Goal: Information Seeking & Learning: Learn about a topic

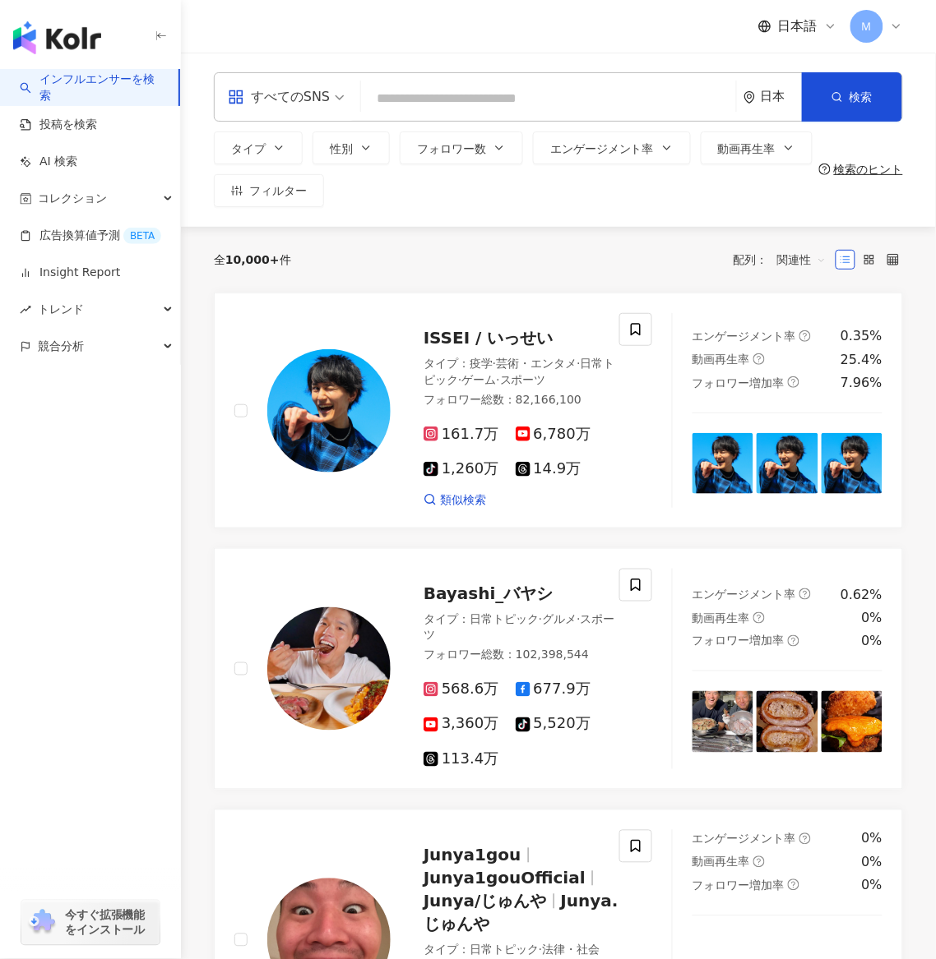
click at [898, 23] on icon at bounding box center [895, 26] width 13 height 13
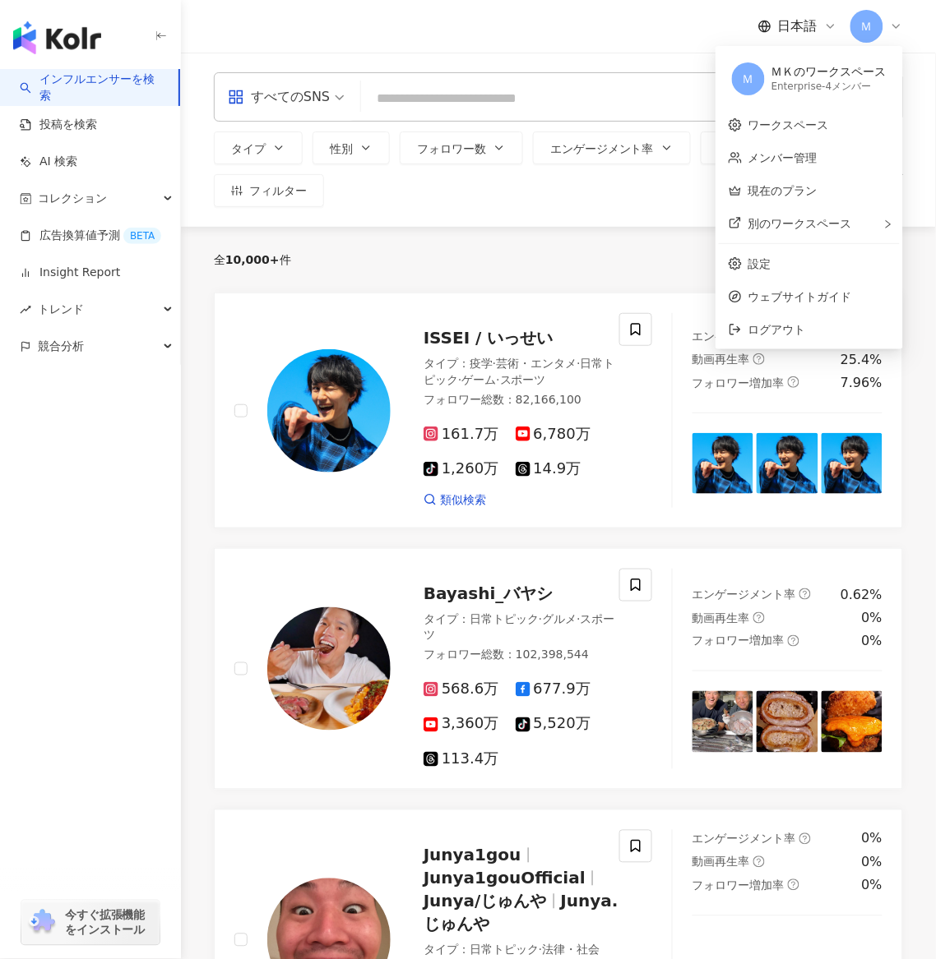
click at [754, 79] on span "Ｍ" at bounding box center [748, 79] width 12 height 18
click at [811, 65] on div "ＭＫのワークスペース" at bounding box center [828, 72] width 115 height 16
click at [783, 130] on link "ワークスペース" at bounding box center [788, 124] width 81 height 13
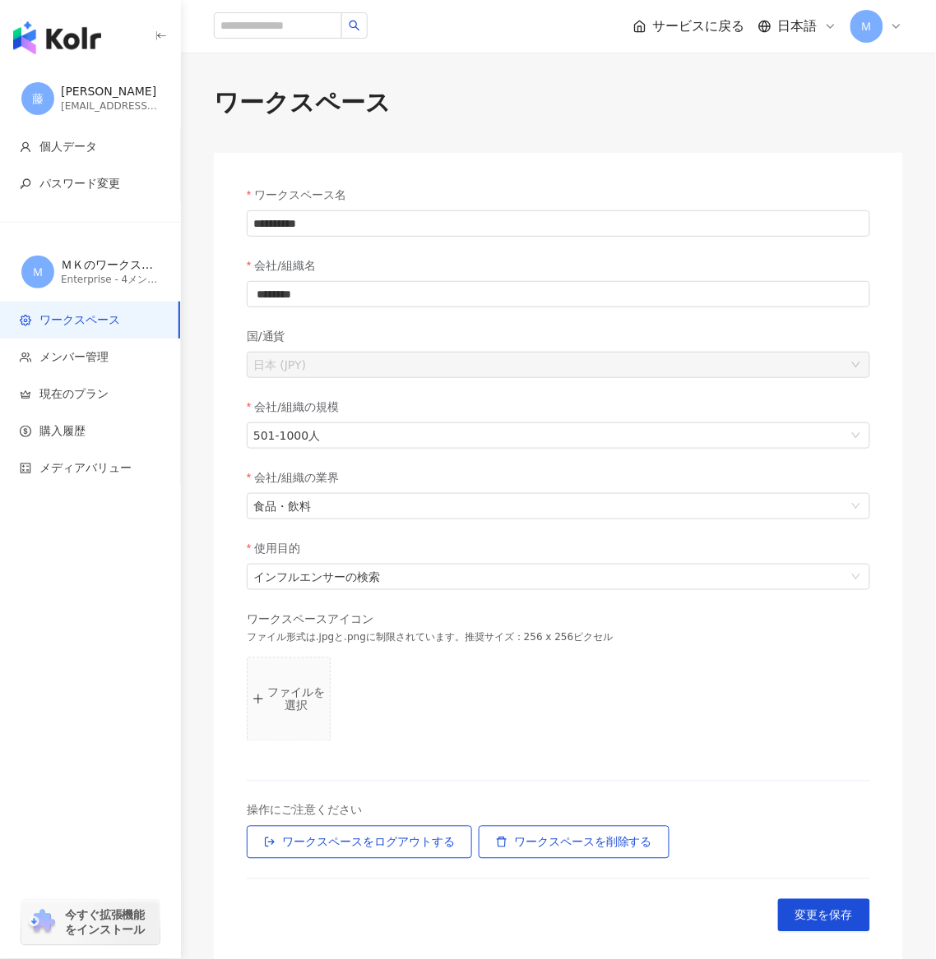
click at [883, 34] on div "Ｍ" at bounding box center [876, 26] width 53 height 33
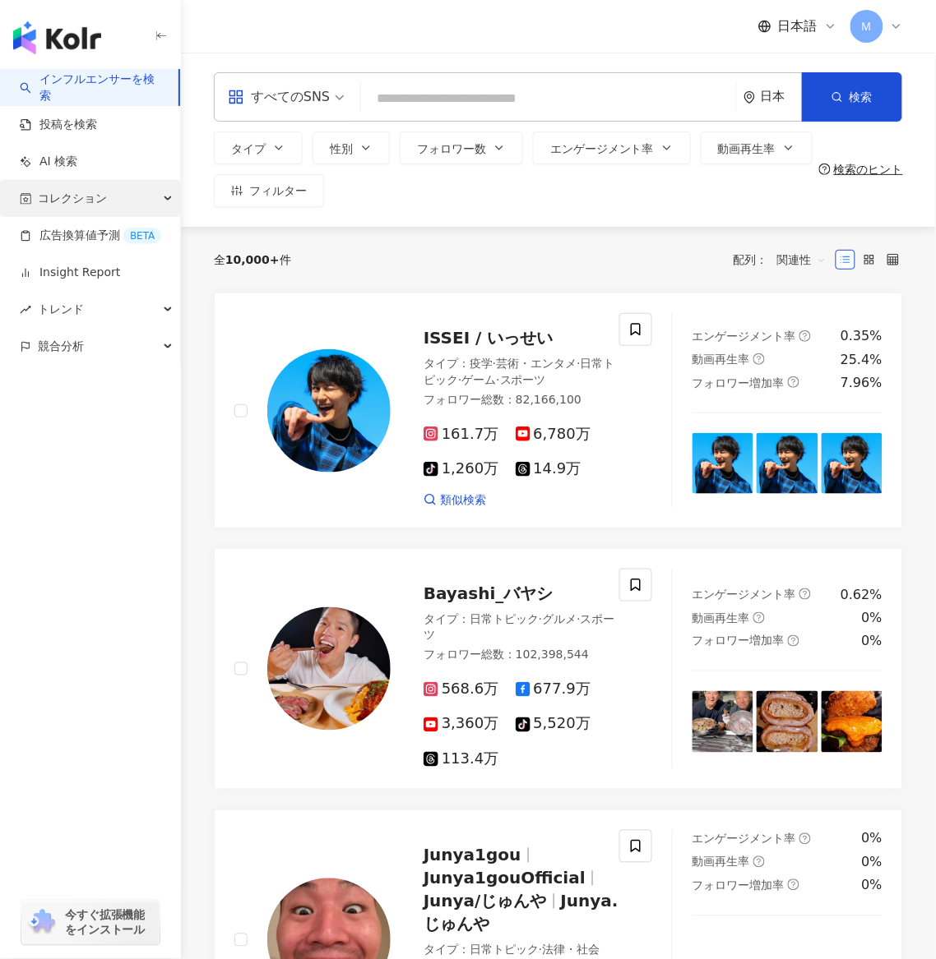
click at [85, 192] on span "コレクション" at bounding box center [72, 198] width 69 height 37
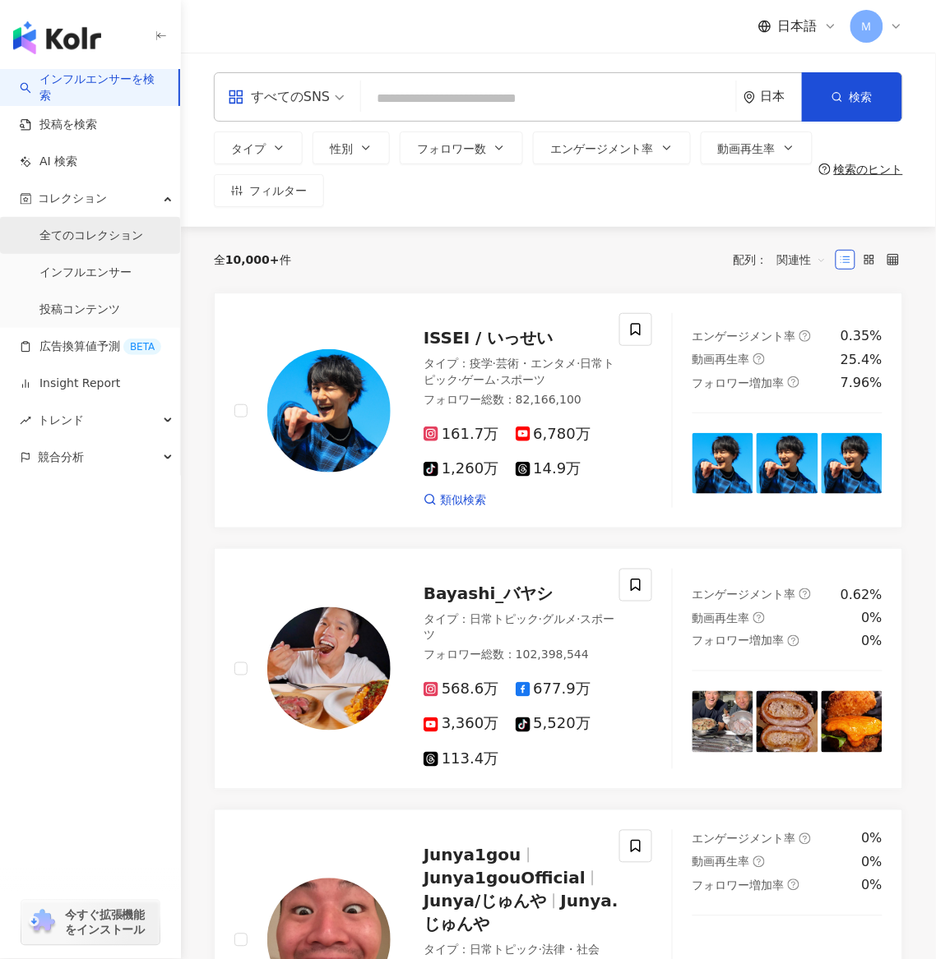
click at [81, 241] on link "全てのコレクション" at bounding box center [91, 236] width 104 height 16
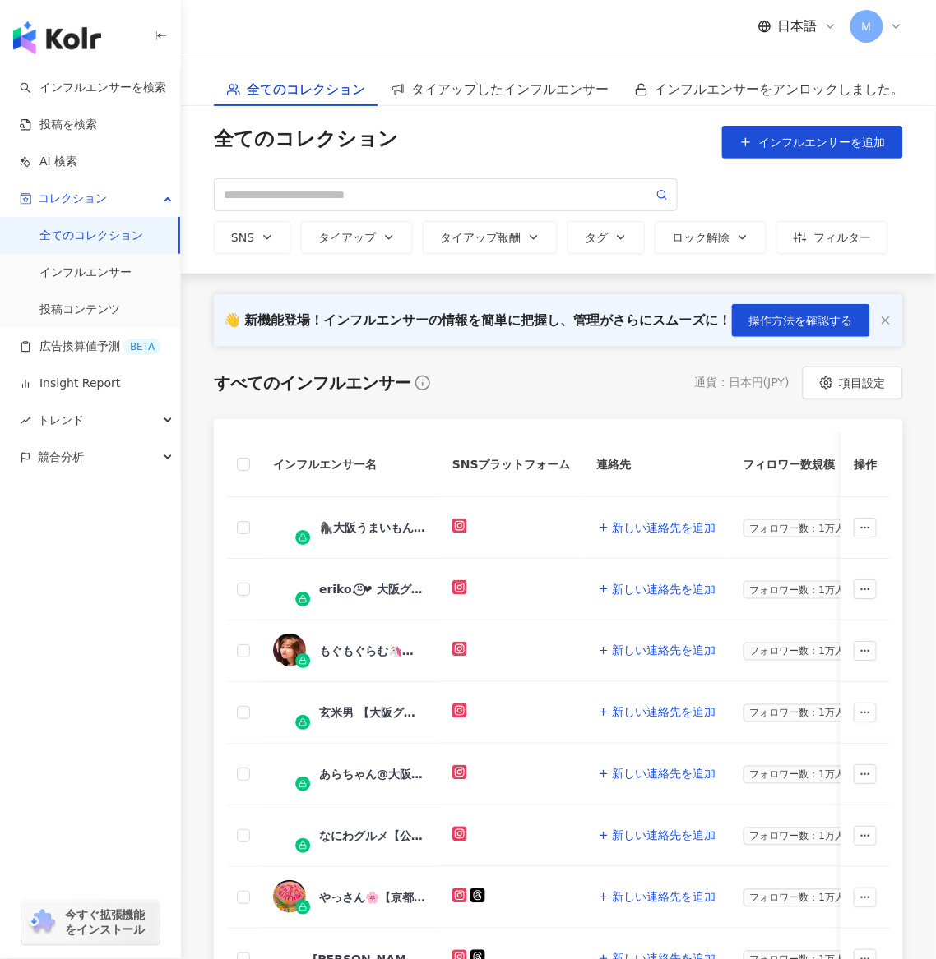
scroll to position [549, 0]
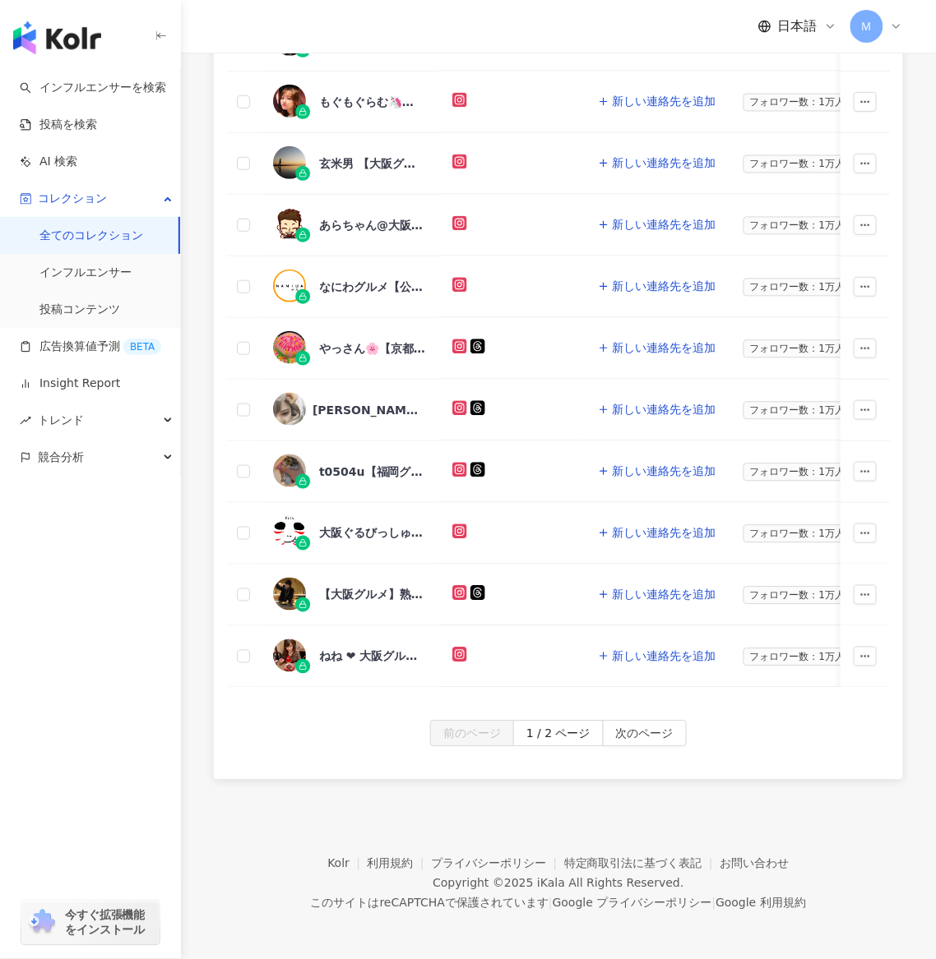
click at [549, 715] on div "インフルエンサー名 SNSプラットフォーム 連絡先 フィロワー数規模 タグをカスタマイズ タイプ フォロワー数 K-Score 過去 3 か月 オーディエンス…" at bounding box center [558, 295] width 689 height 851
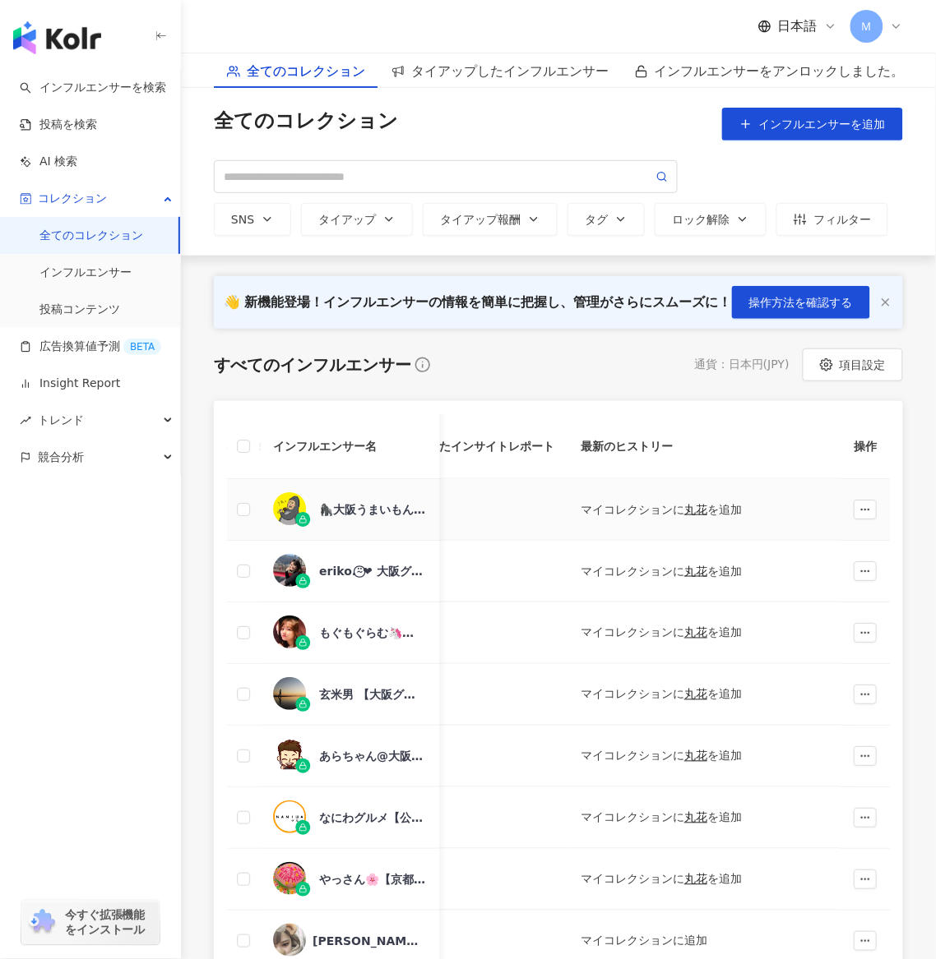
scroll to position [35, 0]
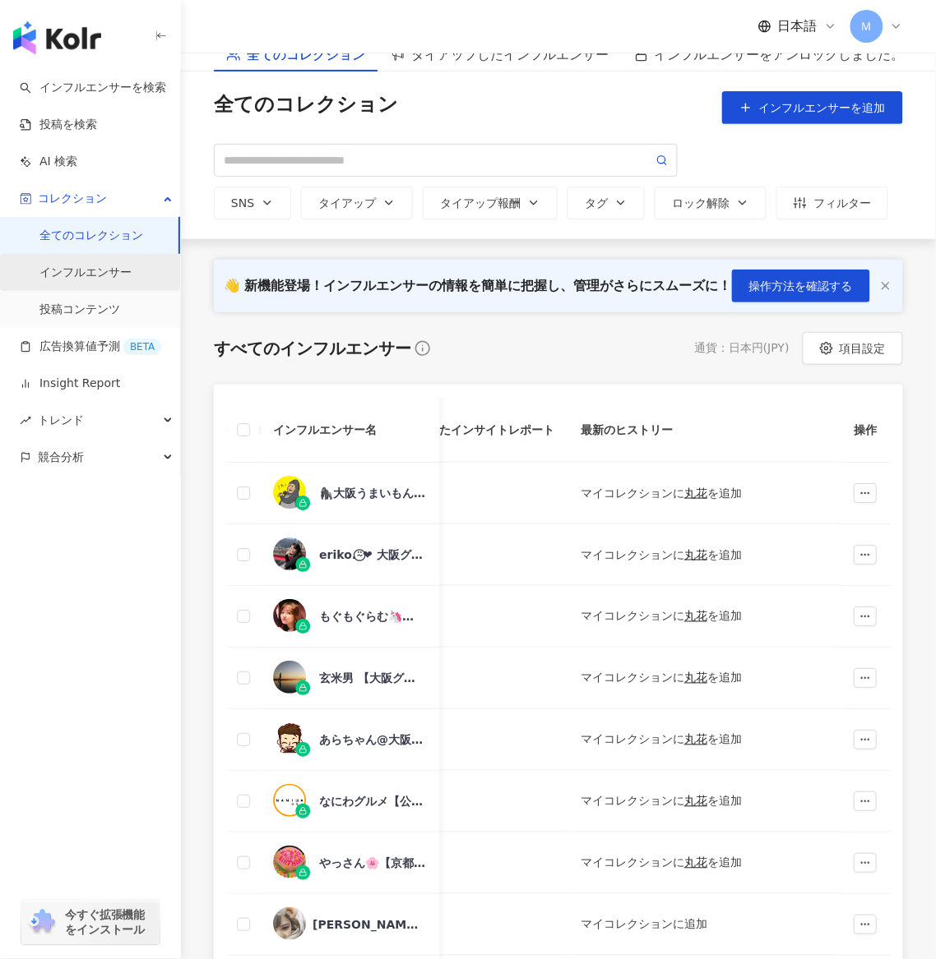
click at [122, 274] on link "インフルエンサー" at bounding box center [85, 273] width 92 height 16
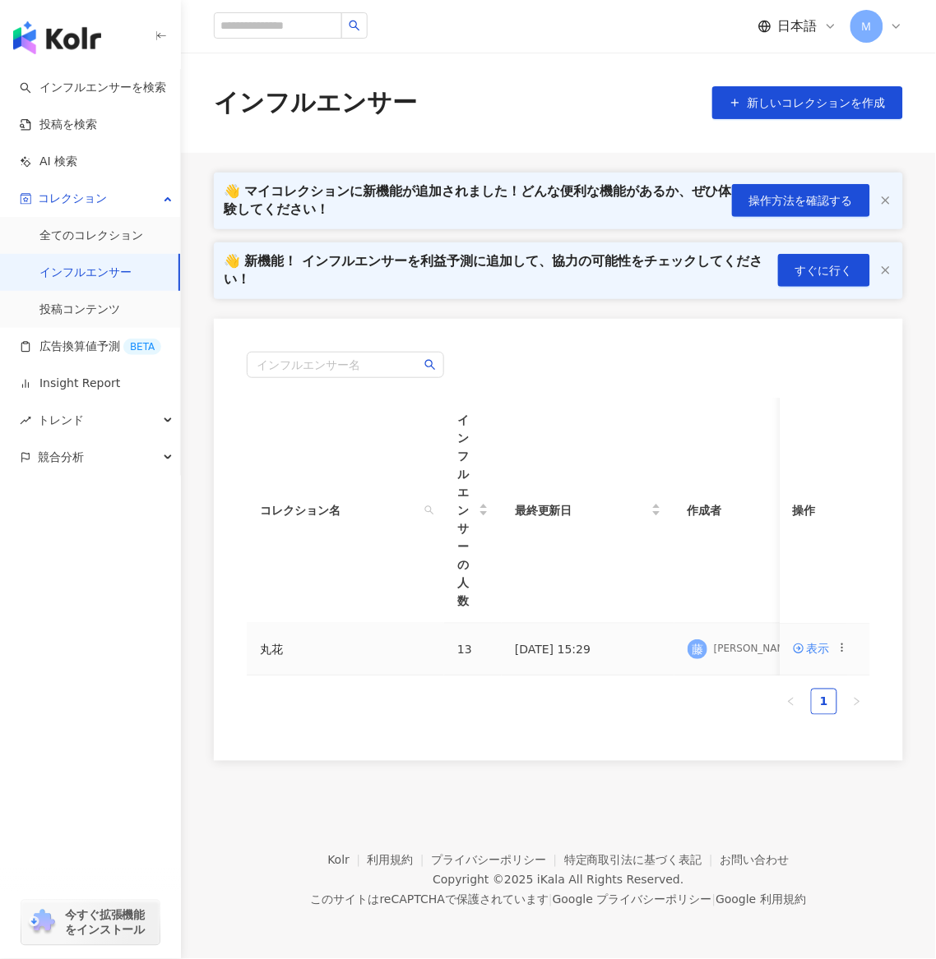
click at [810, 658] on td "表示" at bounding box center [824, 650] width 90 height 52
click at [810, 640] on div "表示" at bounding box center [817, 649] width 23 height 18
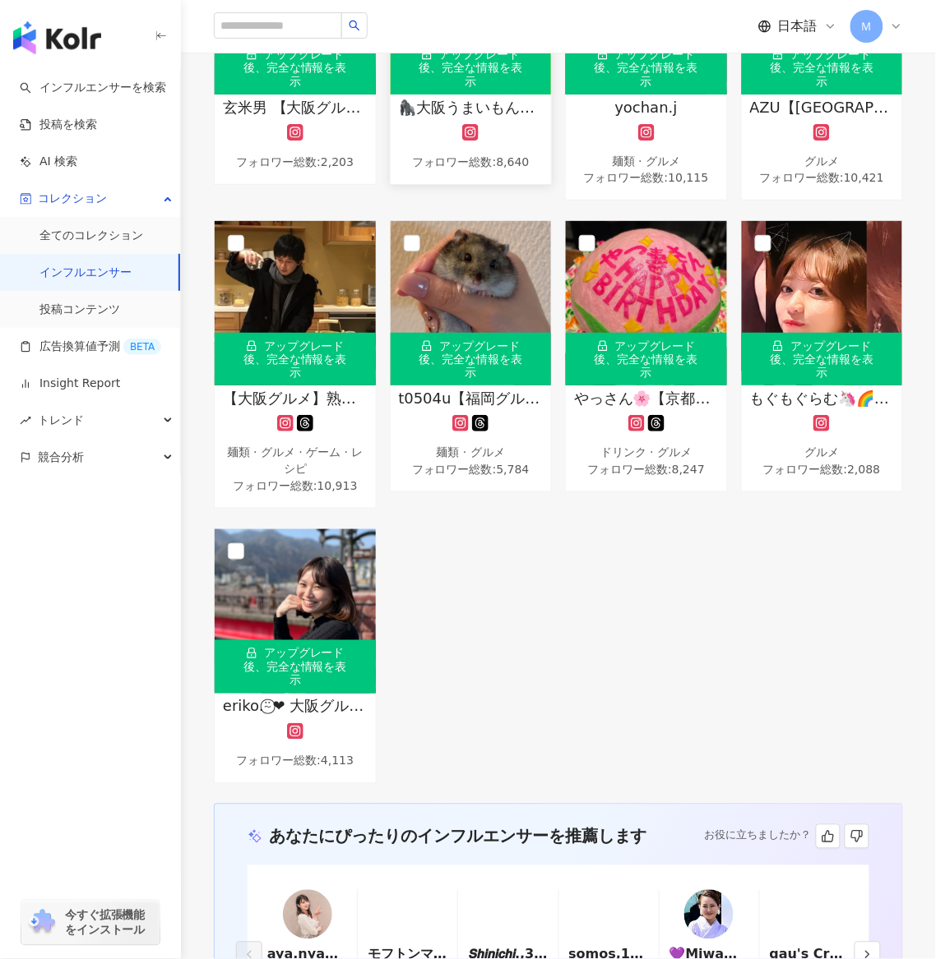
scroll to position [715, 0]
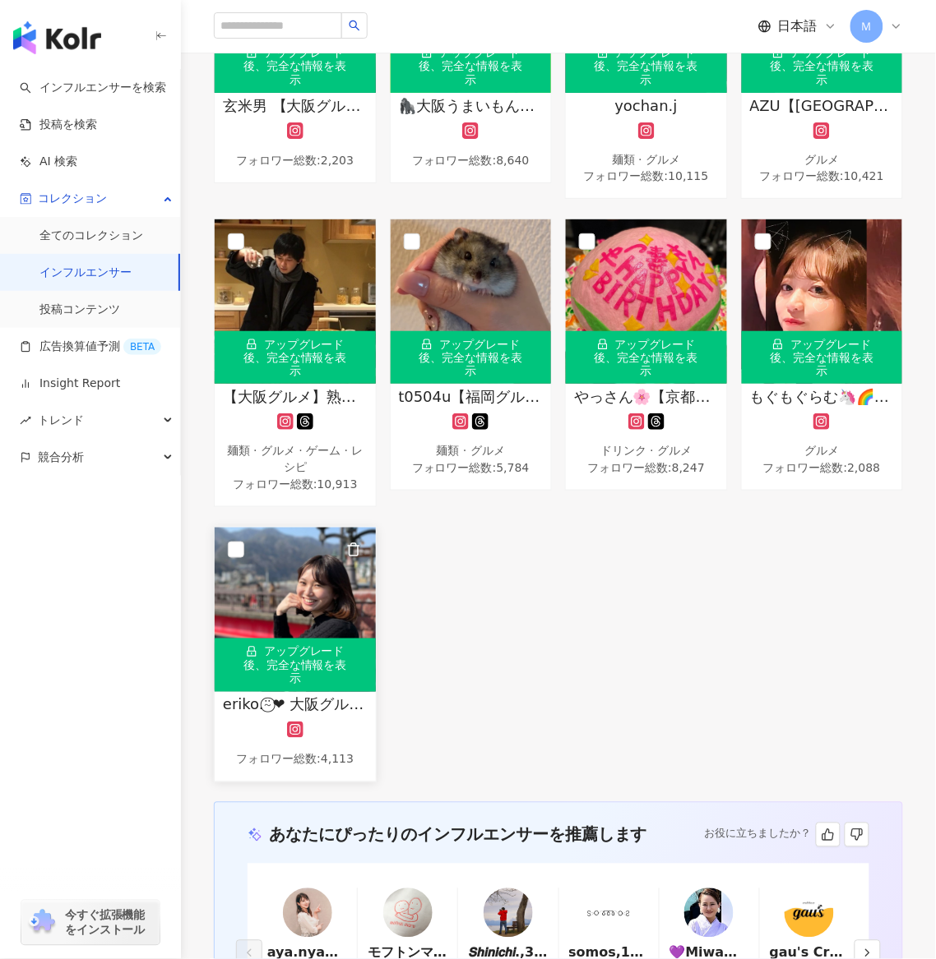
click at [311, 648] on div "アップグレード後、完全な情報を表示" at bounding box center [295, 665] width 161 height 53
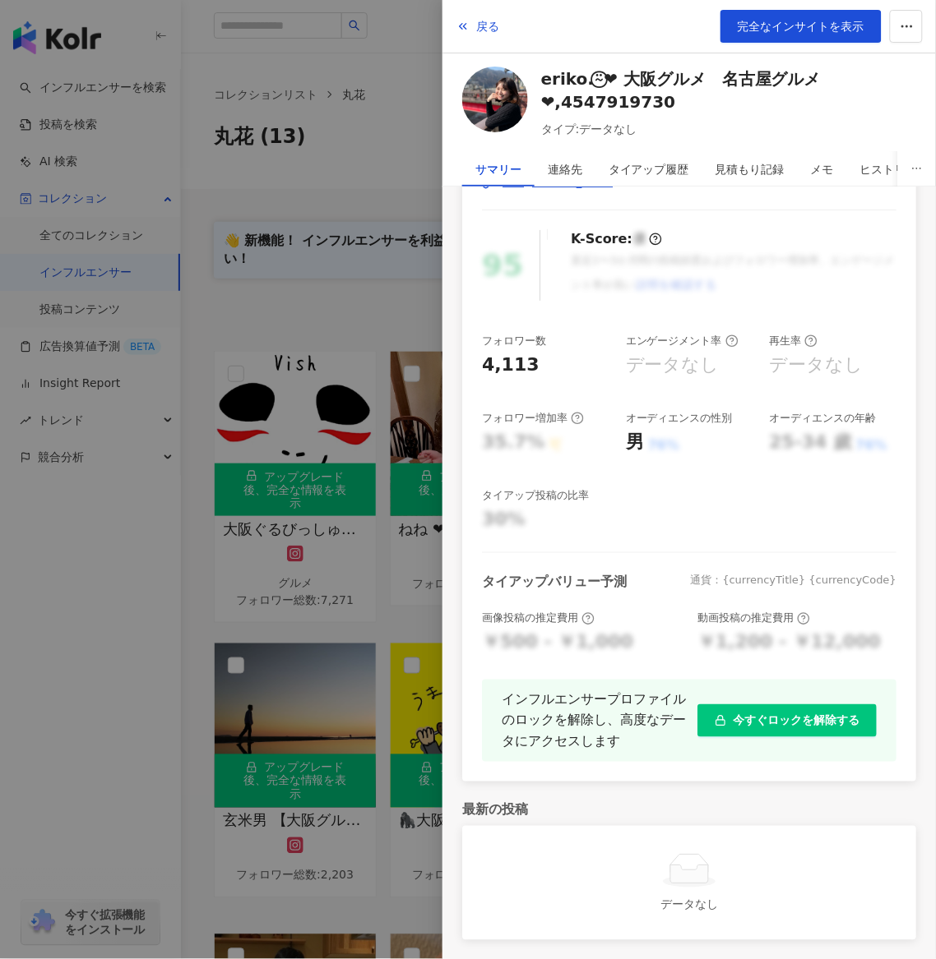
scroll to position [0, 0]
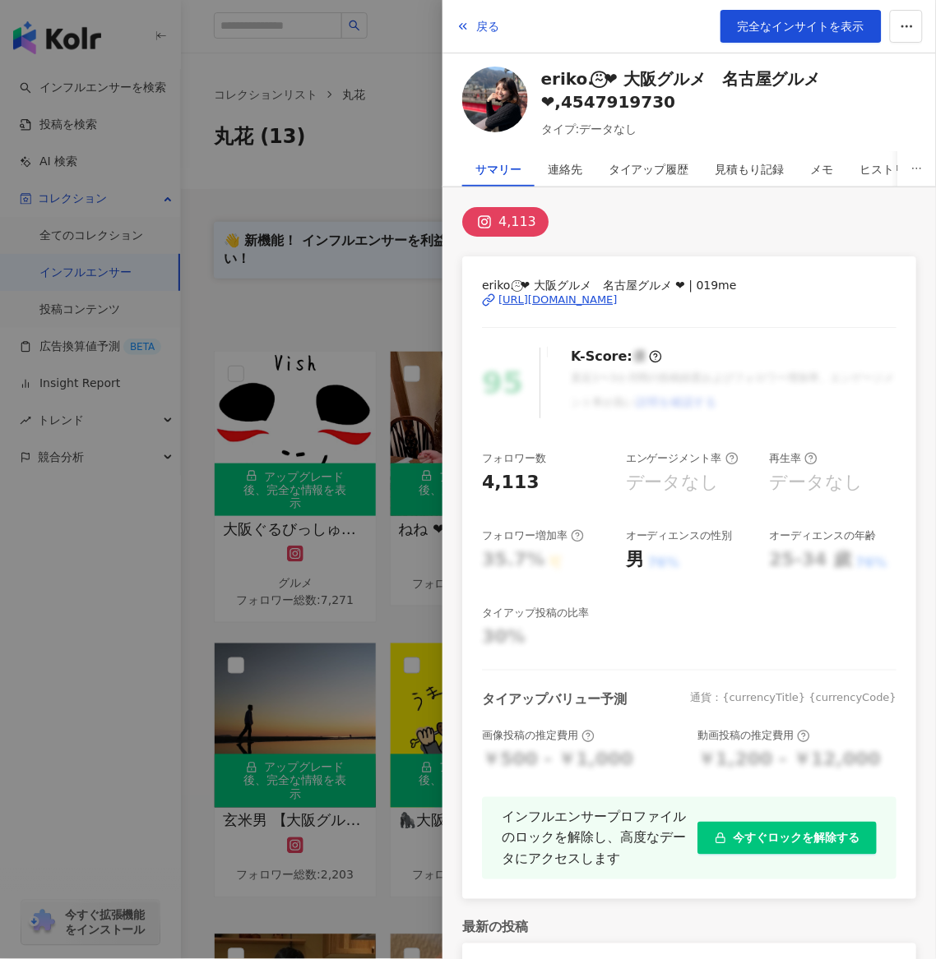
click at [578, 306] on div "https://www.instagram.com/019me/" at bounding box center [557, 300] width 119 height 15
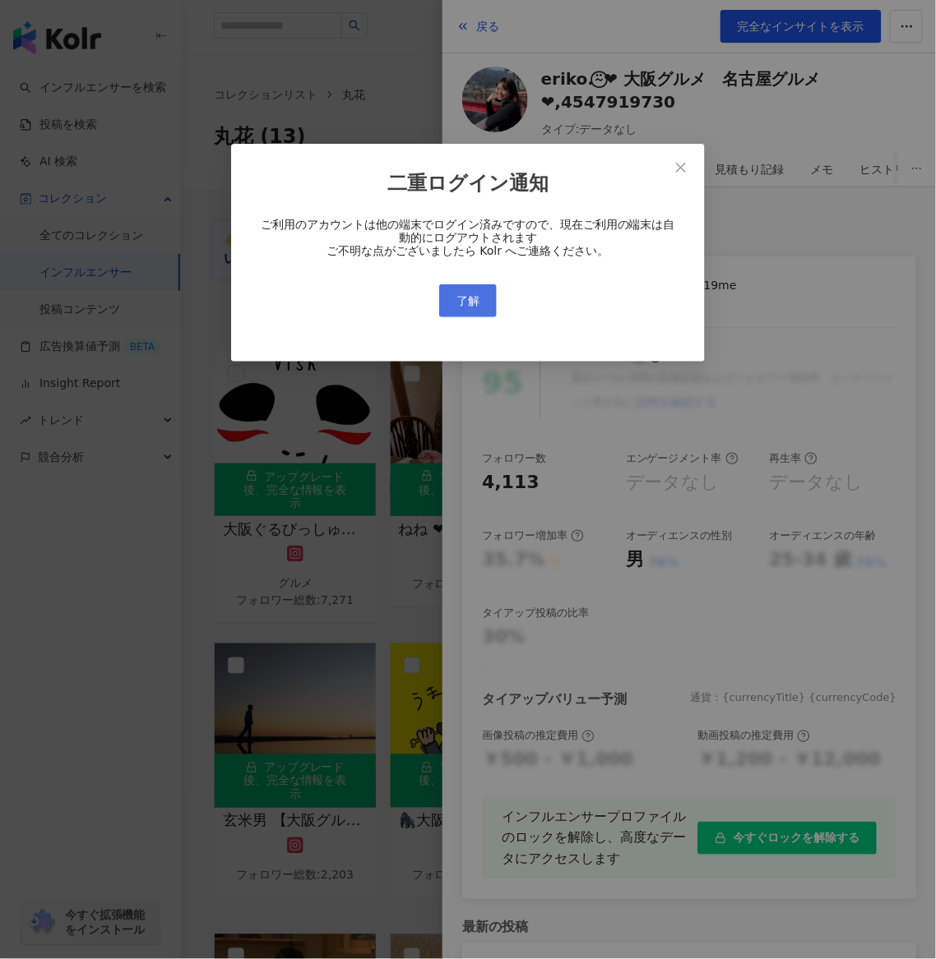
click at [478, 303] on span "了解" at bounding box center [467, 300] width 23 height 13
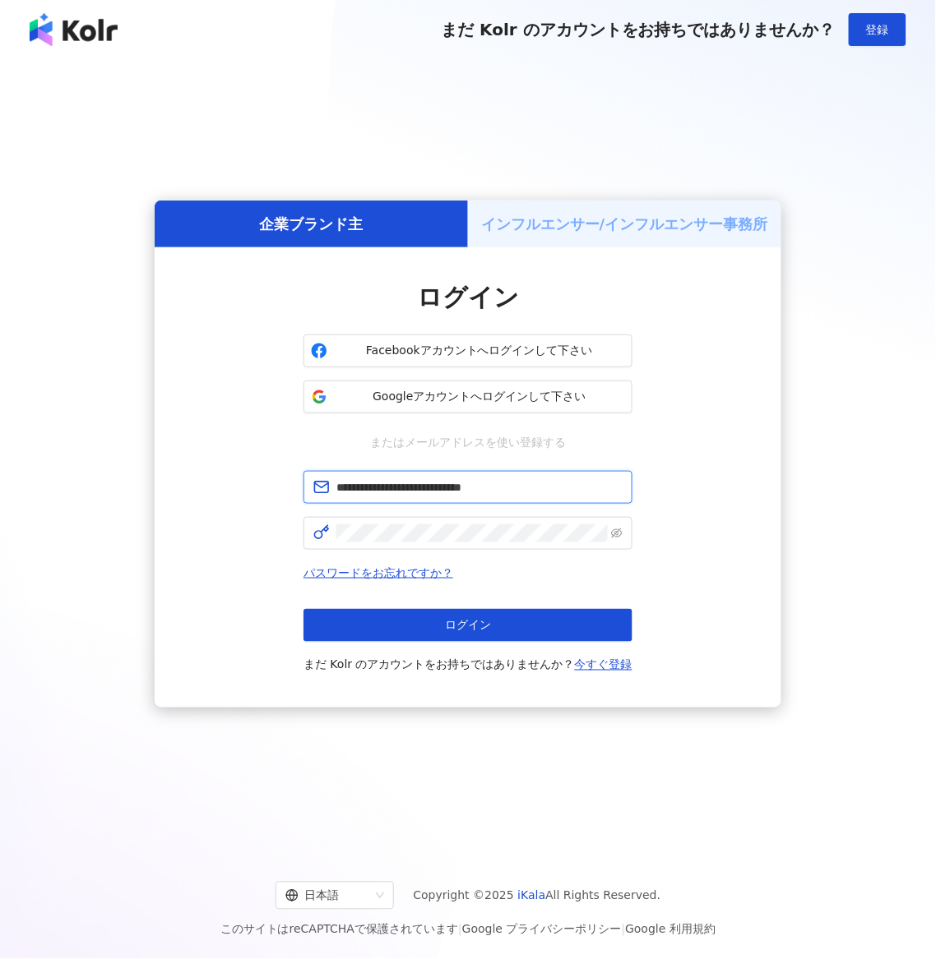
click at [519, 483] on input "**********" at bounding box center [479, 487] width 286 height 18
click at [568, 482] on input "**********" at bounding box center [479, 487] width 286 height 18
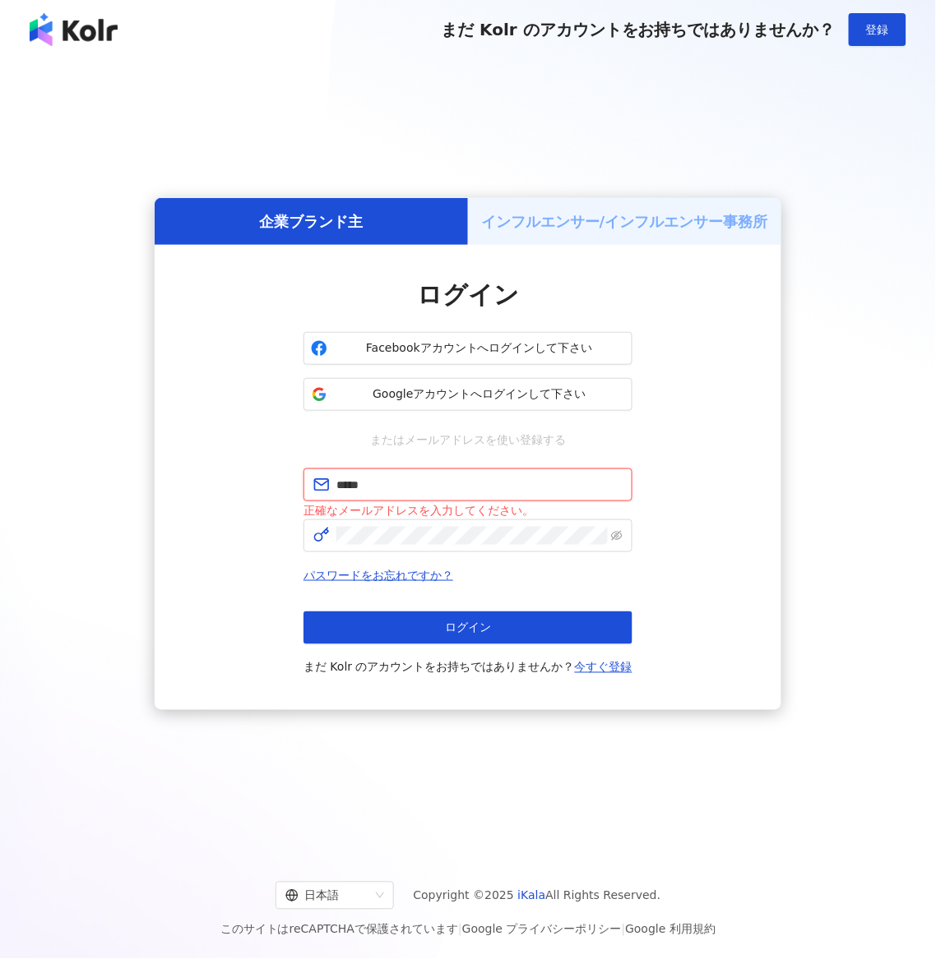
click at [389, 478] on input "*****" at bounding box center [479, 485] width 286 height 18
type input "**********"
click button "ログイン" at bounding box center [467, 628] width 329 height 33
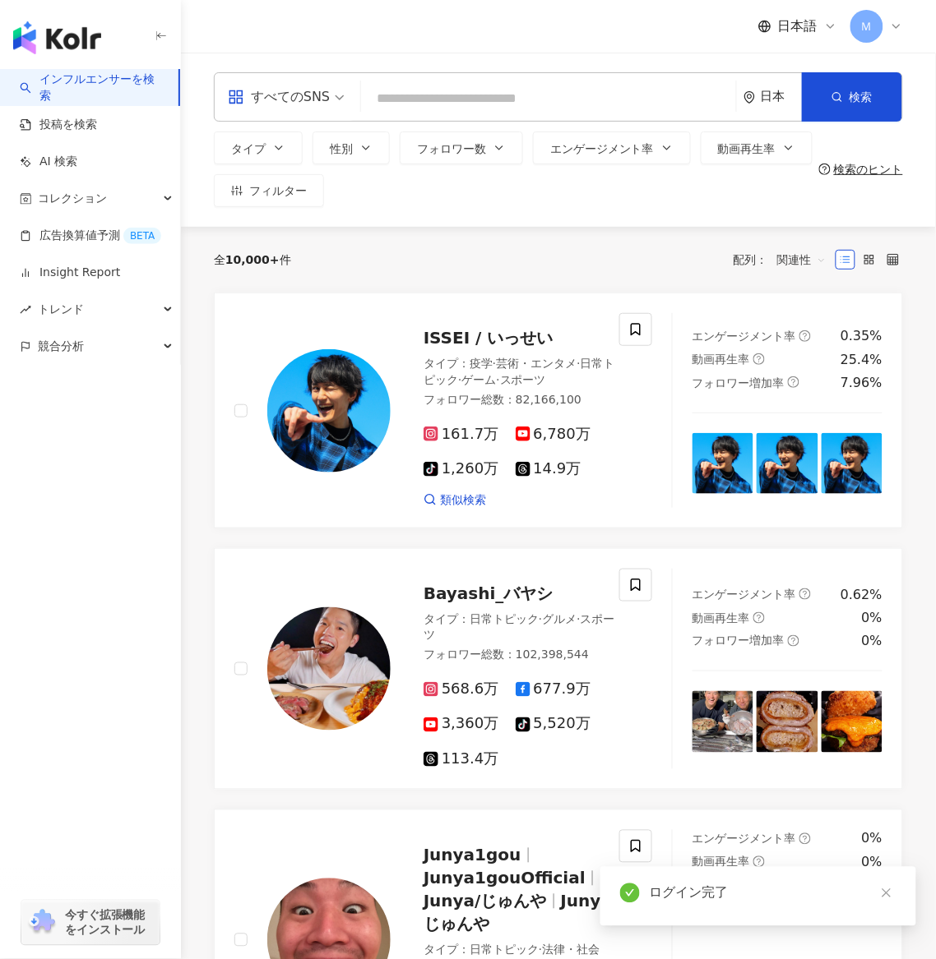
click at [389, 102] on input "search" at bounding box center [548, 98] width 362 height 31
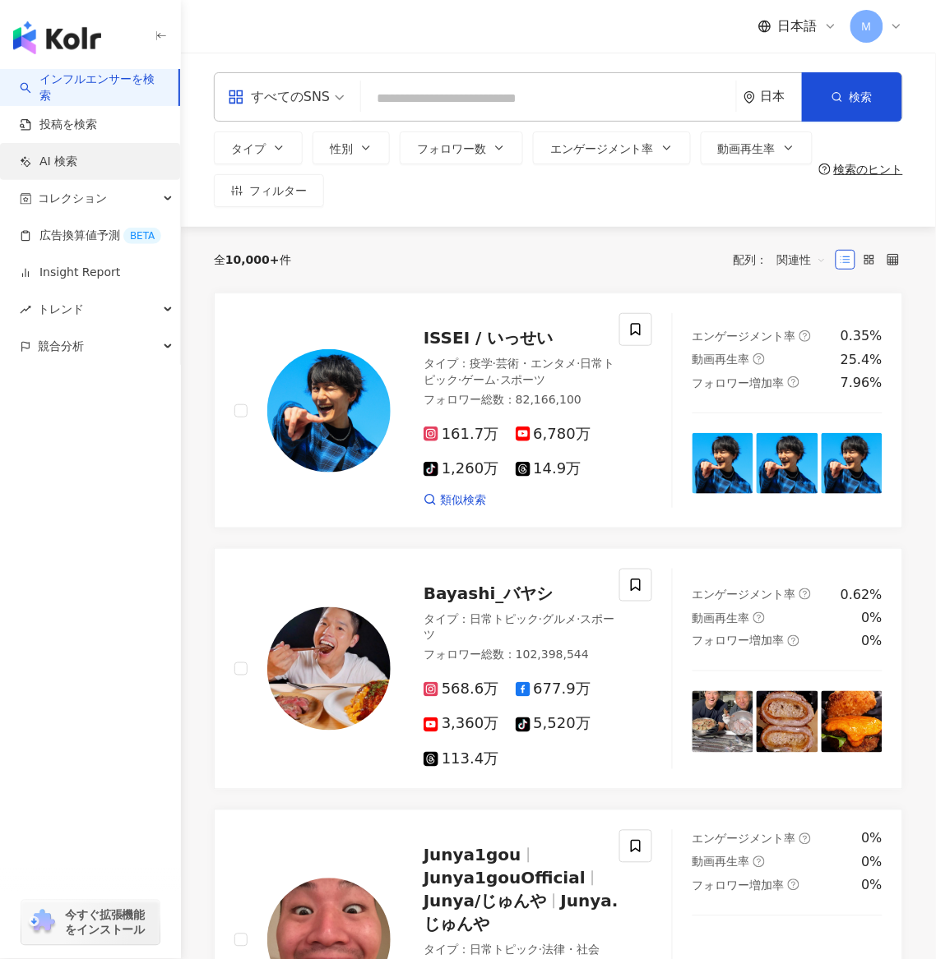
click at [77, 166] on link "AI 検索" at bounding box center [49, 162] width 58 height 16
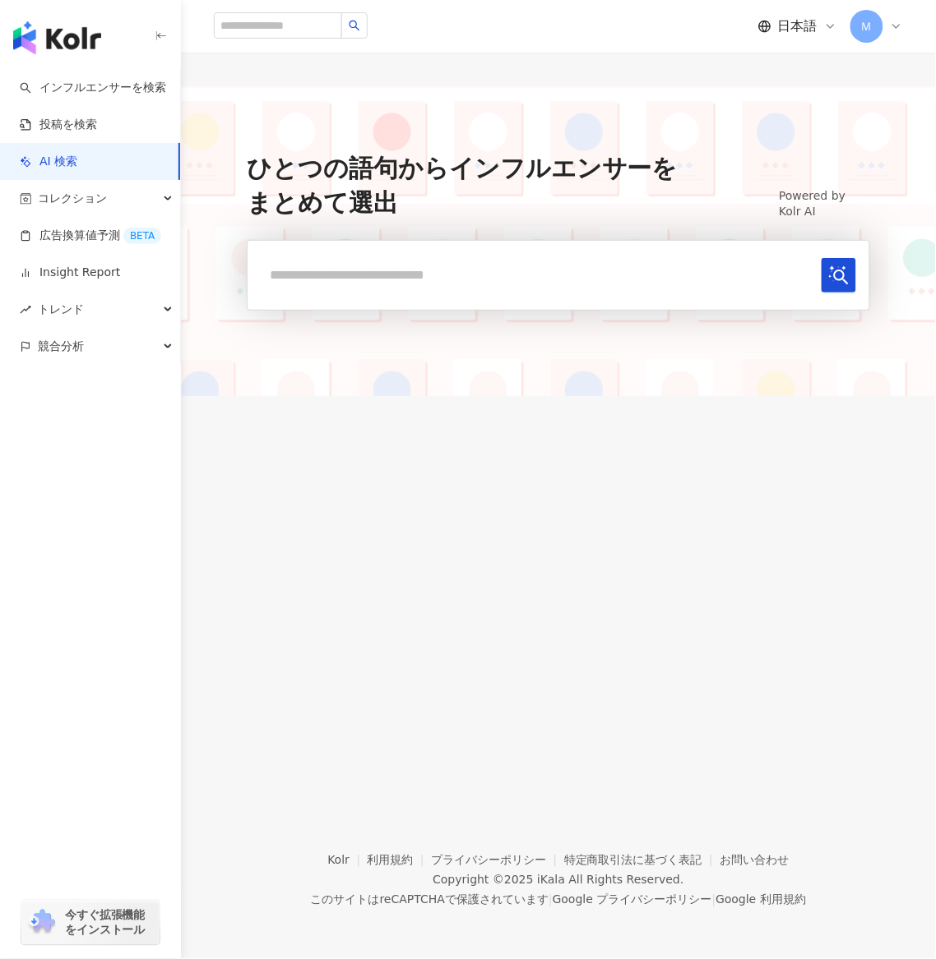
click at [516, 289] on input "text" at bounding box center [538, 275] width 554 height 34
type input "******"
click at [821, 258] on button "submit" at bounding box center [838, 275] width 35 height 35
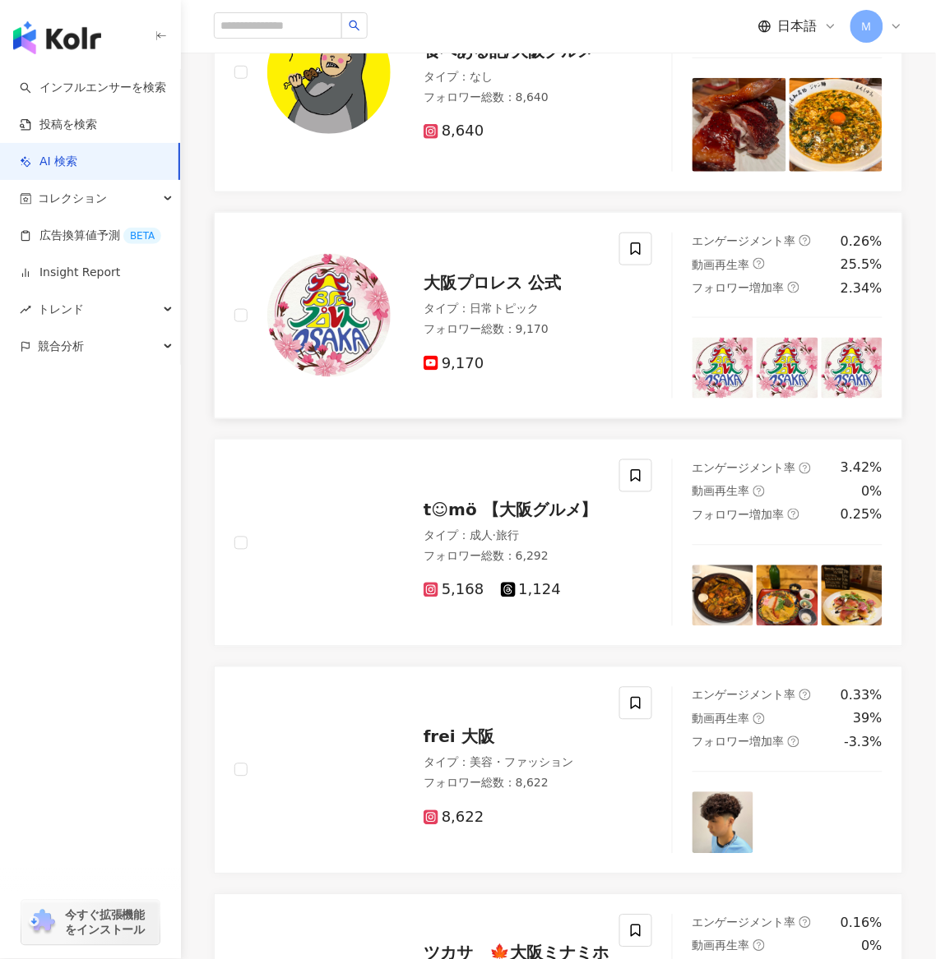
scroll to position [1499, 0]
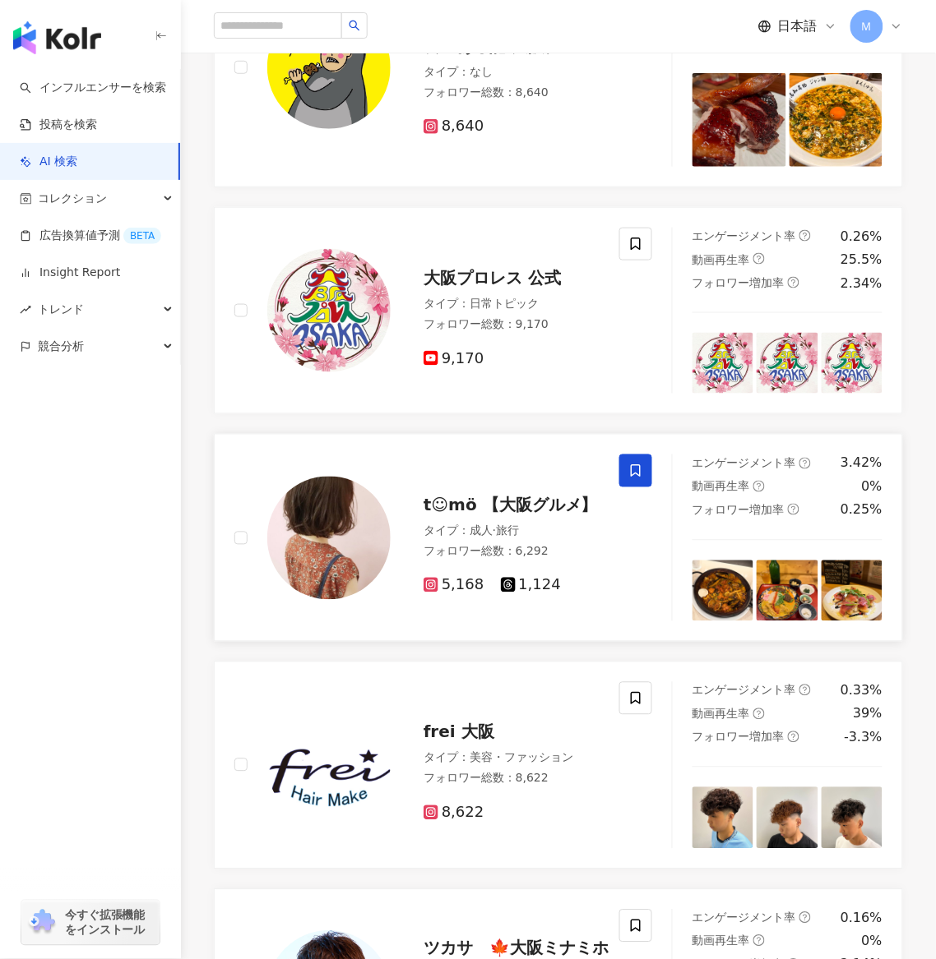
click at [634, 483] on span at bounding box center [635, 471] width 33 height 33
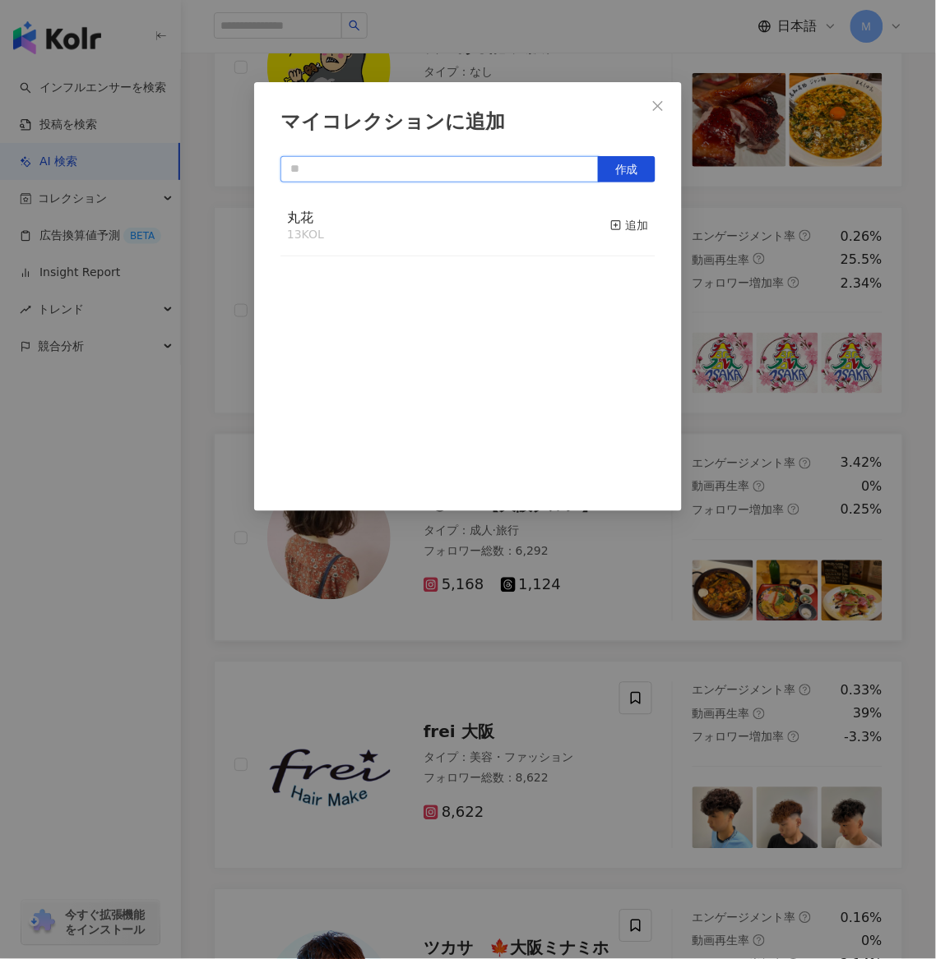
click at [499, 173] on input "text" at bounding box center [439, 169] width 318 height 26
type input "*"
type input "****"
click at [653, 187] on div "**** 作成 データなし" at bounding box center [467, 323] width 375 height 335
click at [652, 174] on button "作成" at bounding box center [627, 169] width 58 height 26
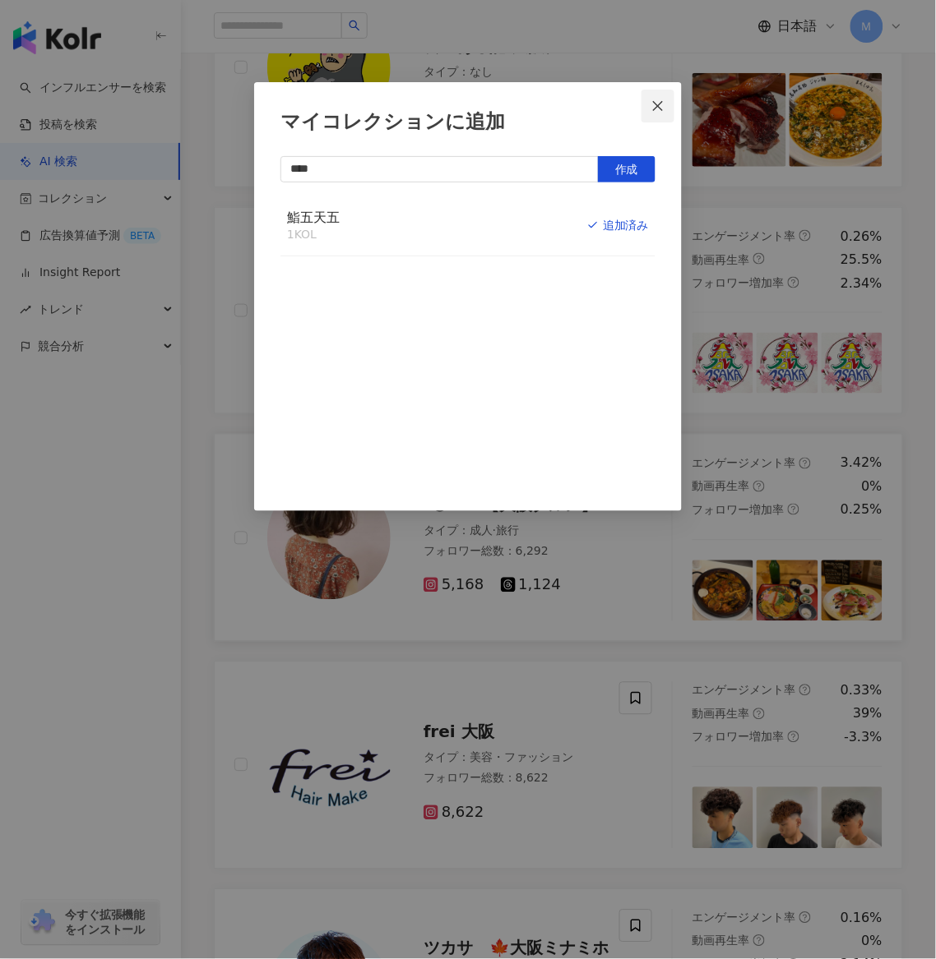
click at [661, 99] on icon "close" at bounding box center [657, 105] width 13 height 13
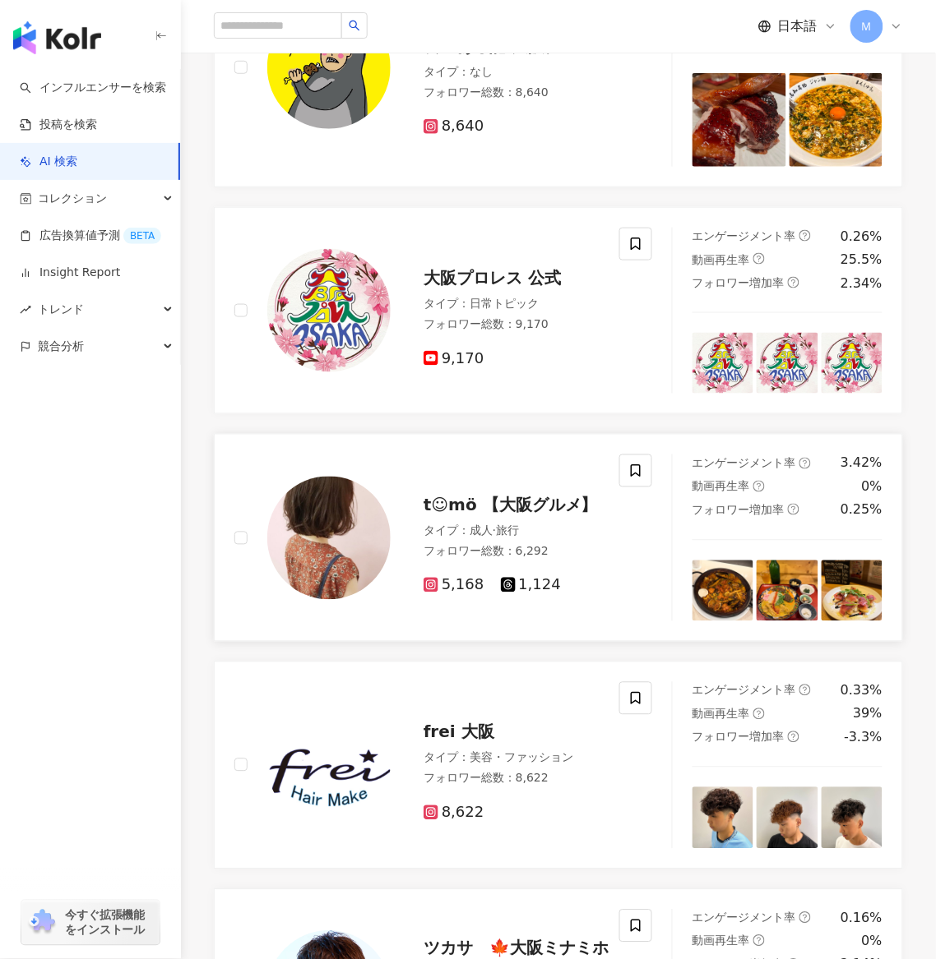
click at [637, 455] on link "t︎︎︎︎☺︎mö 【大阪グルメ】 タイプ ： 成人 · 旅行 フォロワー総数 ： 6,292 5,168 1,124 エンゲージメント率 3.42% 動画再…" at bounding box center [558, 538] width 689 height 208
click at [635, 461] on span at bounding box center [635, 471] width 33 height 33
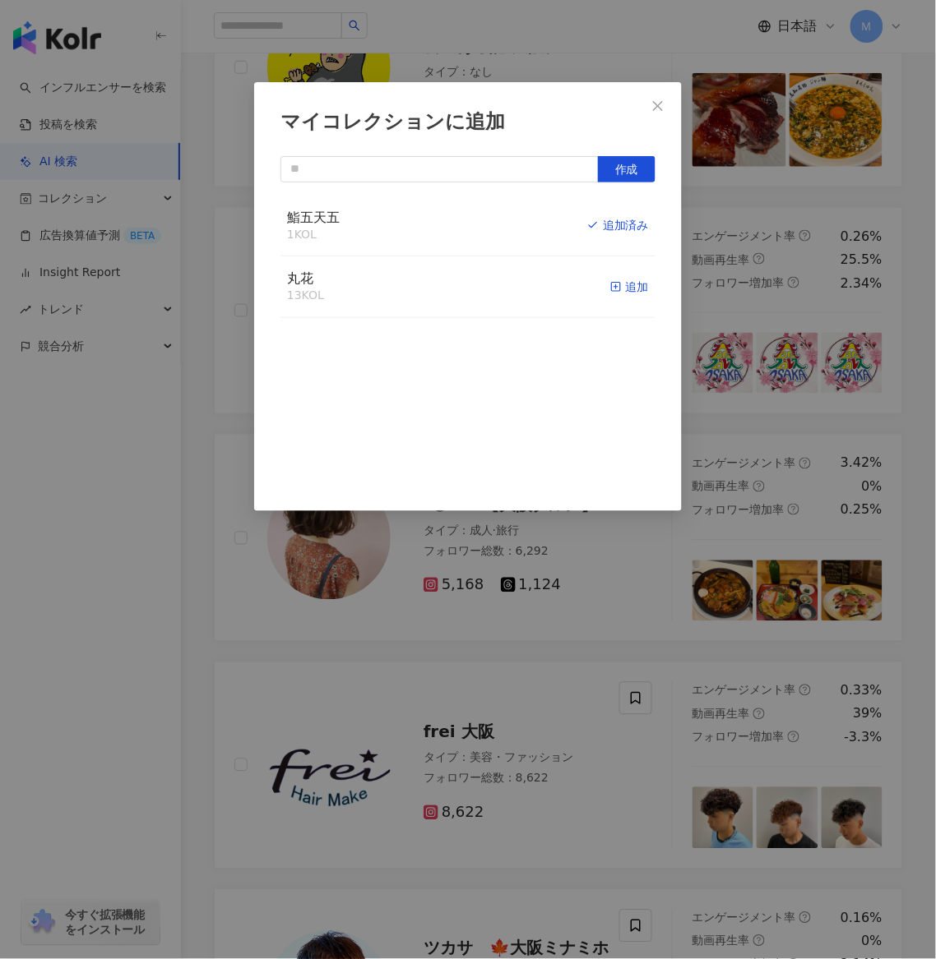
click at [634, 284] on div "追加" at bounding box center [629, 287] width 39 height 18
click at [243, 686] on div "マイコレクションに追加 作成 丸花 14 KOL 追加済み 鮨五天五 1 KOL 追加済み" at bounding box center [468, 479] width 936 height 959
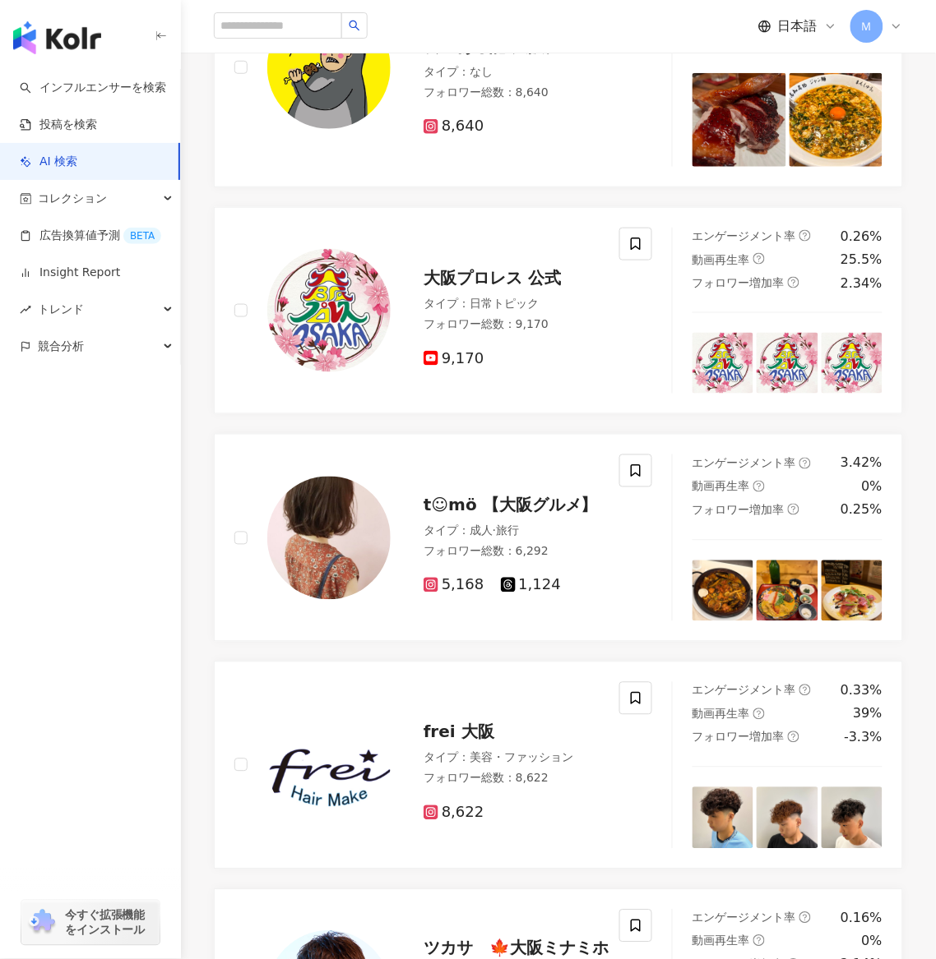
click at [457, 590] on span "5,168" at bounding box center [453, 585] width 61 height 17
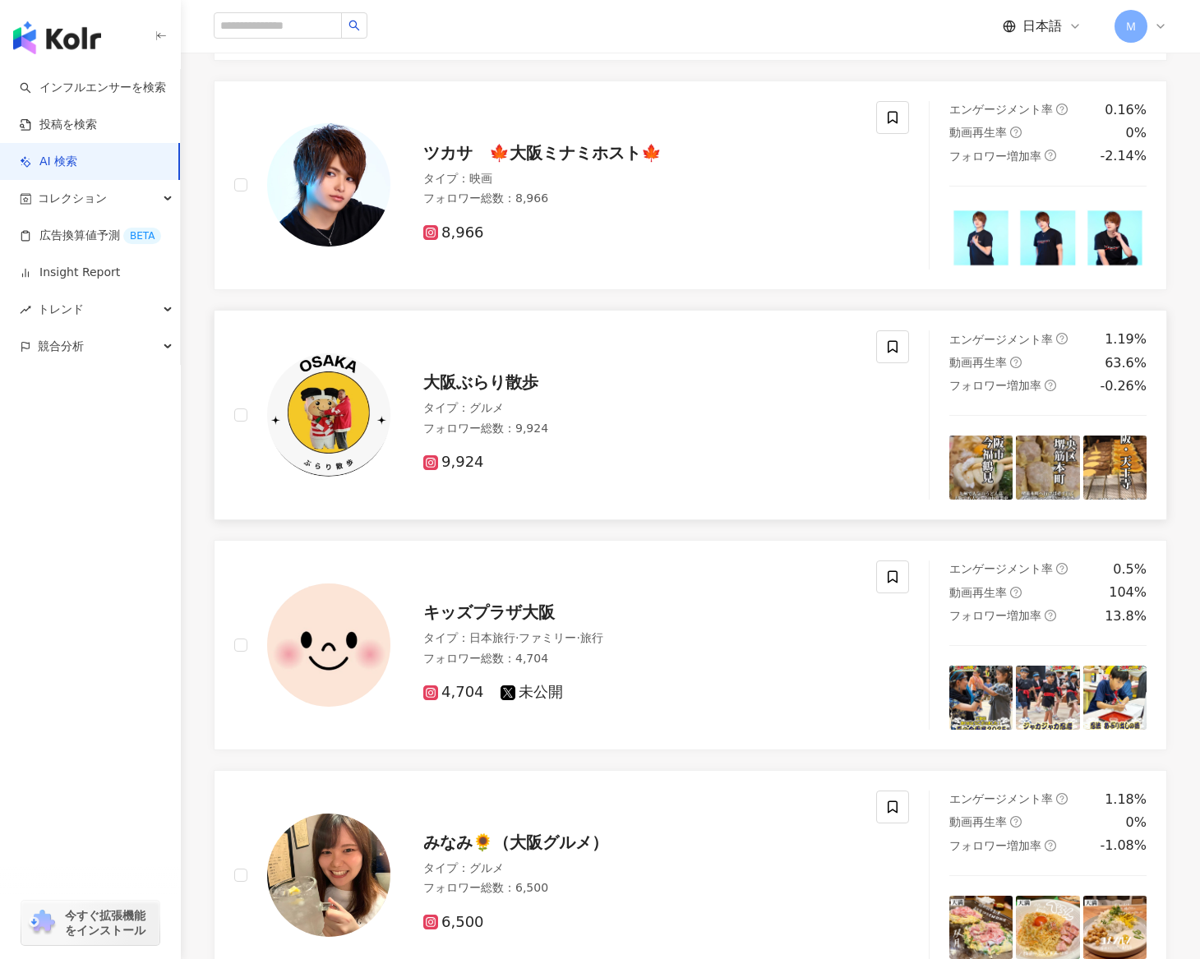
scroll to position [2669, 0]
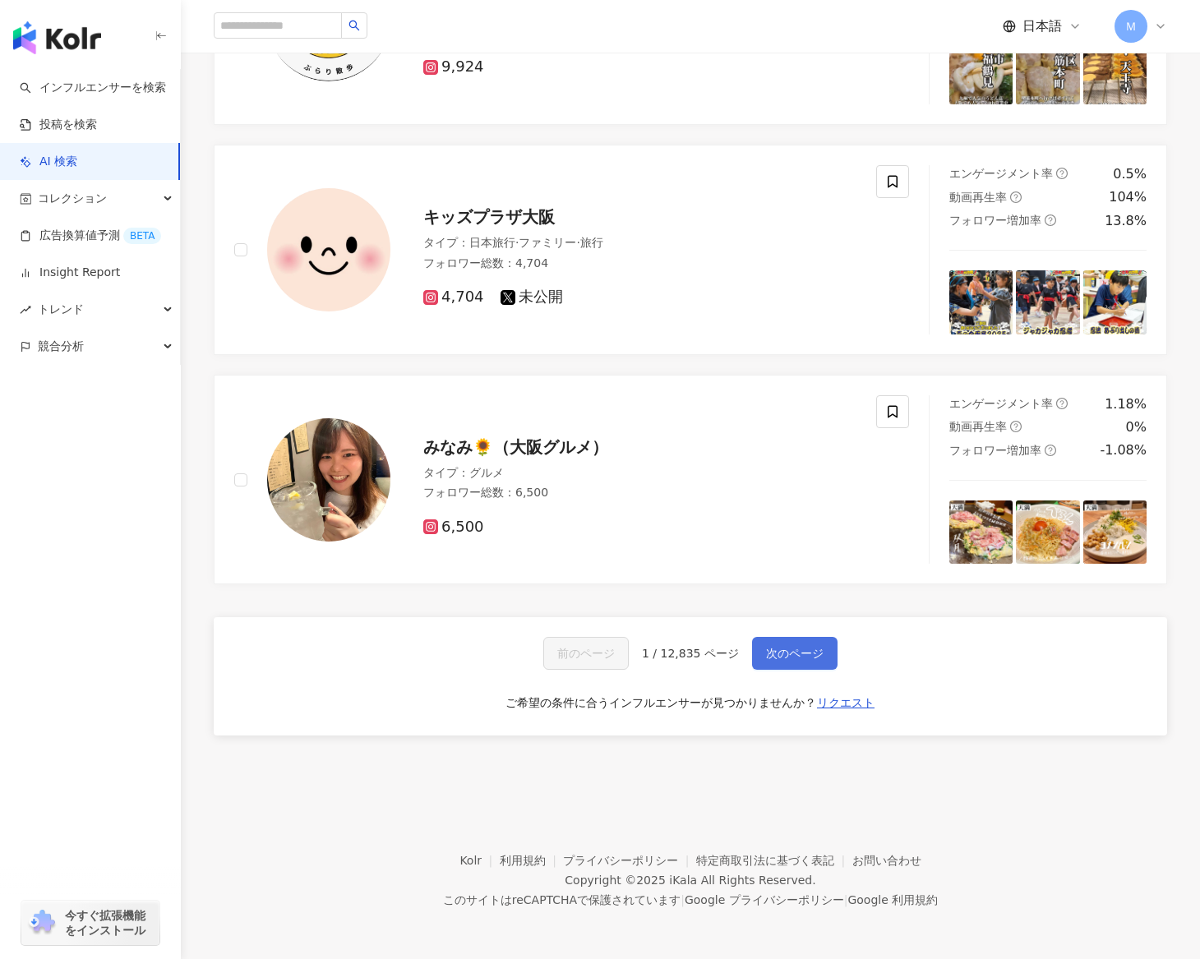
click at [783, 665] on button "次のページ" at bounding box center [794, 653] width 85 height 33
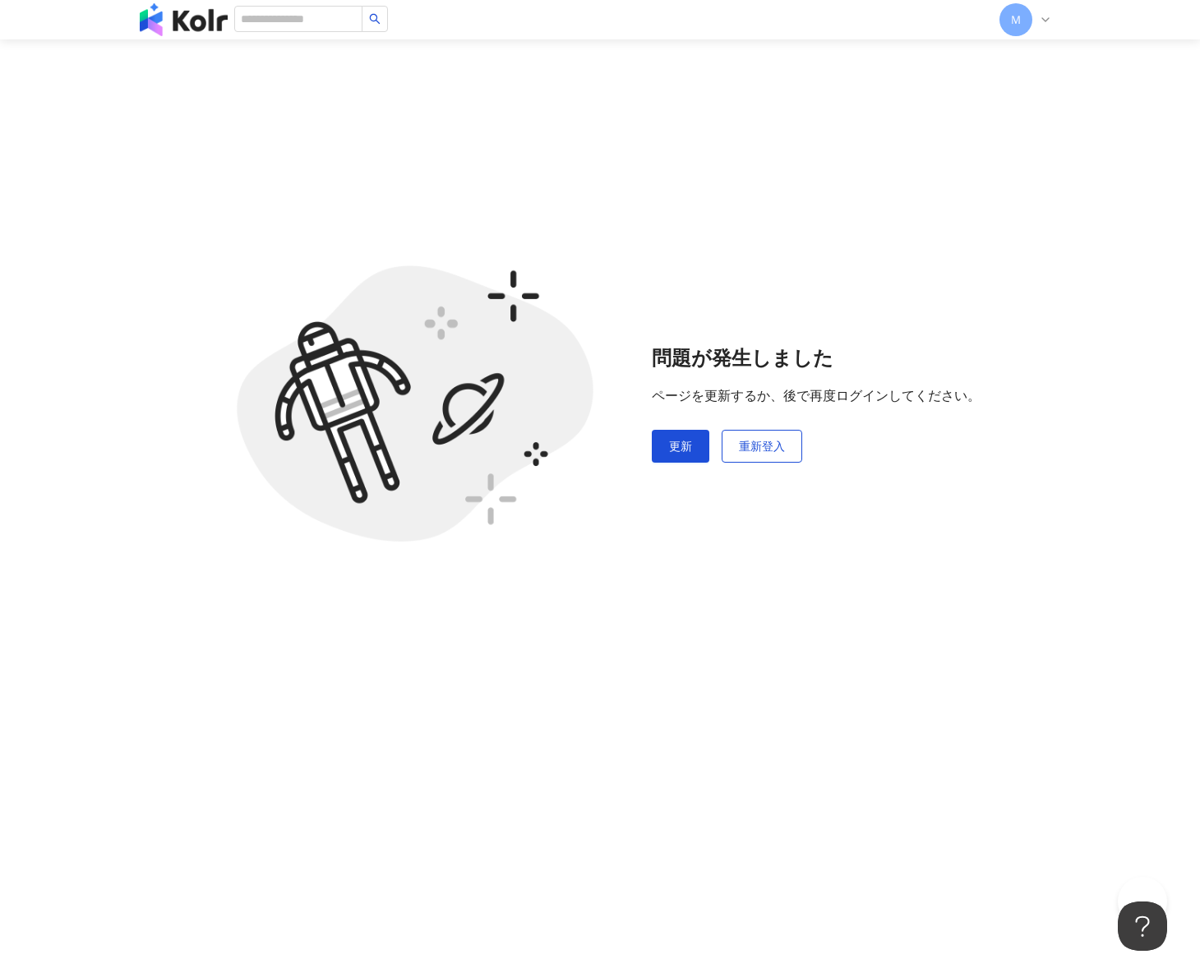
scroll to position [76, 0]
click at [675, 443] on span "更新" at bounding box center [680, 446] width 23 height 13
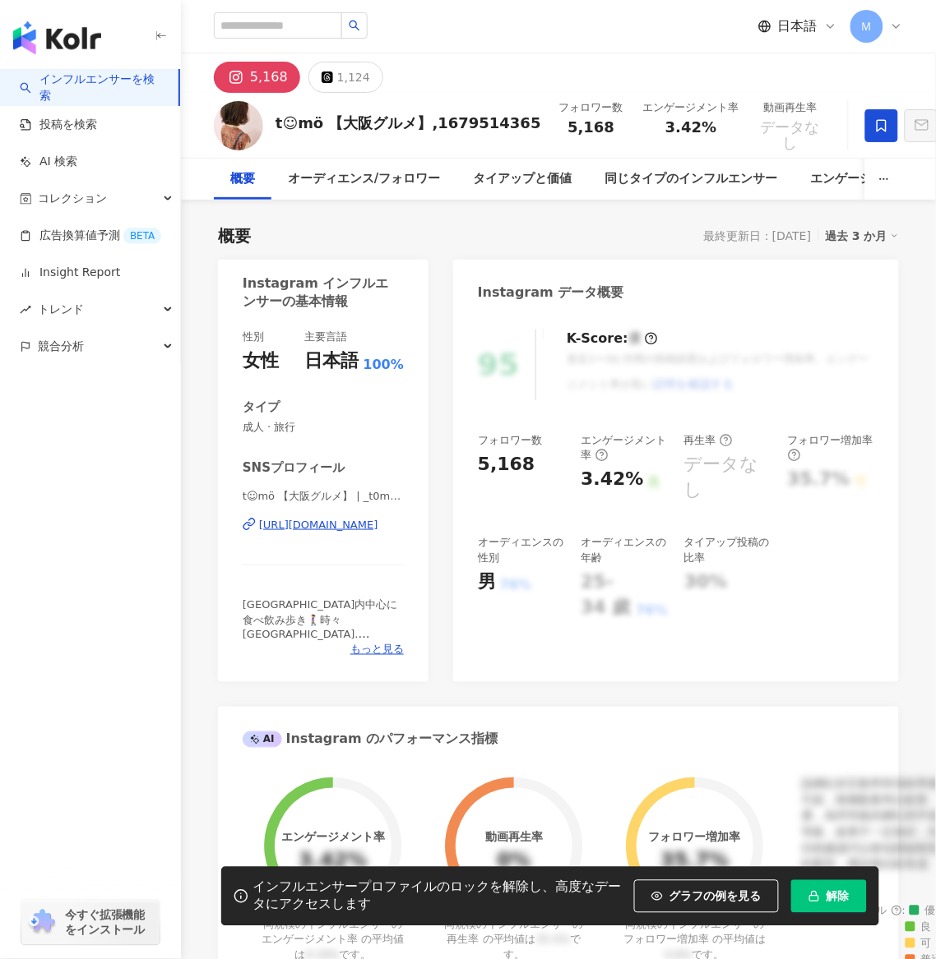
click at [841, 890] on span "解除" at bounding box center [837, 896] width 23 height 13
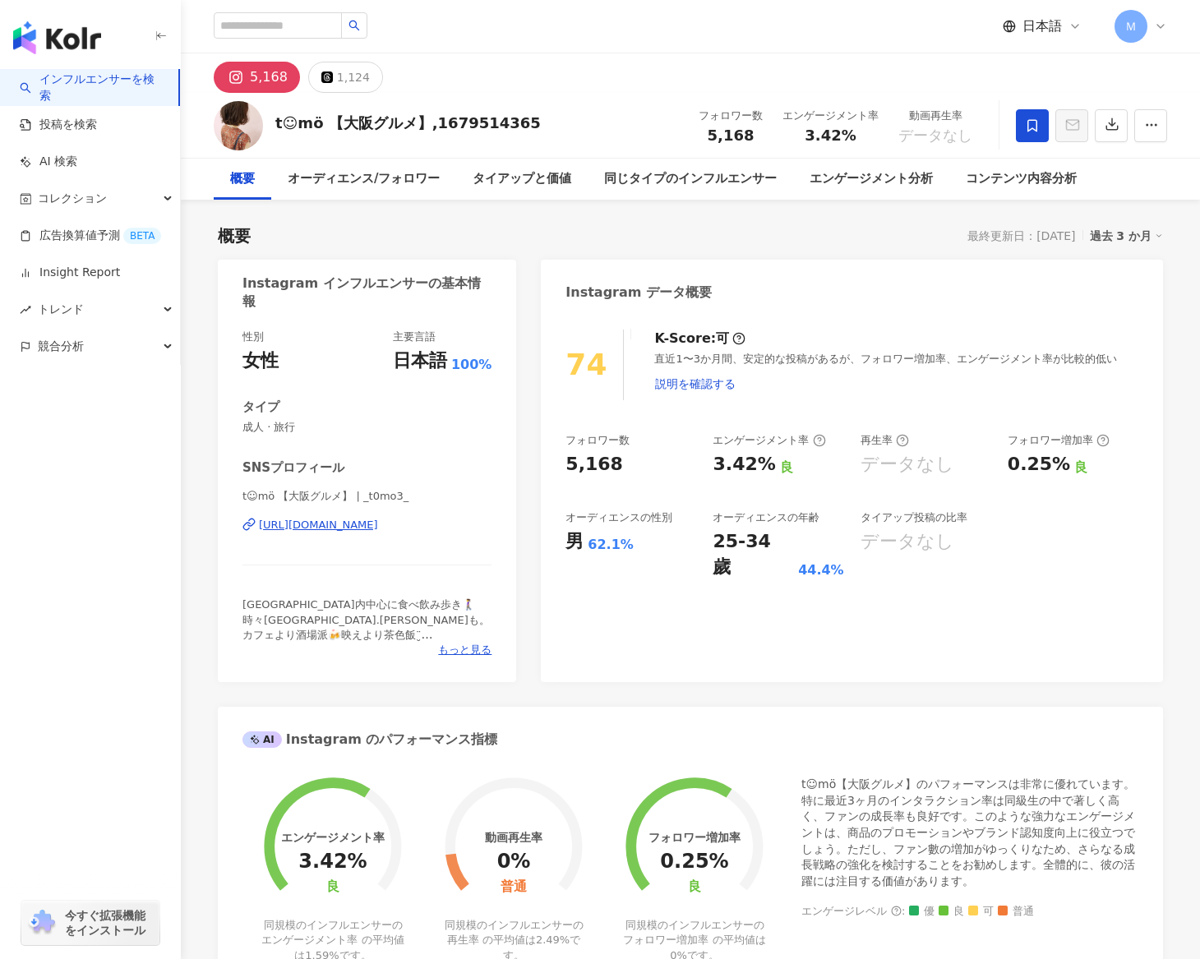
click at [674, 358] on div "直近1〜3か月間、安定的な投稿があるが、フォロワー増加率、エンゲージメント率が比較的低い 説明を確認する" at bounding box center [896, 376] width 484 height 48
click at [935, 357] on div "直近1〜3か月間、安定的な投稿があるが、フォロワー増加率、エンゲージメント率が比較的低い 説明を確認する" at bounding box center [896, 376] width 484 height 48
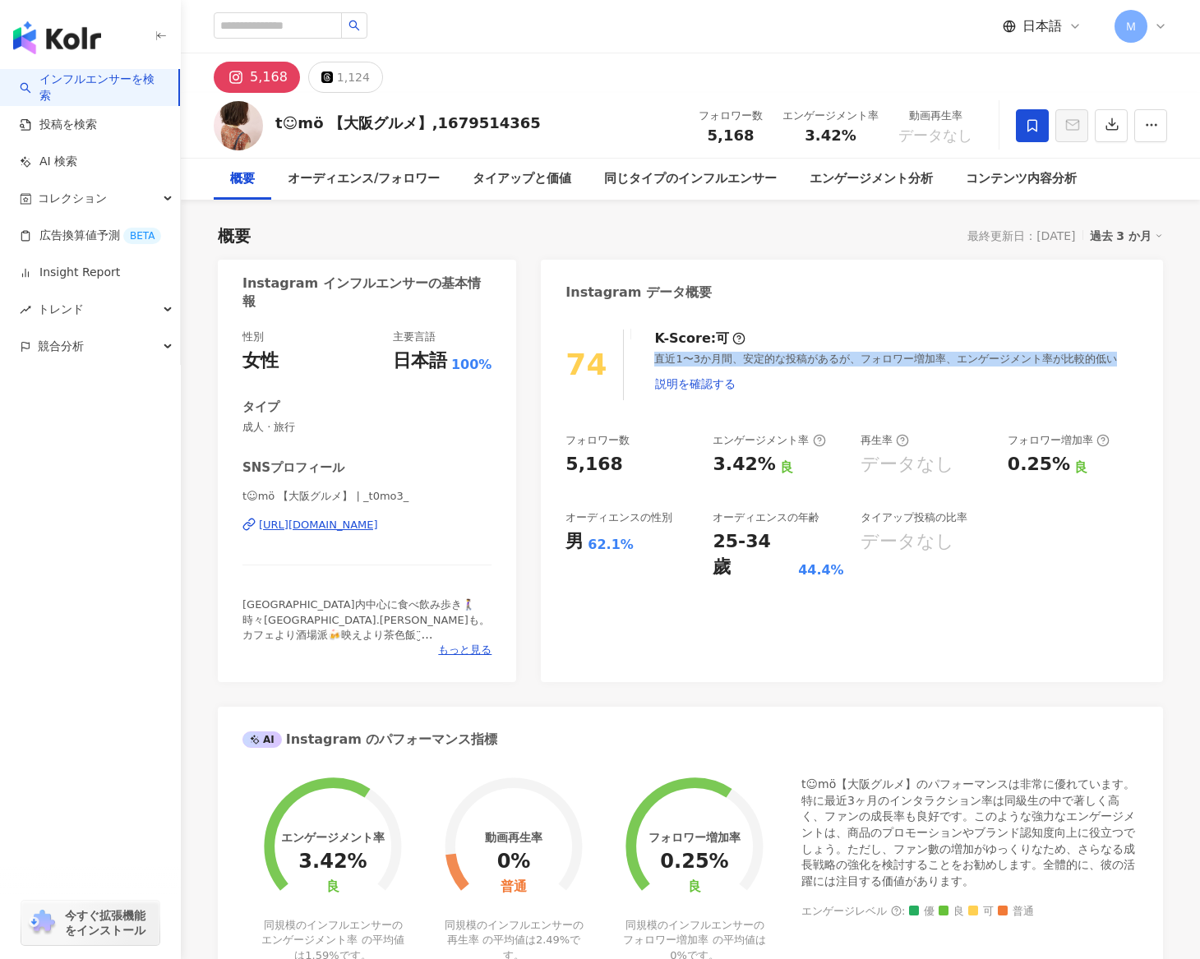
click at [935, 357] on div "直近1〜3か月間、安定的な投稿があるが、フォロワー増加率、エンゲージメント率が比較的低い 説明を確認する" at bounding box center [896, 376] width 484 height 48
click at [753, 364] on div "直近1〜3か月間、安定的な投稿があるが、フォロワー増加率、エンゲージメント率が比較的低い 説明を確認する" at bounding box center [896, 376] width 484 height 48
drag, startPoint x: 678, startPoint y: 366, endPoint x: 810, endPoint y: 366, distance: 131.5
click at [810, 366] on div "直近1〜3か月間、安定的な投稿があるが、フォロワー増加率、エンゲージメント率が比較的低い 説明を確認する" at bounding box center [896, 376] width 484 height 48
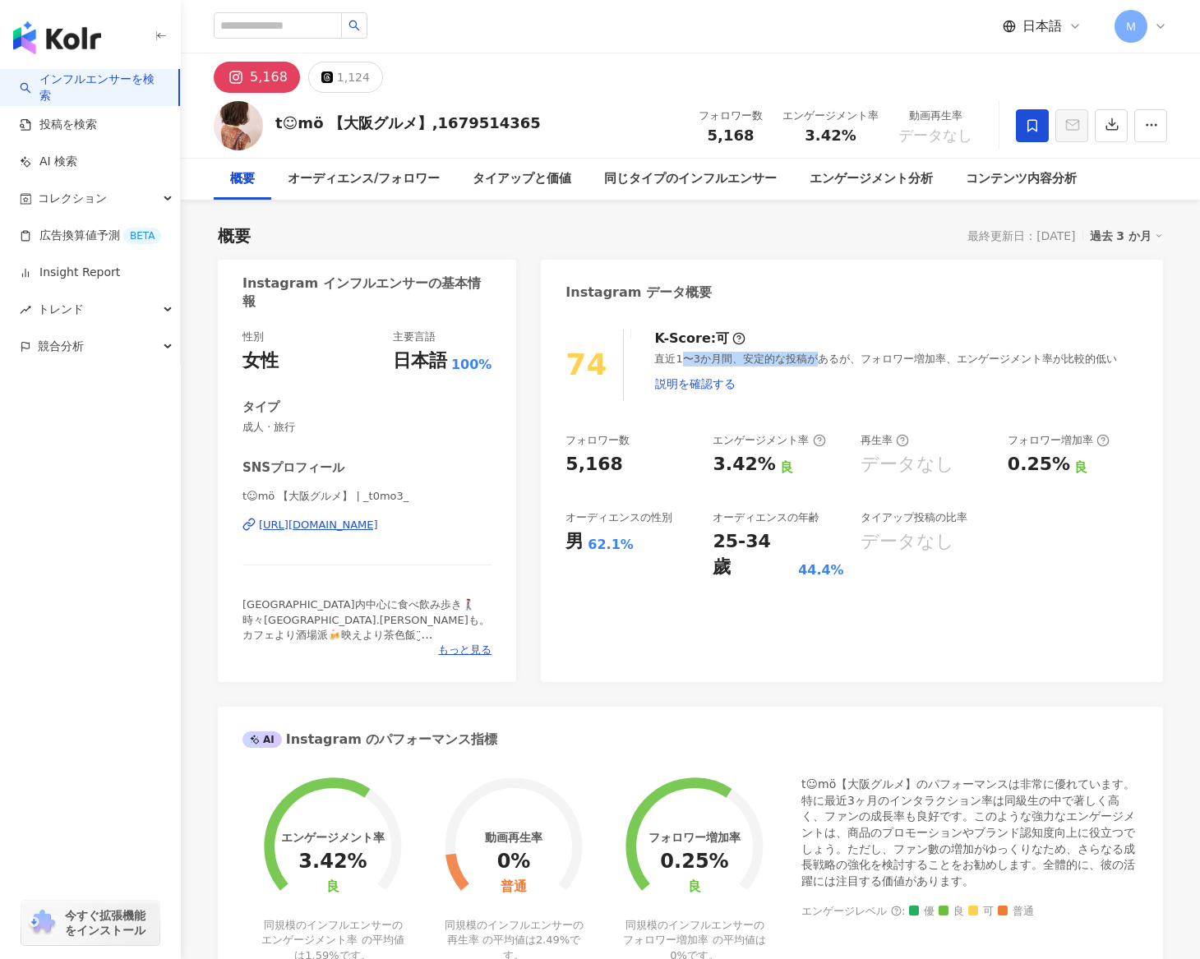
click at [810, 366] on div "直近1〜3か月間、安定的な投稿があるが、フォロワー増加率、エンゲージメント率が比較的低い 説明を確認する" at bounding box center [896, 376] width 484 height 48
click at [935, 388] on div "直近1〜3か月間、安定的な投稿があるが、フォロワー増加率、エンゲージメント率が比較的低い 説明を確認する" at bounding box center [896, 376] width 484 height 48
click at [923, 363] on div "直近1〜3か月間、安定的な投稿があるが、フォロワー増加率、エンゲージメント率が比較的低い 説明を確認する" at bounding box center [896, 376] width 484 height 48
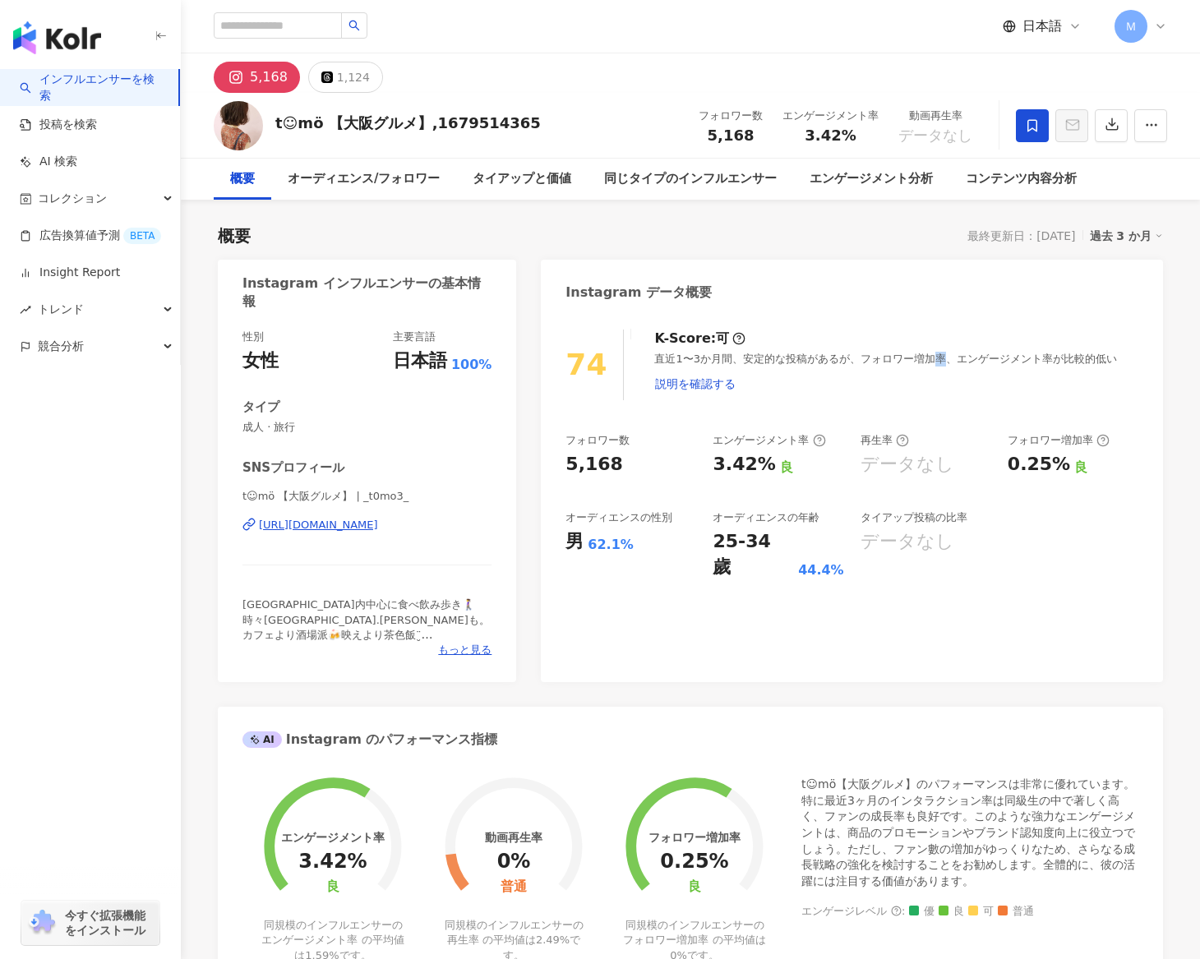
click at [923, 363] on div "直近1〜3か月間、安定的な投稿があるが、フォロワー増加率、エンゲージメント率が比較的低い 説明を確認する" at bounding box center [896, 376] width 484 height 48
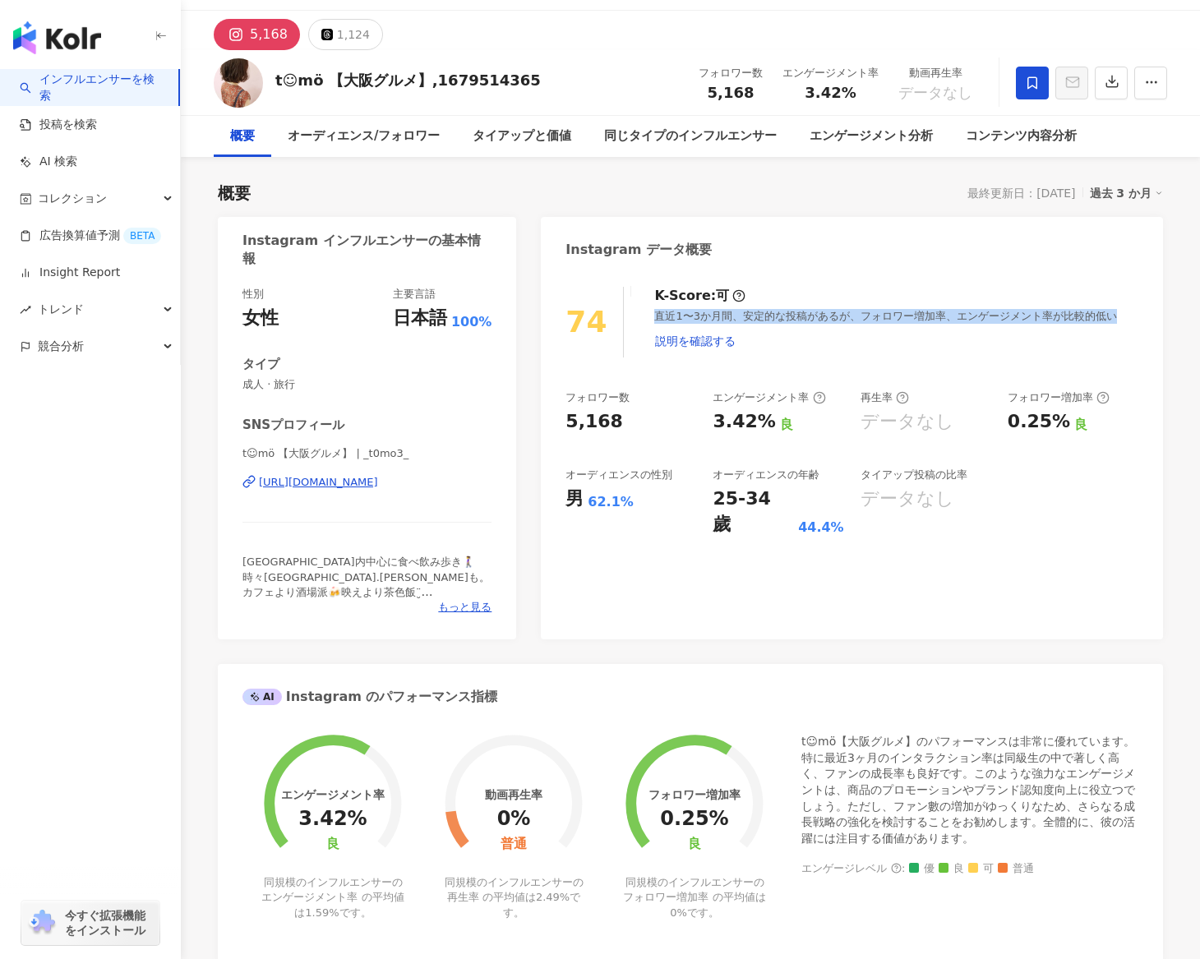
scroll to position [47, 0]
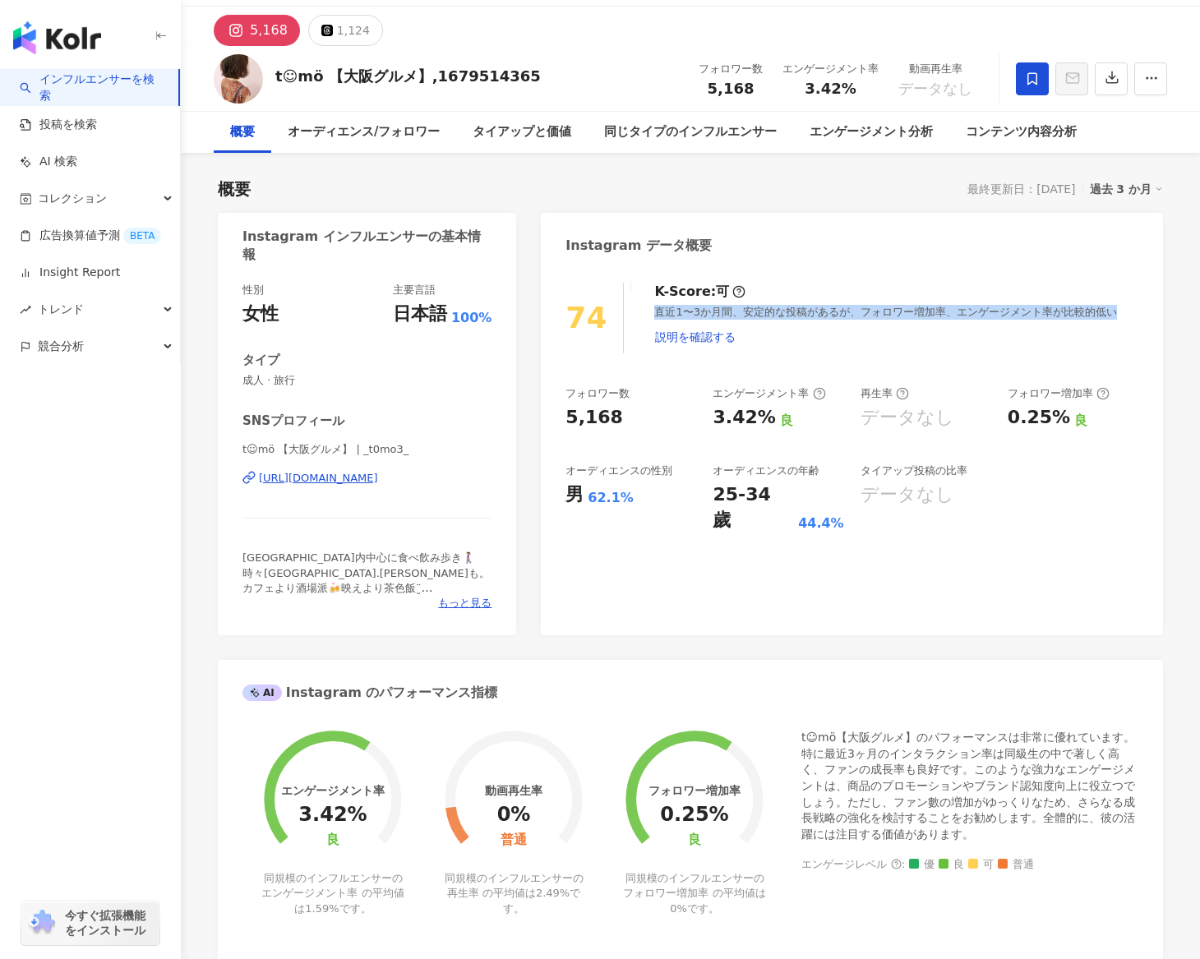
click at [378, 477] on div "https://www.instagram.com/_t0mo3_/" at bounding box center [318, 478] width 119 height 15
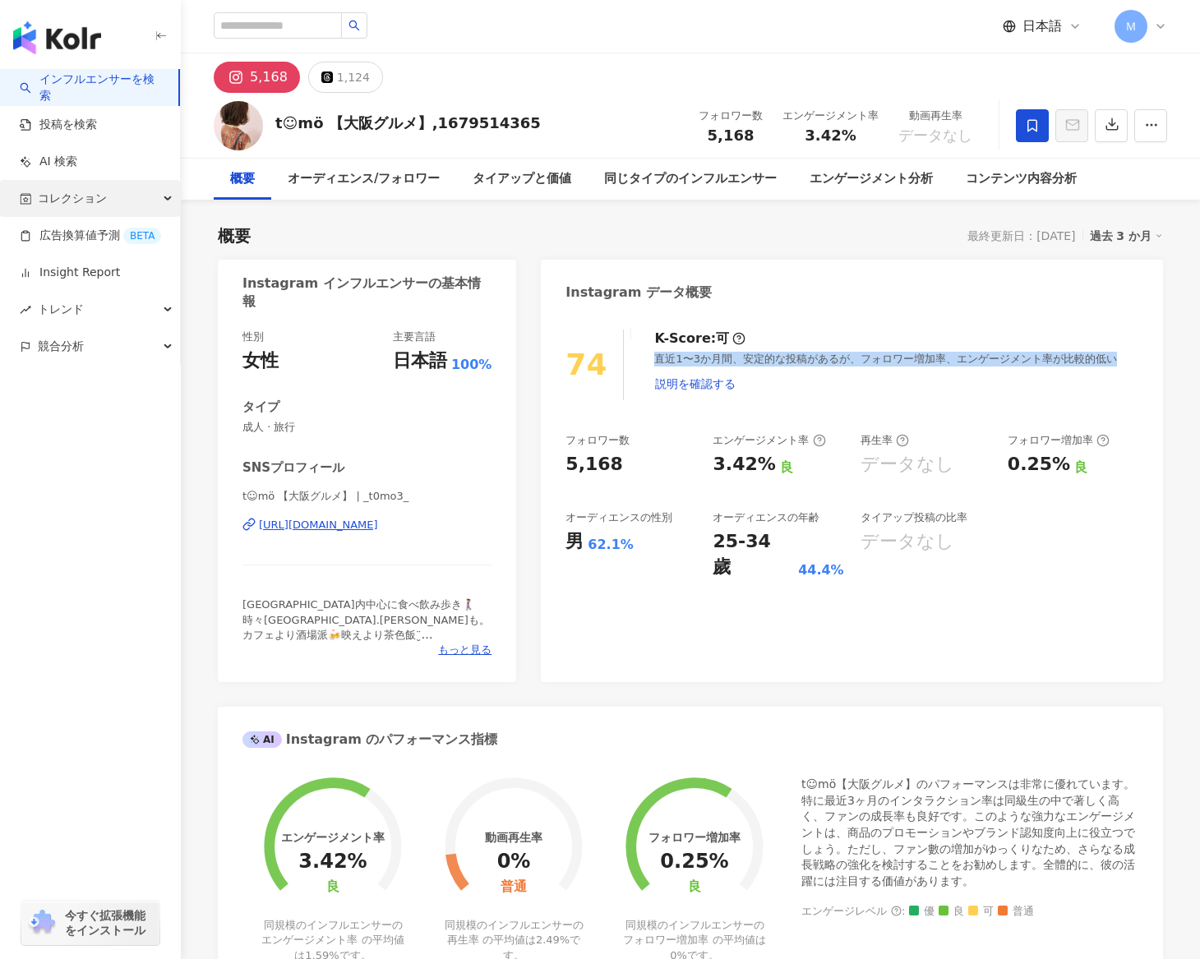
click at [124, 207] on div "コレクション" at bounding box center [90, 198] width 180 height 37
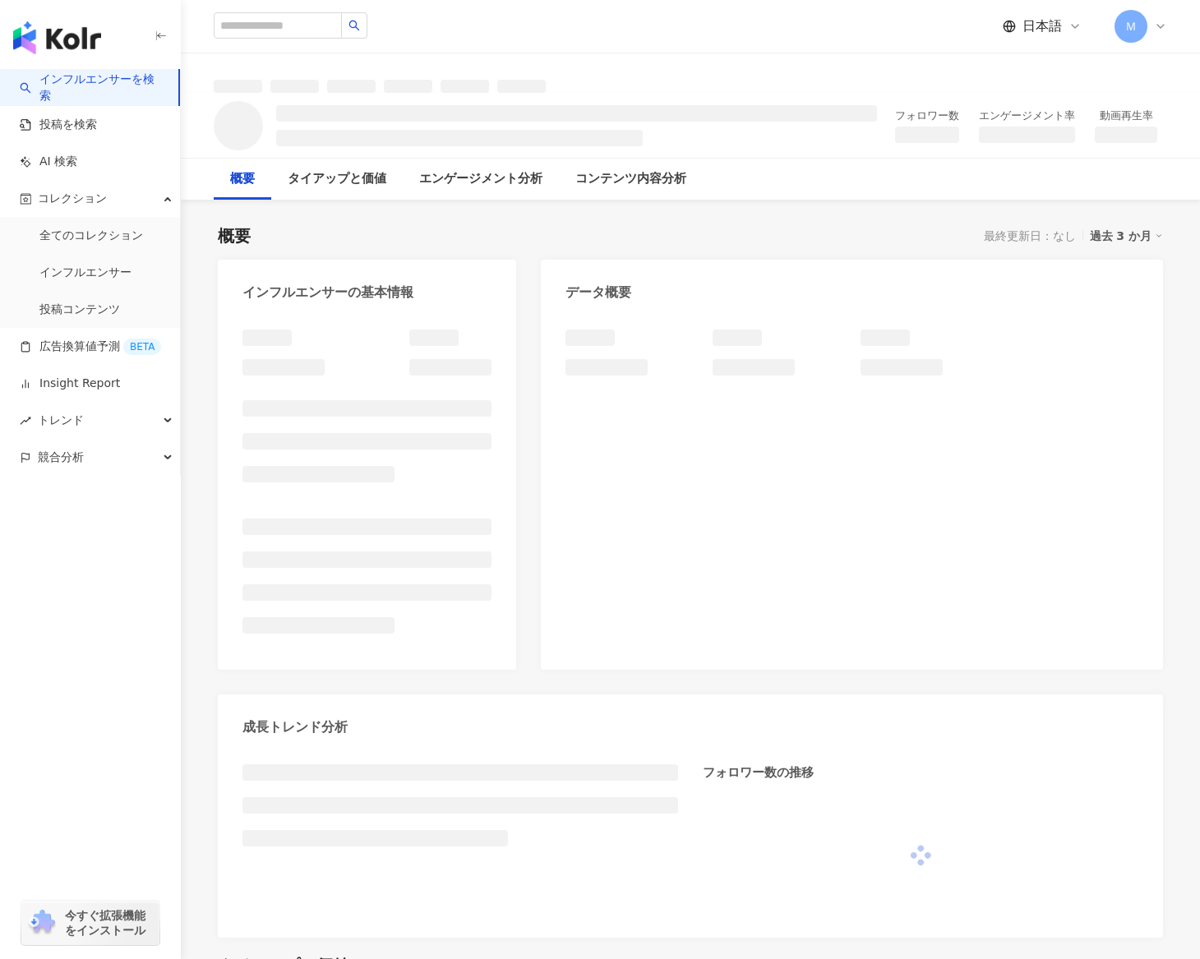
click at [81, 53] on img "button" at bounding box center [57, 37] width 88 height 33
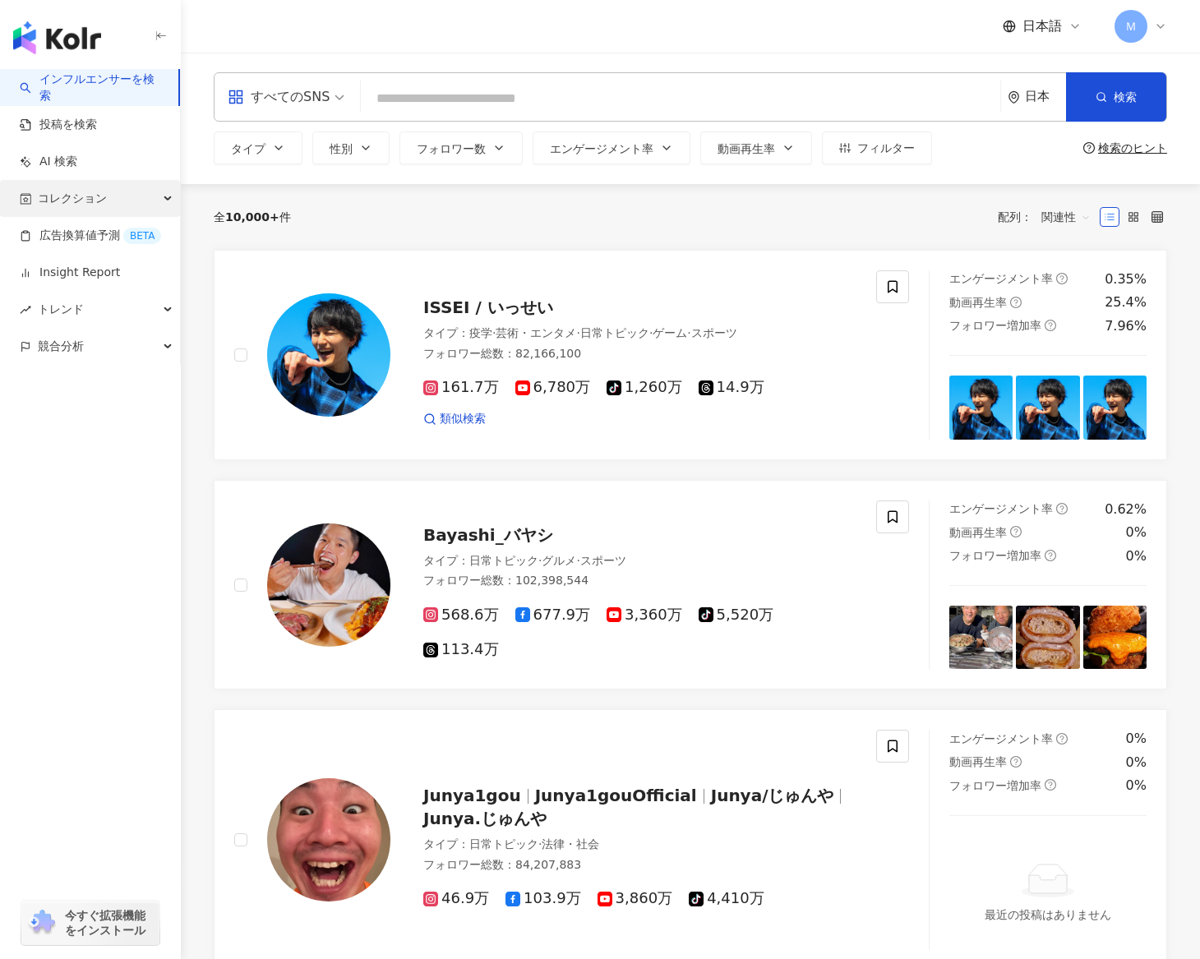
click at [116, 181] on div "コレクション" at bounding box center [90, 198] width 180 height 37
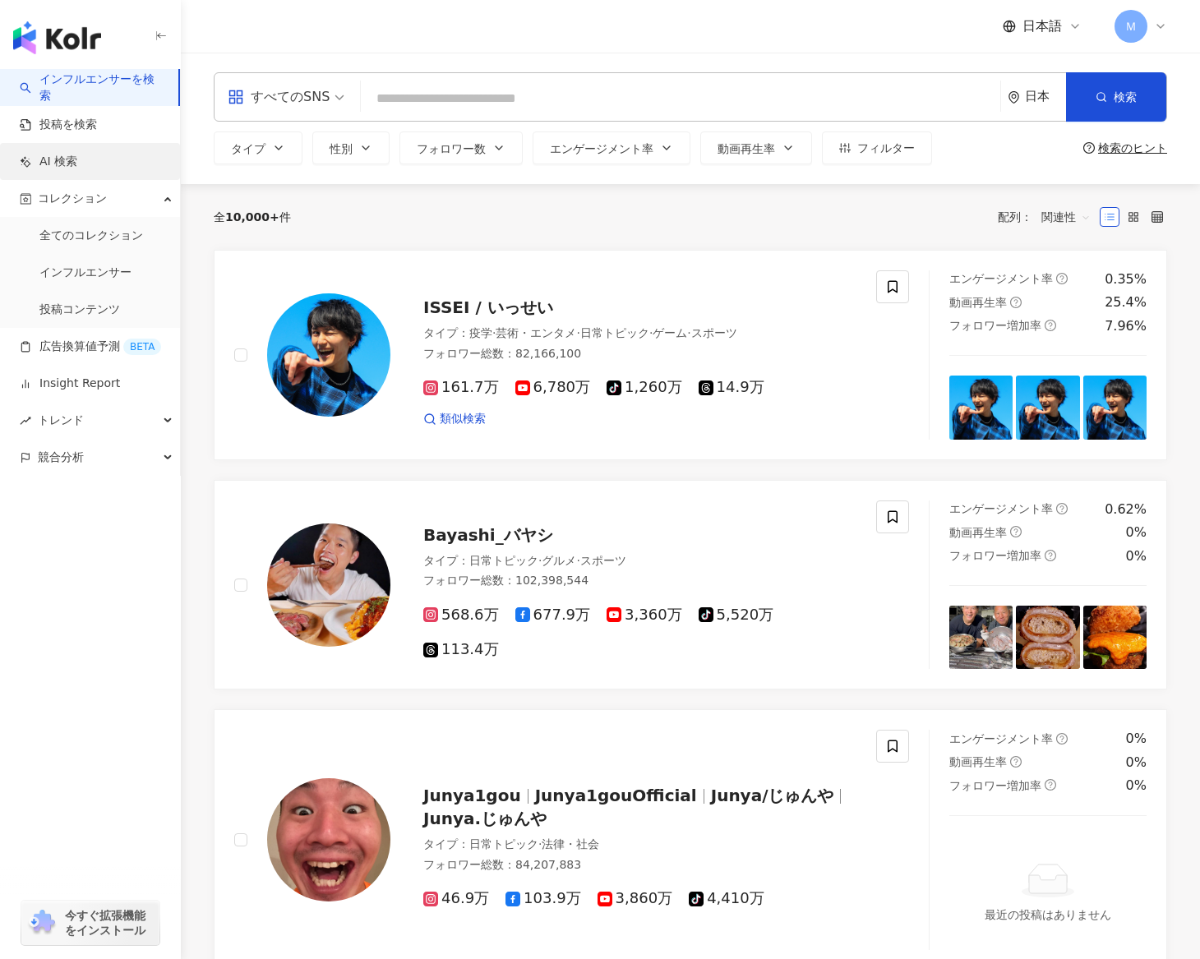
click at [77, 154] on link "AI 検索" at bounding box center [49, 162] width 58 height 16
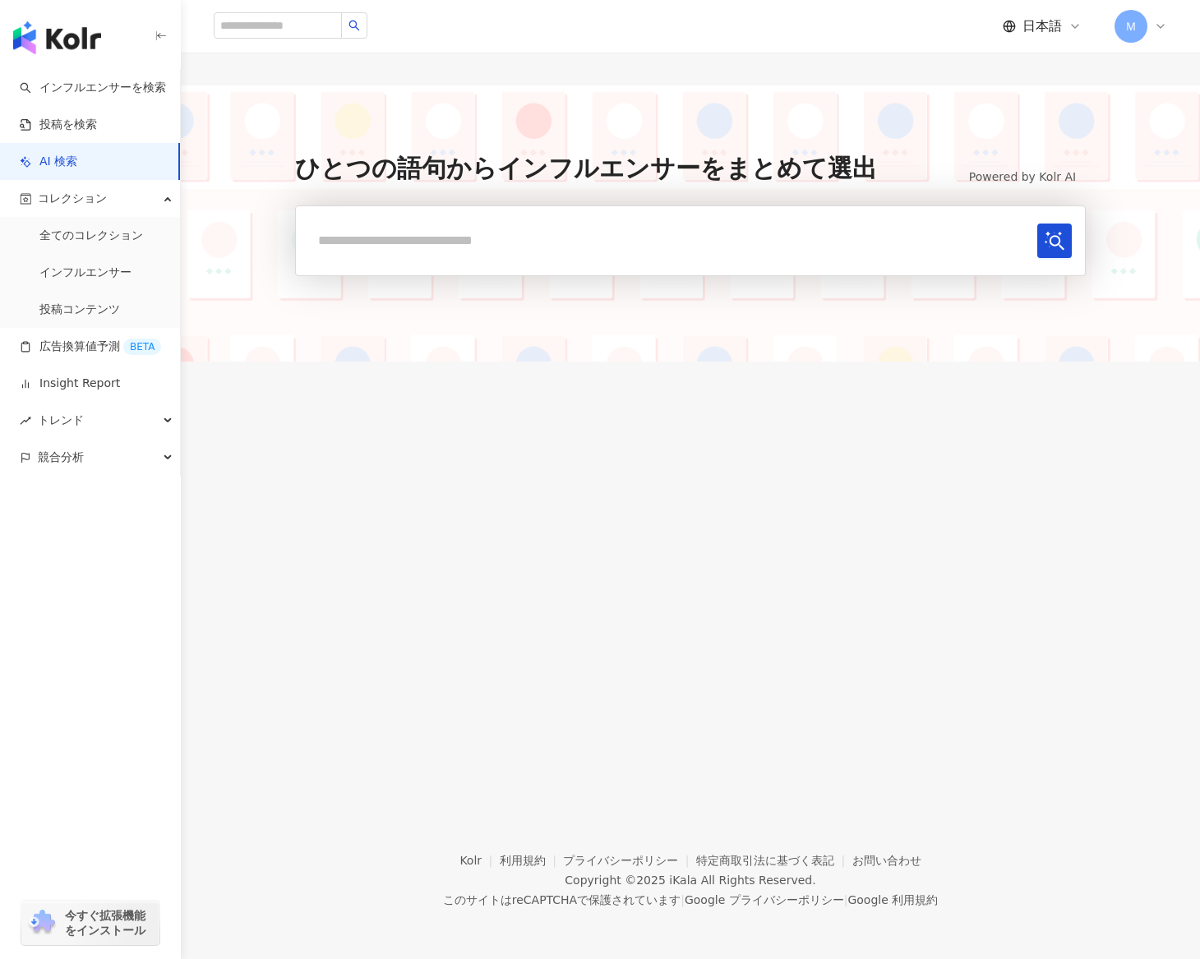
click at [472, 226] on input "text" at bounding box center [670, 241] width 722 height 34
type input "******"
click at [935, 224] on button "submit" at bounding box center [1054, 241] width 35 height 35
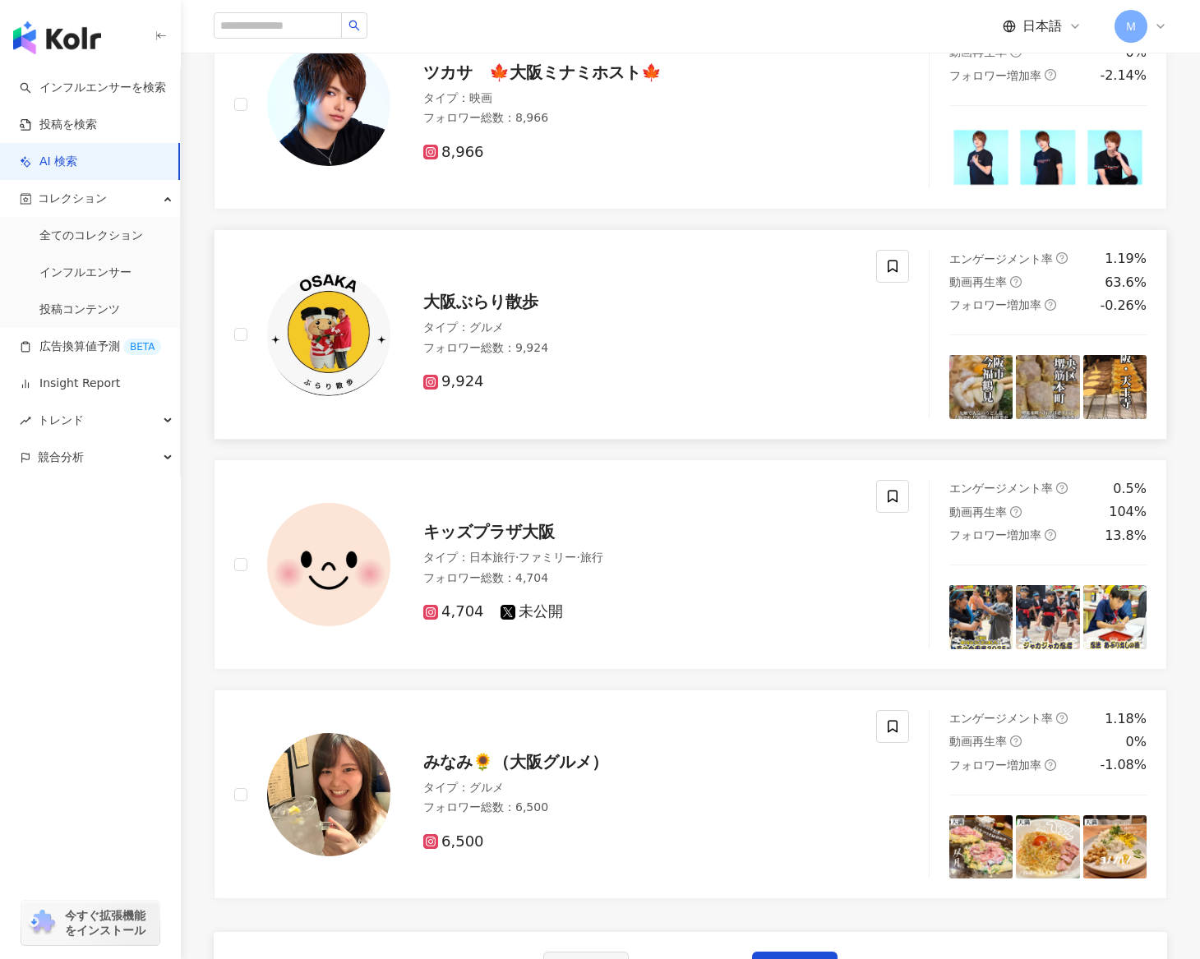
scroll to position [2340, 0]
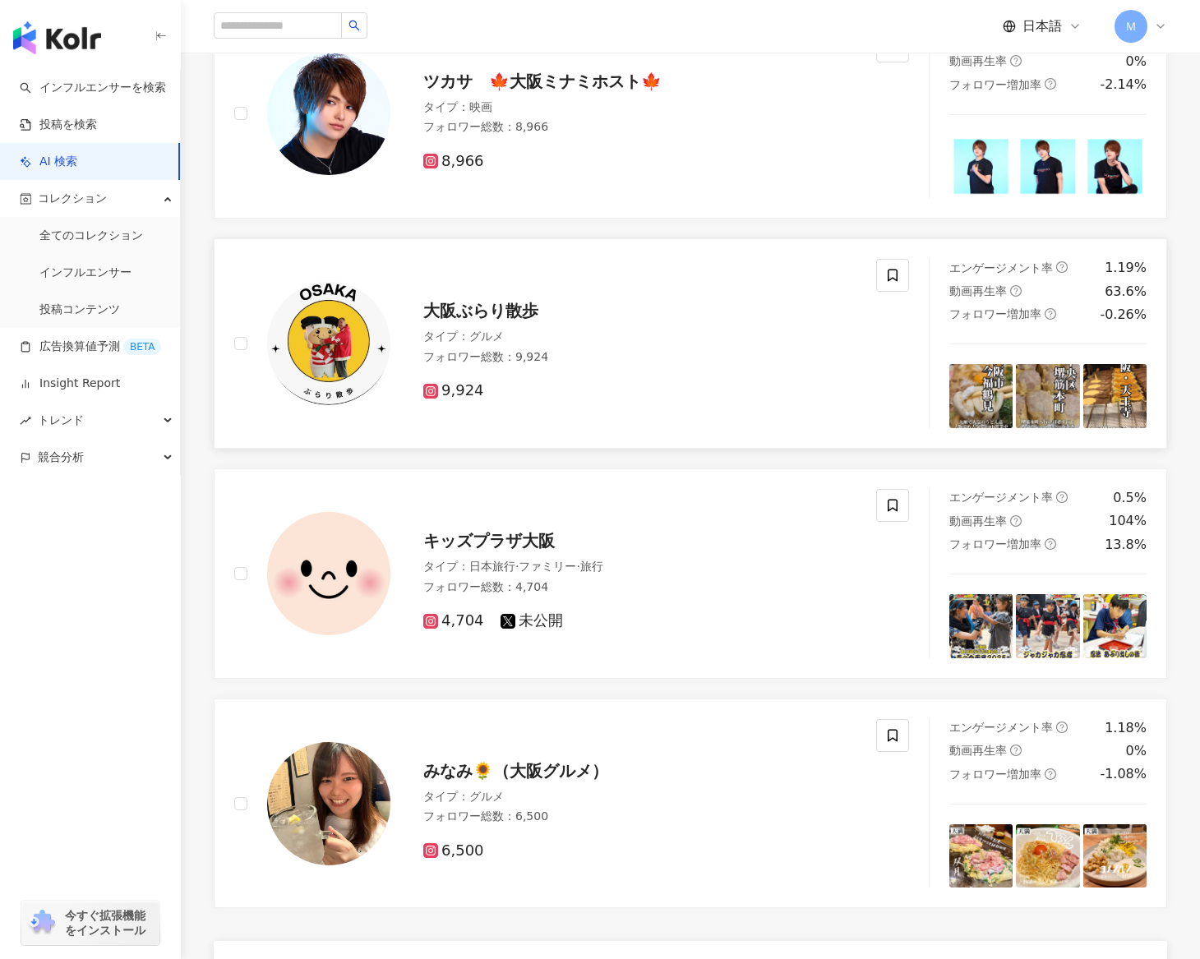
click at [347, 353] on img at bounding box center [328, 343] width 123 height 123
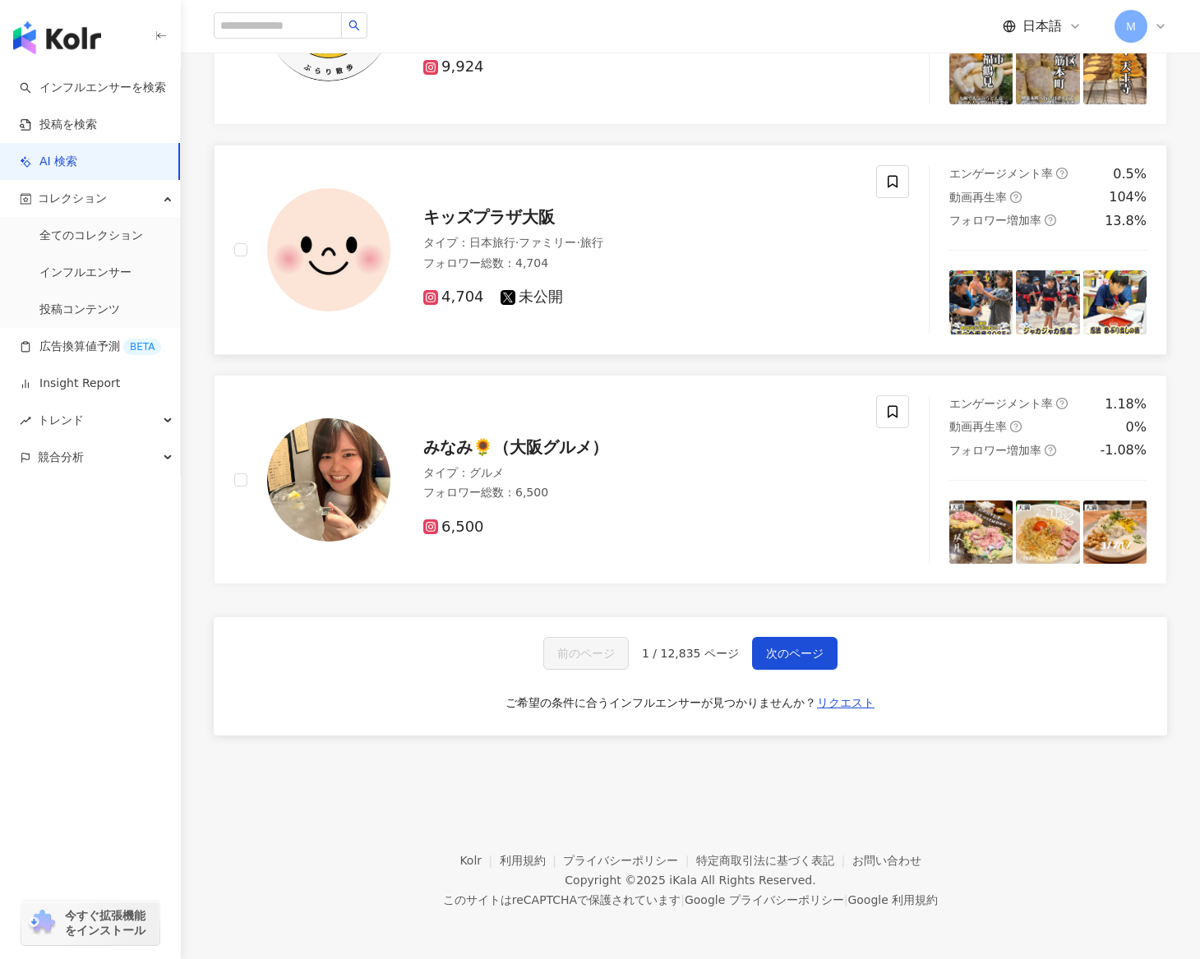
click at [488, 233] on div "キッズプラザ大阪 タイプ ： 日本旅行 · ファミリー · 旅行 フォロワー総数 ： 4,704 4,704 未公開" at bounding box center [623, 249] width 466 height 115
click at [420, 456] on div "みなみ🌻（大阪グルメ） タイプ ： グルメ フォロワー総数 ： 6,500 6,500" at bounding box center [623, 480] width 466 height 115
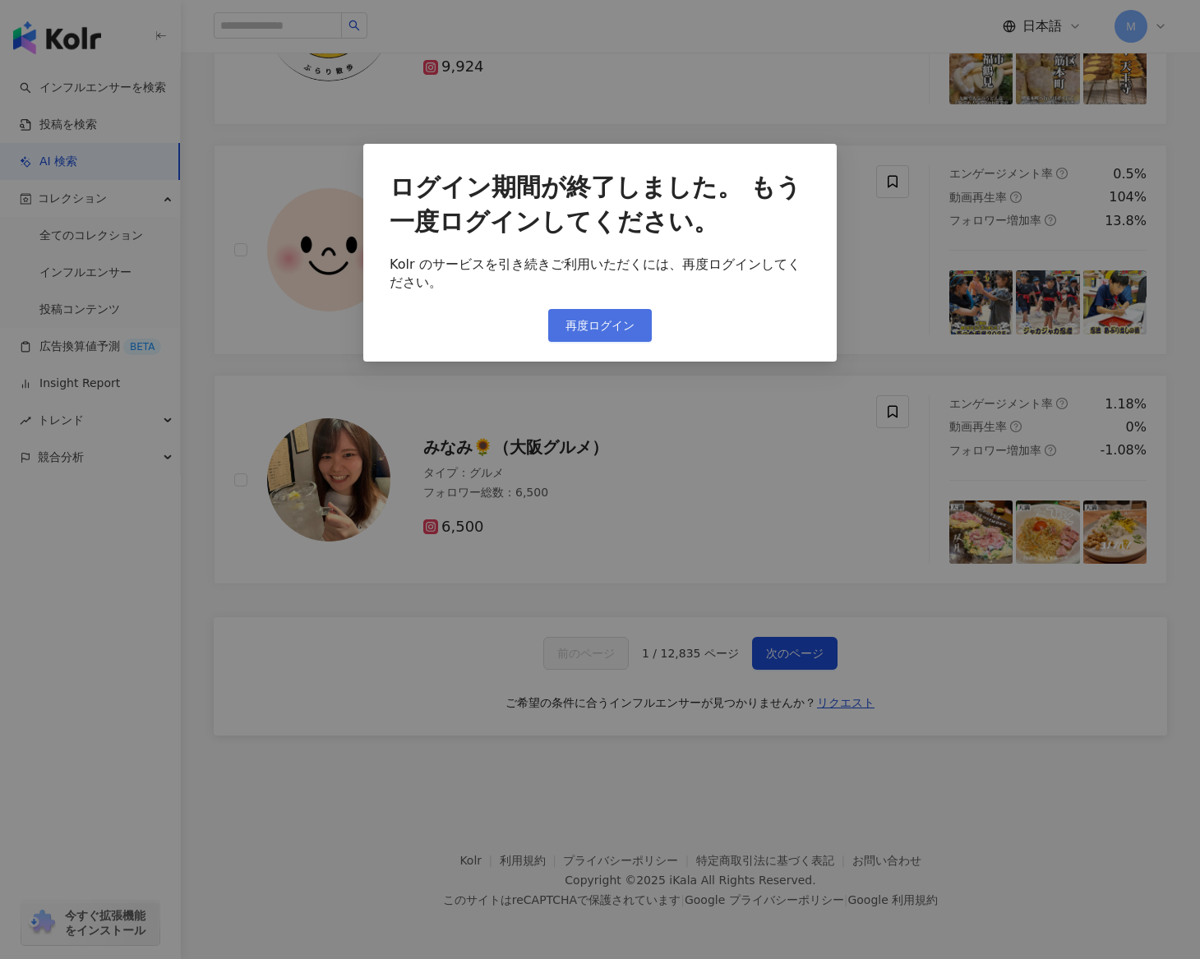
click at [607, 322] on span "再度ログイン" at bounding box center [600, 325] width 69 height 13
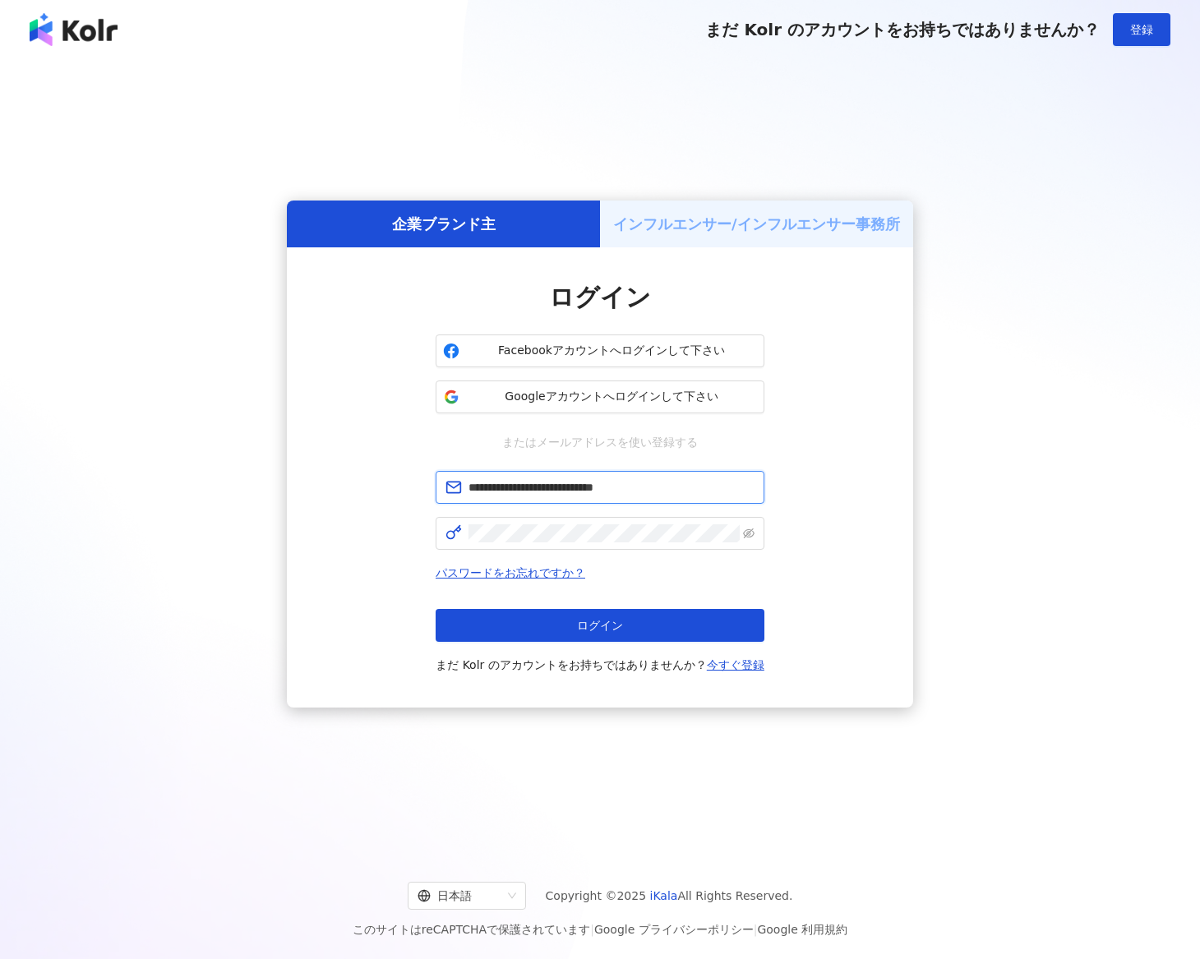
click at [677, 492] on input "**********" at bounding box center [612, 487] width 286 height 18
type input "*"
paste input "**********"
type input "**********"
click button "ログイン" at bounding box center [600, 625] width 329 height 33
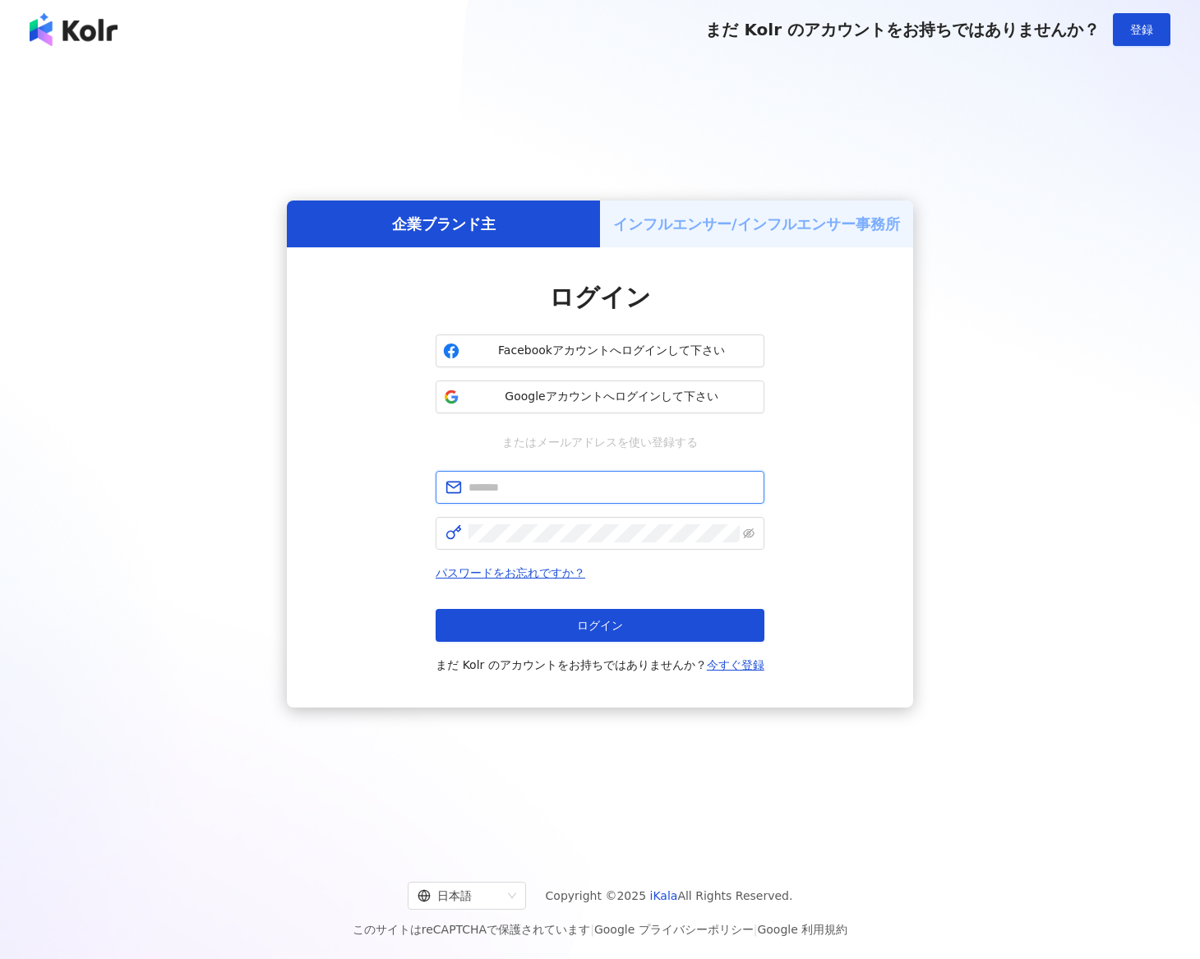
type input "**********"
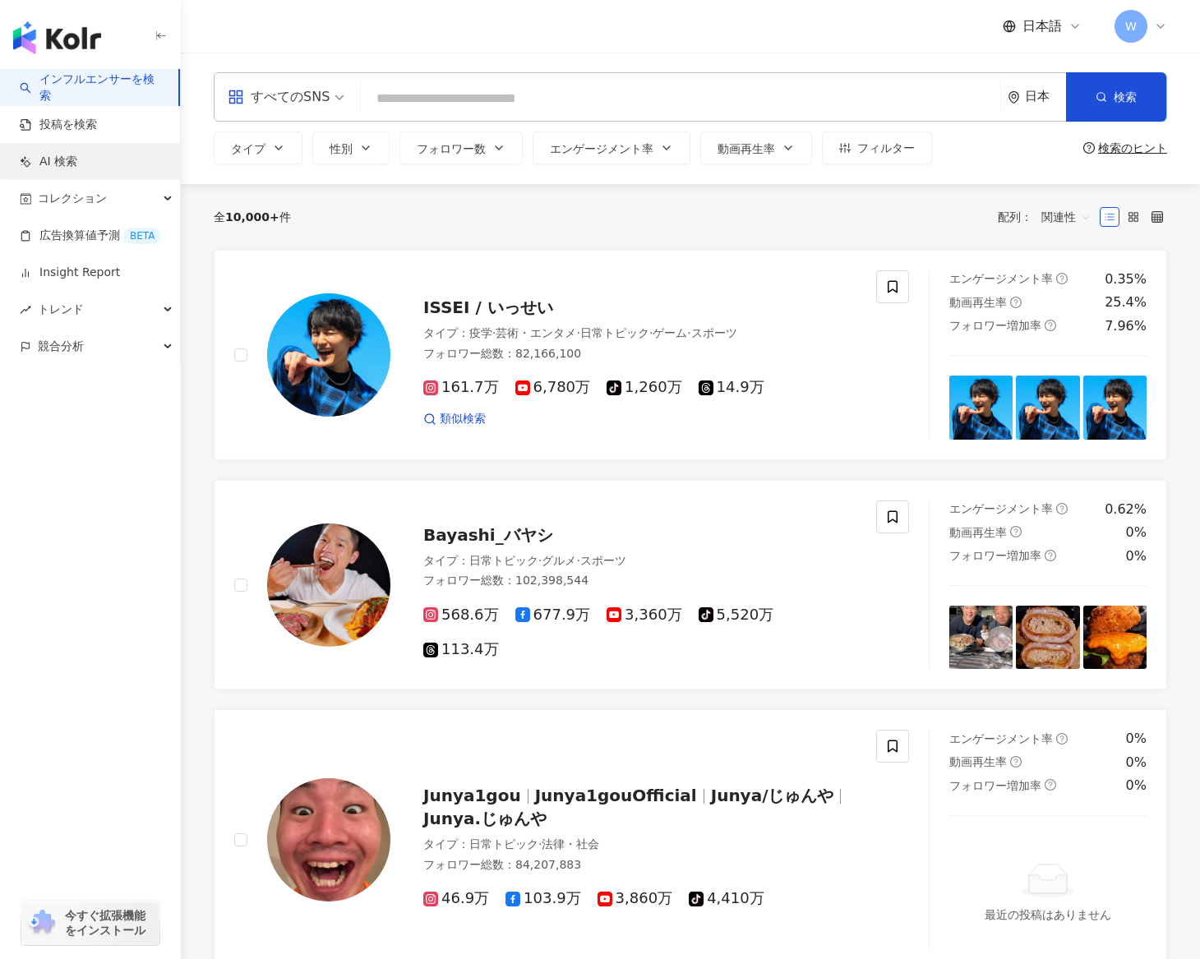
click at [28, 159] on link "AI 検索" at bounding box center [49, 162] width 58 height 16
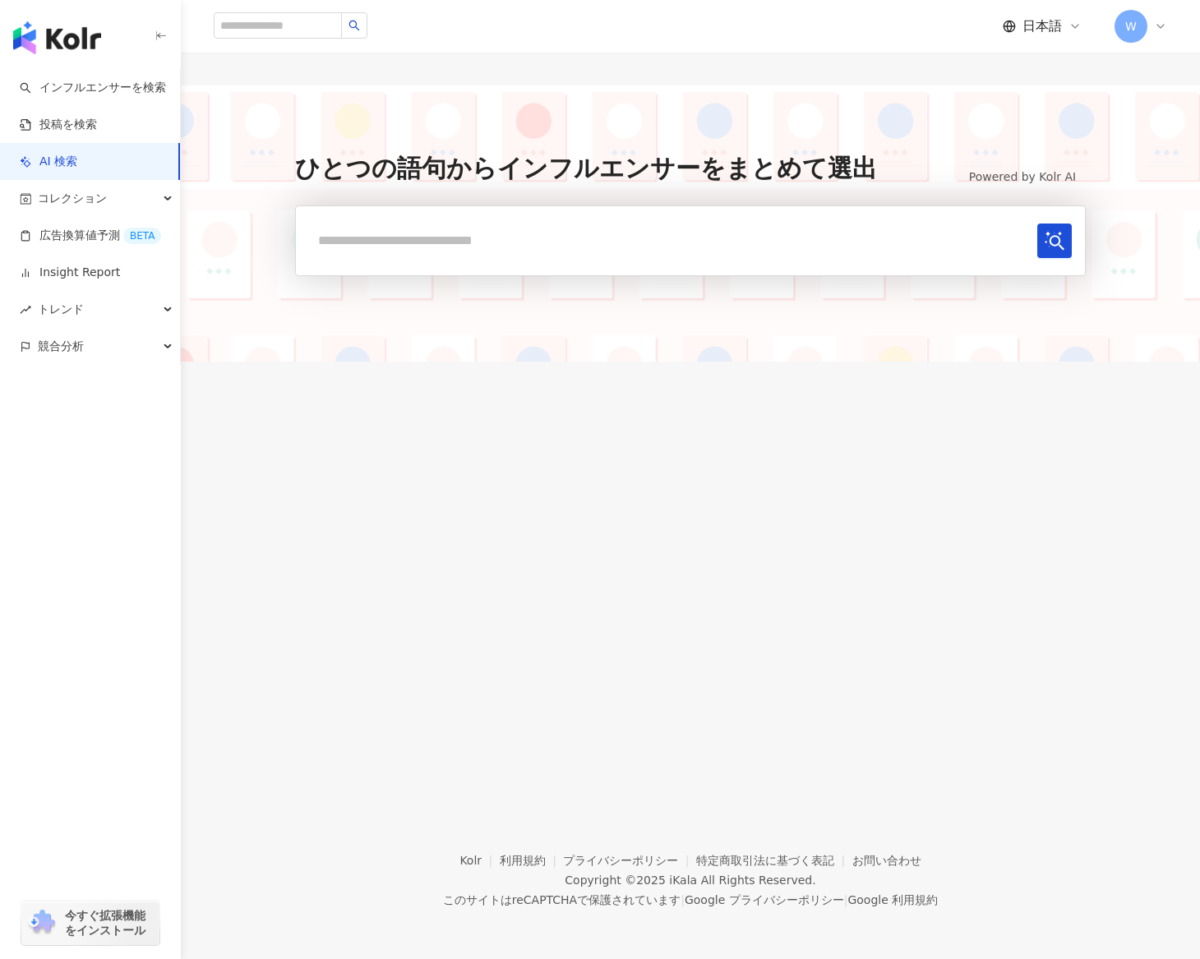
click at [476, 228] on input "text" at bounding box center [670, 241] width 722 height 34
type input "*****"
click at [935, 224] on button "submit" at bounding box center [1054, 241] width 35 height 35
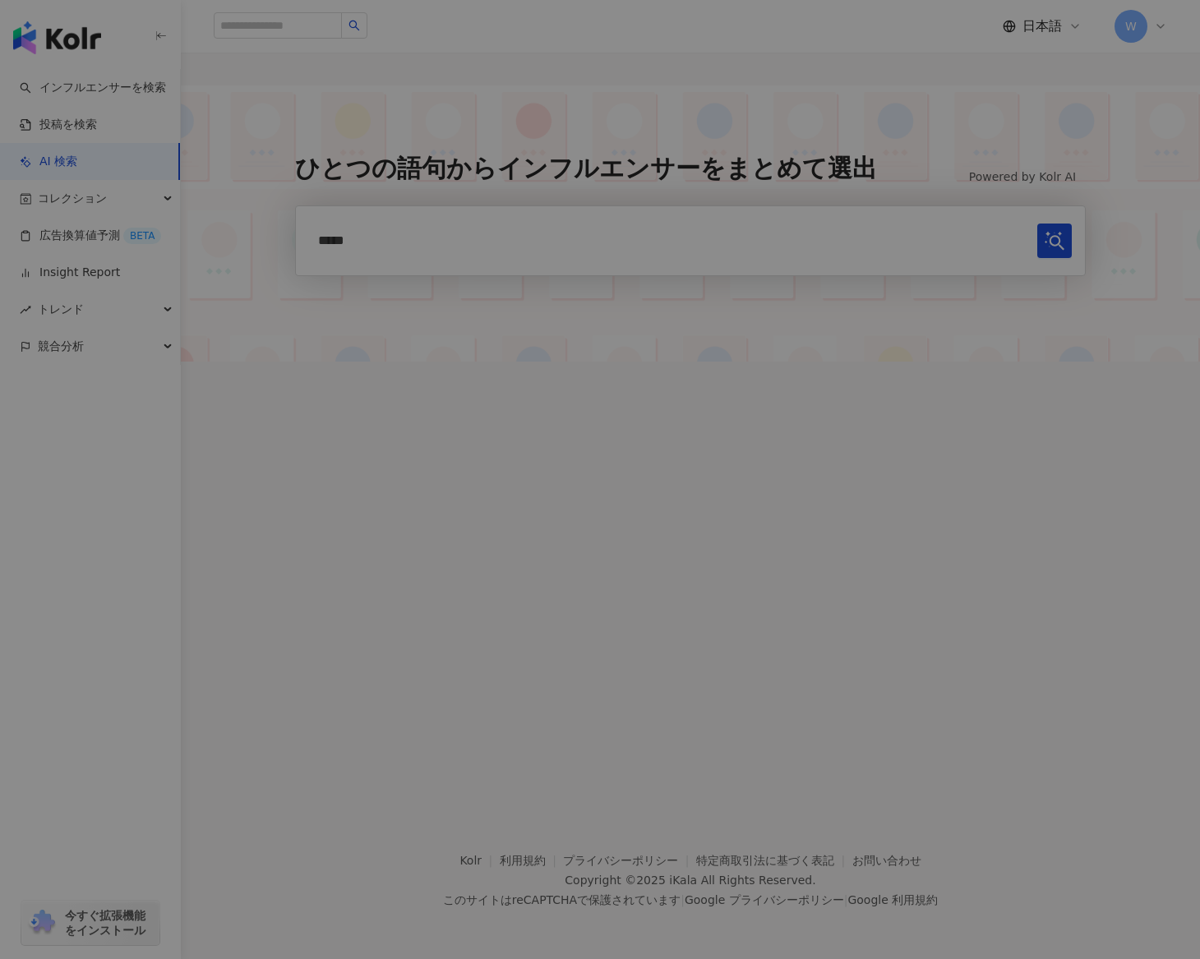
click at [935, 224] on button "submit" at bounding box center [1054, 241] width 35 height 35
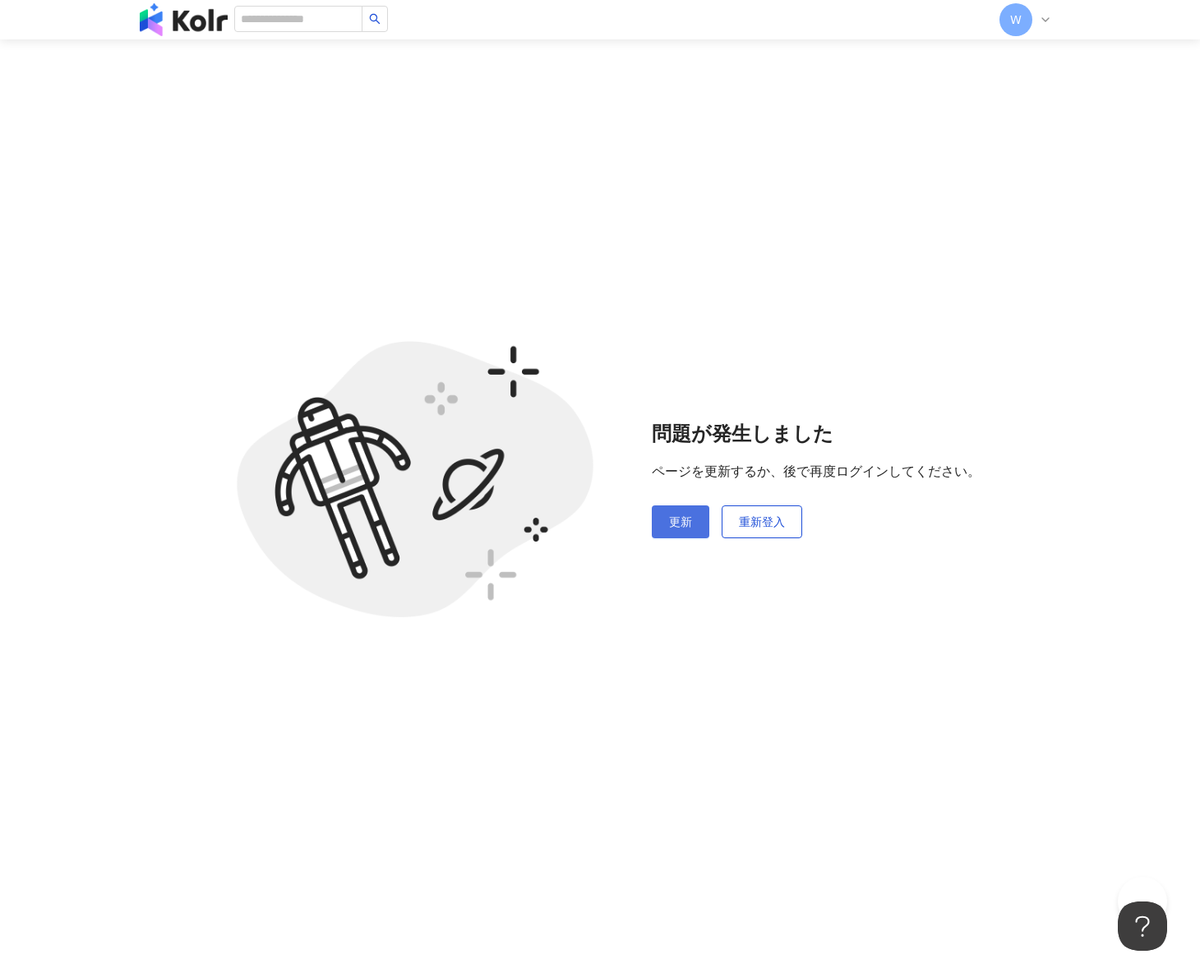
click at [668, 525] on button "更新" at bounding box center [681, 522] width 58 height 33
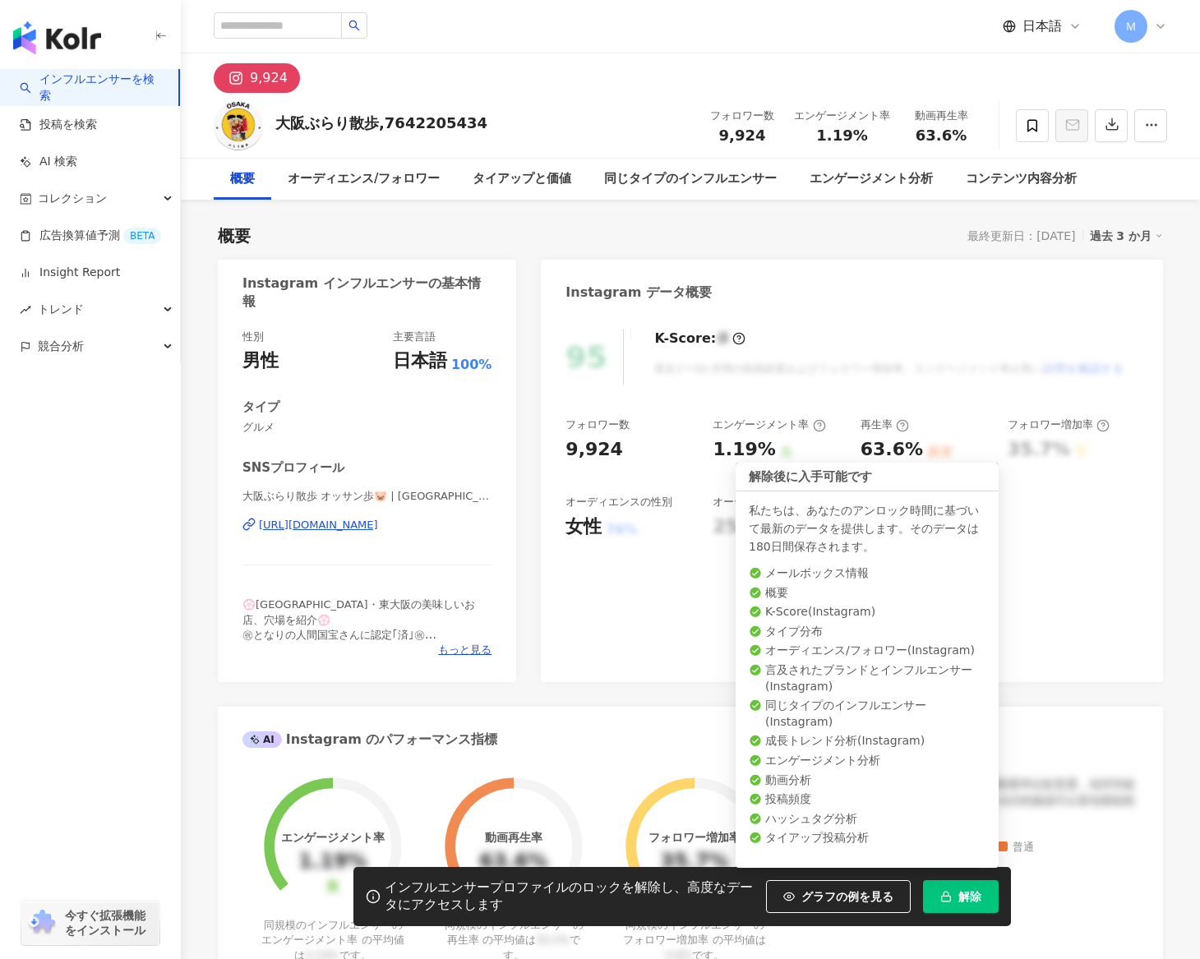
click at [954, 903] on button "解除" at bounding box center [961, 896] width 76 height 33
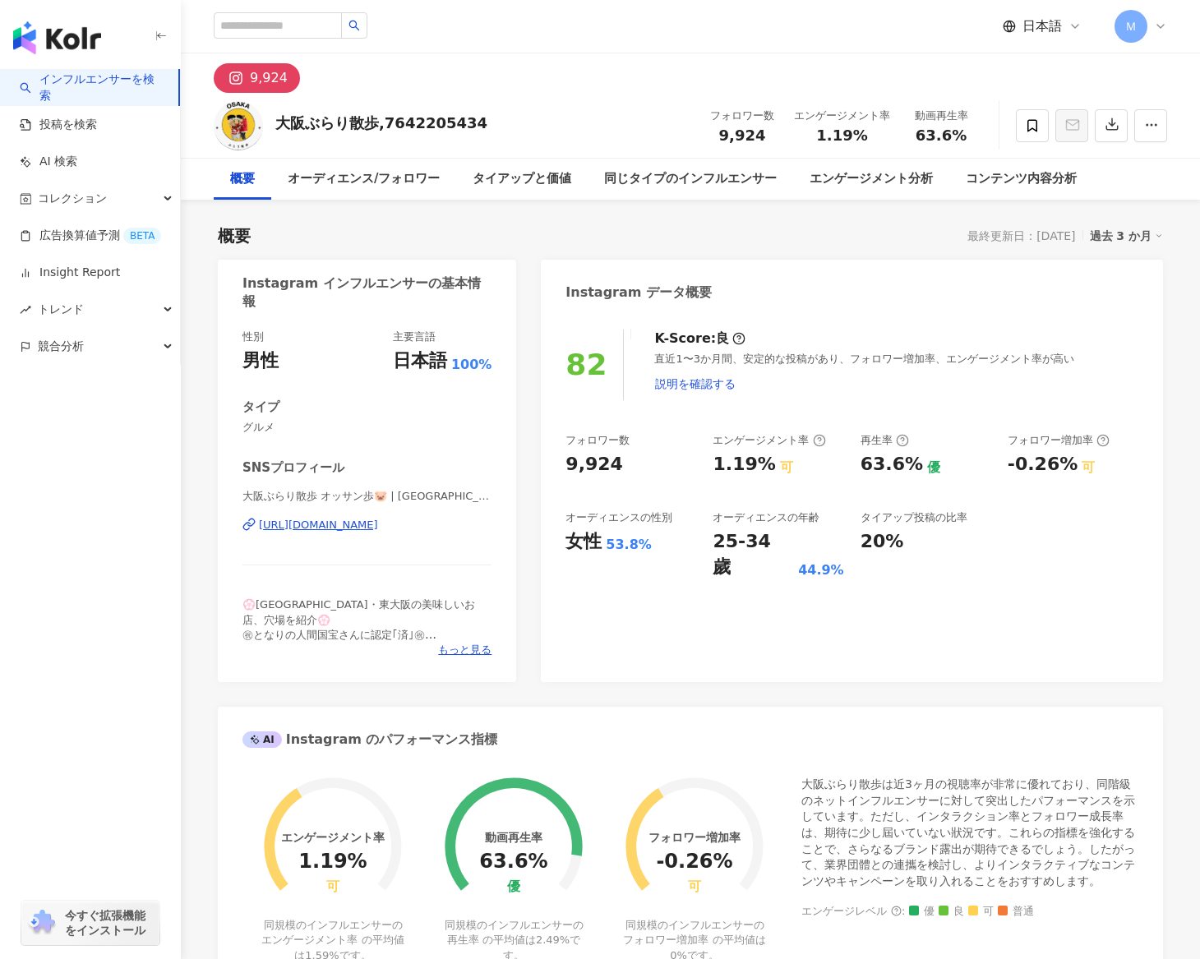
click at [390, 121] on div "大阪ぶらり散歩,7642205434" at bounding box center [381, 123] width 212 height 21
click at [261, 83] on div "9,924" at bounding box center [269, 78] width 38 height 23
click at [324, 517] on div "大阪ぶらり散歩 オッサン歩🐷 | osaka_sanpo https://www.instagram.com/osaka_sanpo/" at bounding box center [367, 537] width 249 height 96
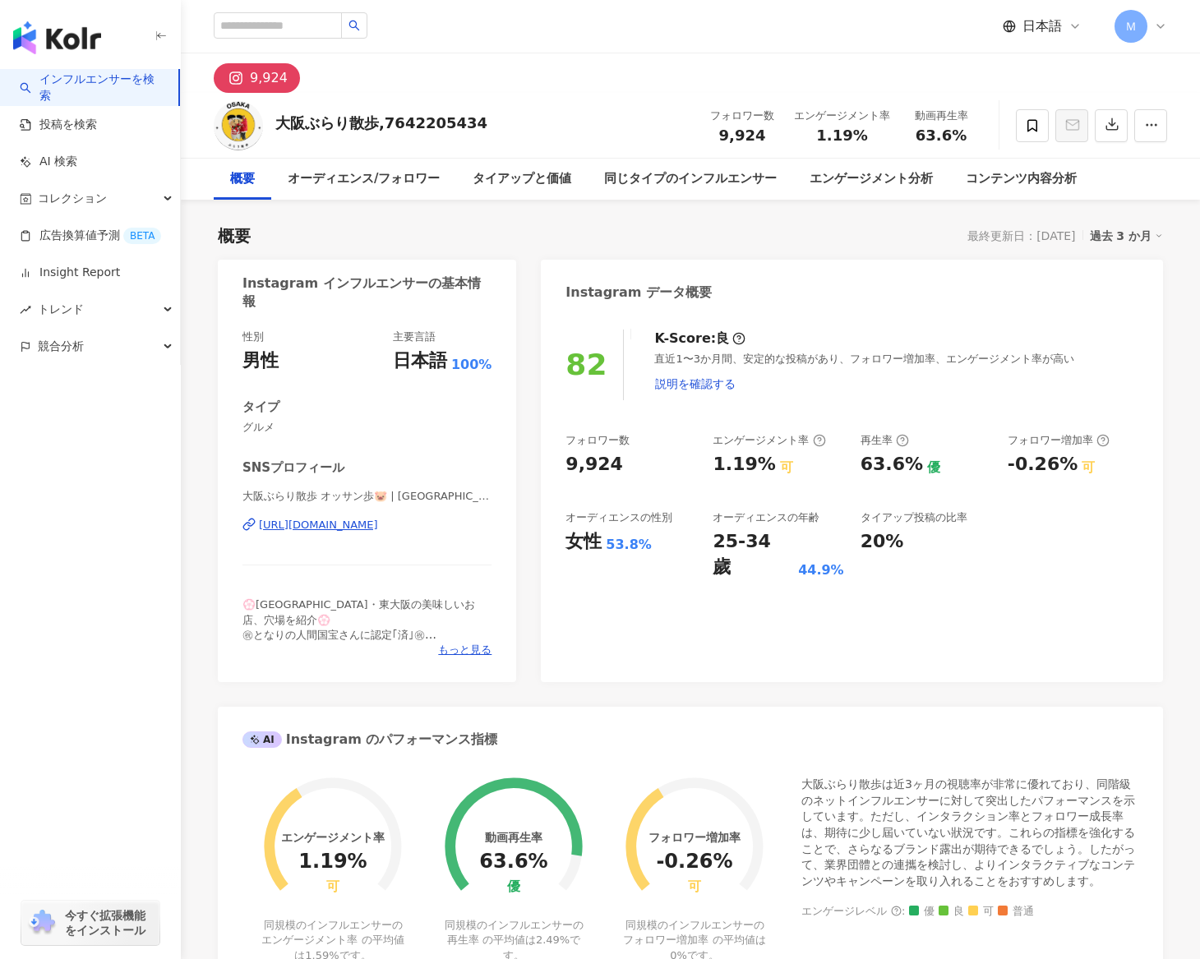
click at [323, 534] on div "大阪ぶらり散歩 オッサン歩🐷 | osaka_sanpo https://www.instagram.com/osaka_sanpo/" at bounding box center [367, 537] width 249 height 96
click at [323, 520] on div "https://www.instagram.com/osaka_sanpo/" at bounding box center [318, 525] width 119 height 15
click at [1033, 126] on icon at bounding box center [1032, 125] width 15 height 15
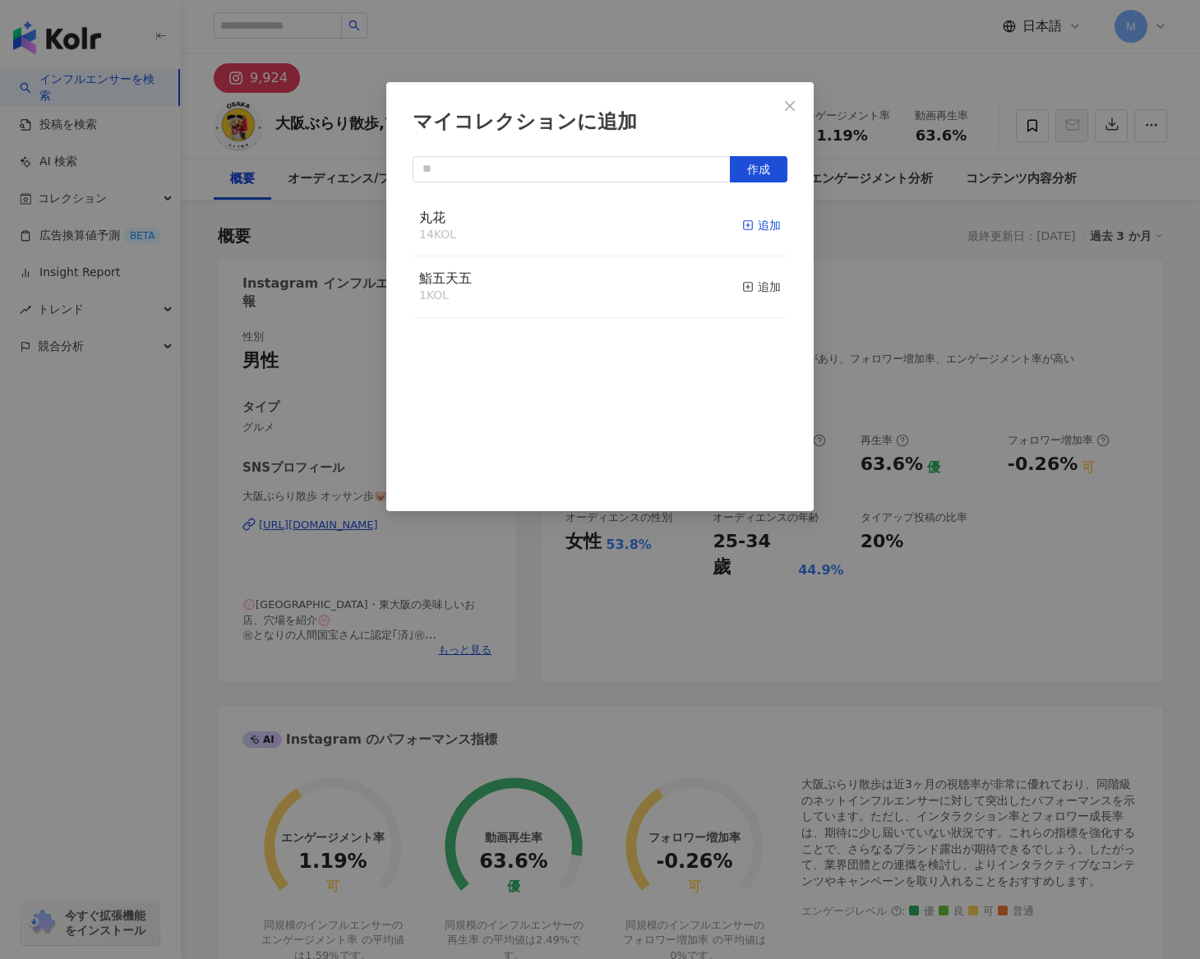
click at [760, 226] on div "追加" at bounding box center [761, 225] width 39 height 18
click at [756, 284] on div "追加" at bounding box center [761, 287] width 39 height 18
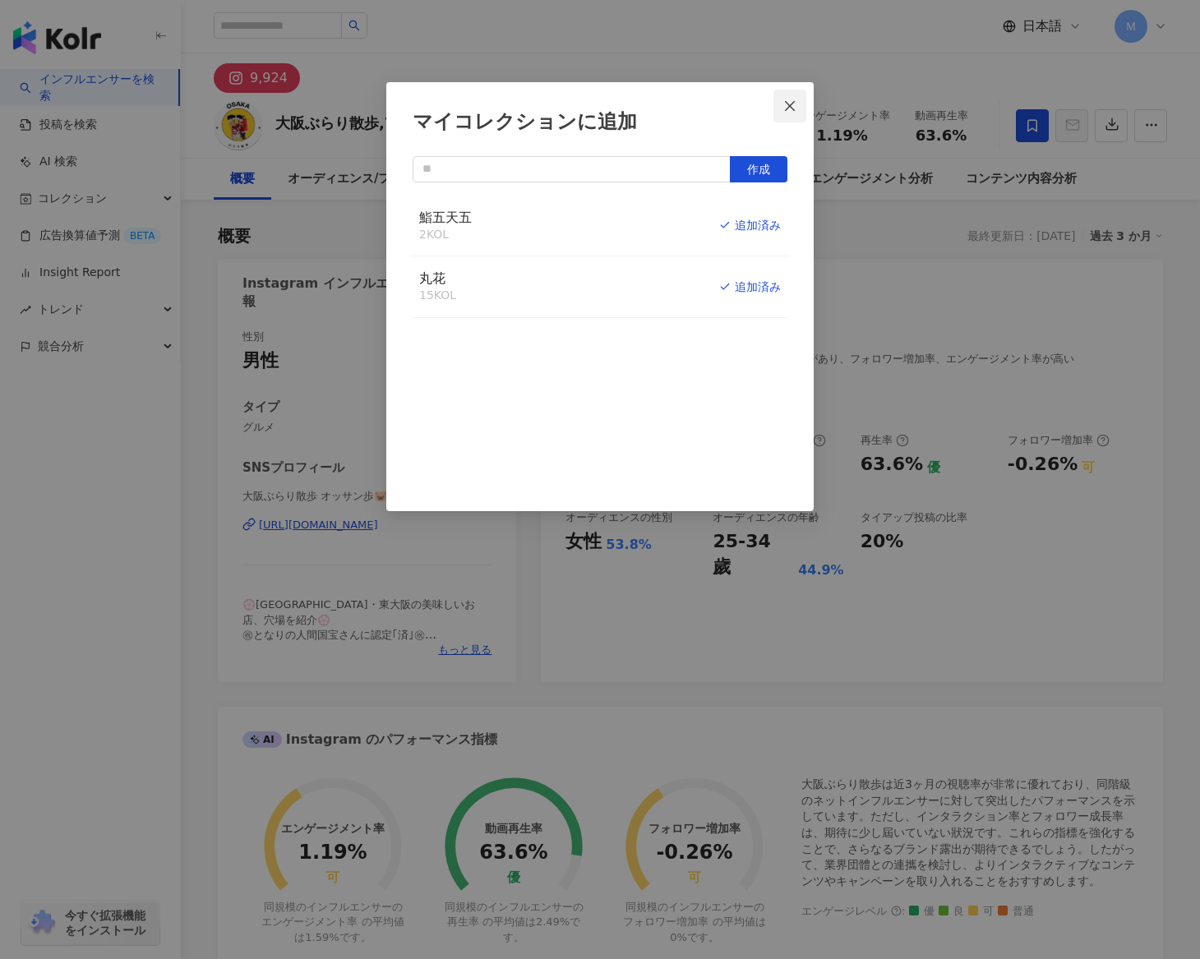
click at [794, 111] on icon "close" at bounding box center [789, 105] width 13 height 13
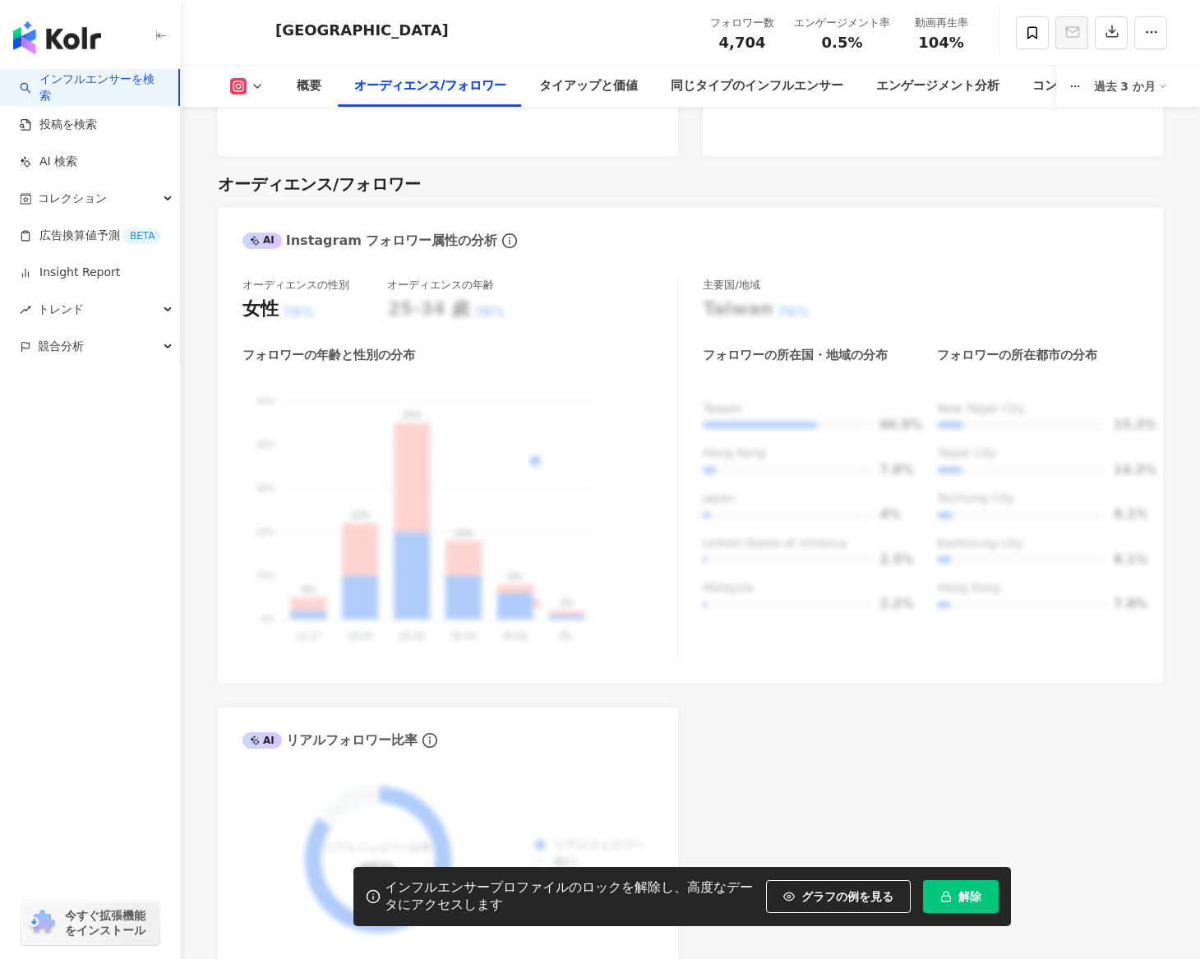
scroll to position [1924, 0]
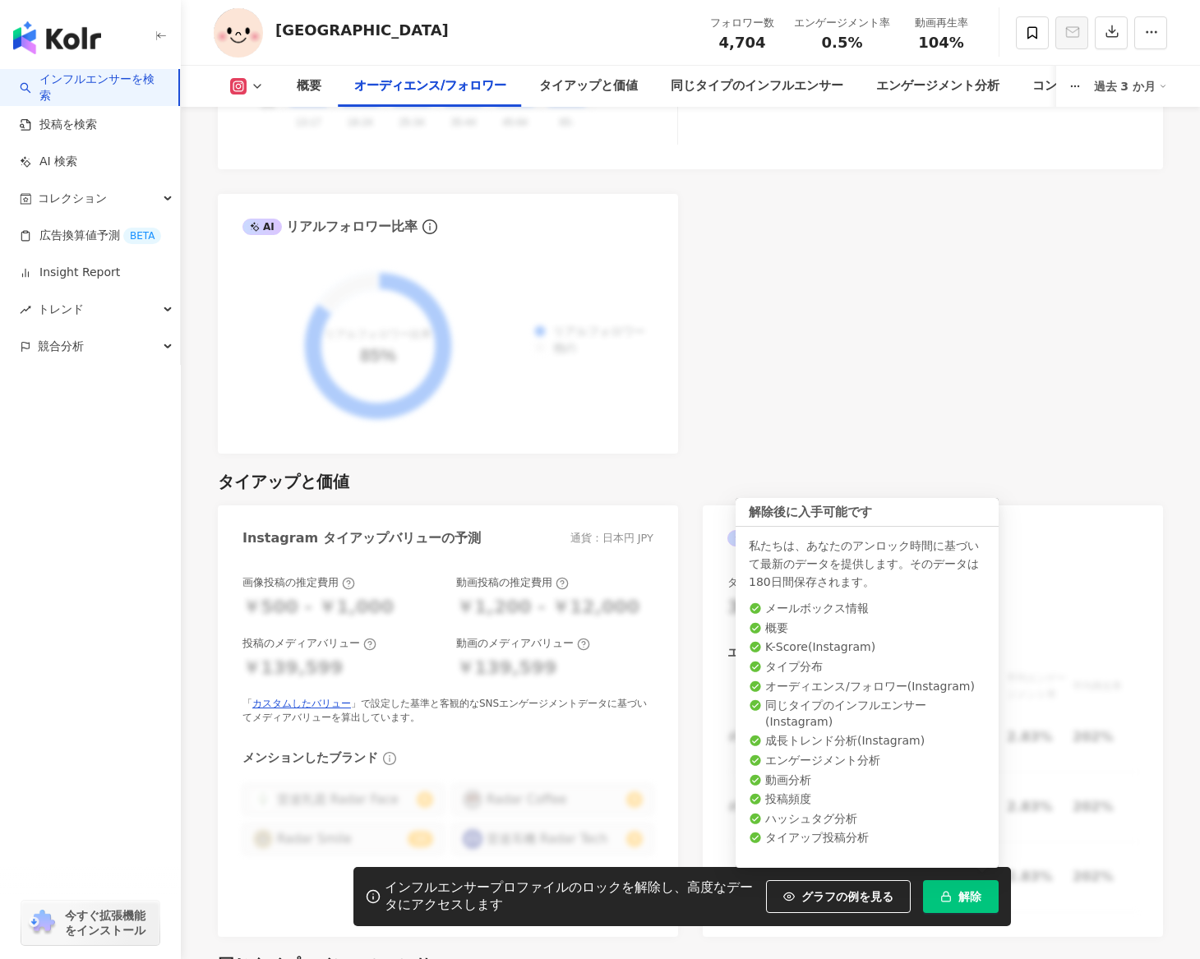
click at [975, 899] on span "解除" at bounding box center [970, 896] width 23 height 13
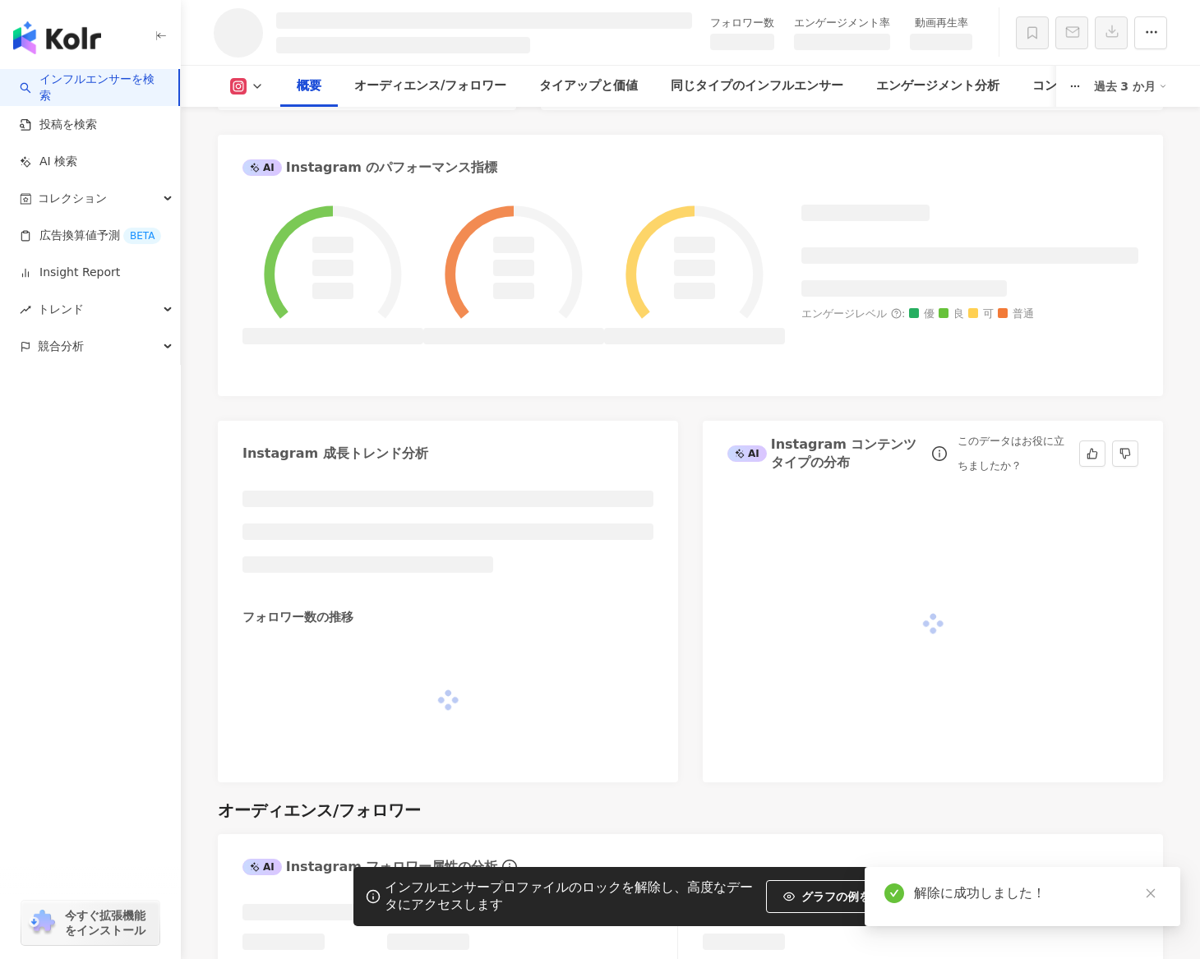
scroll to position [256, 0]
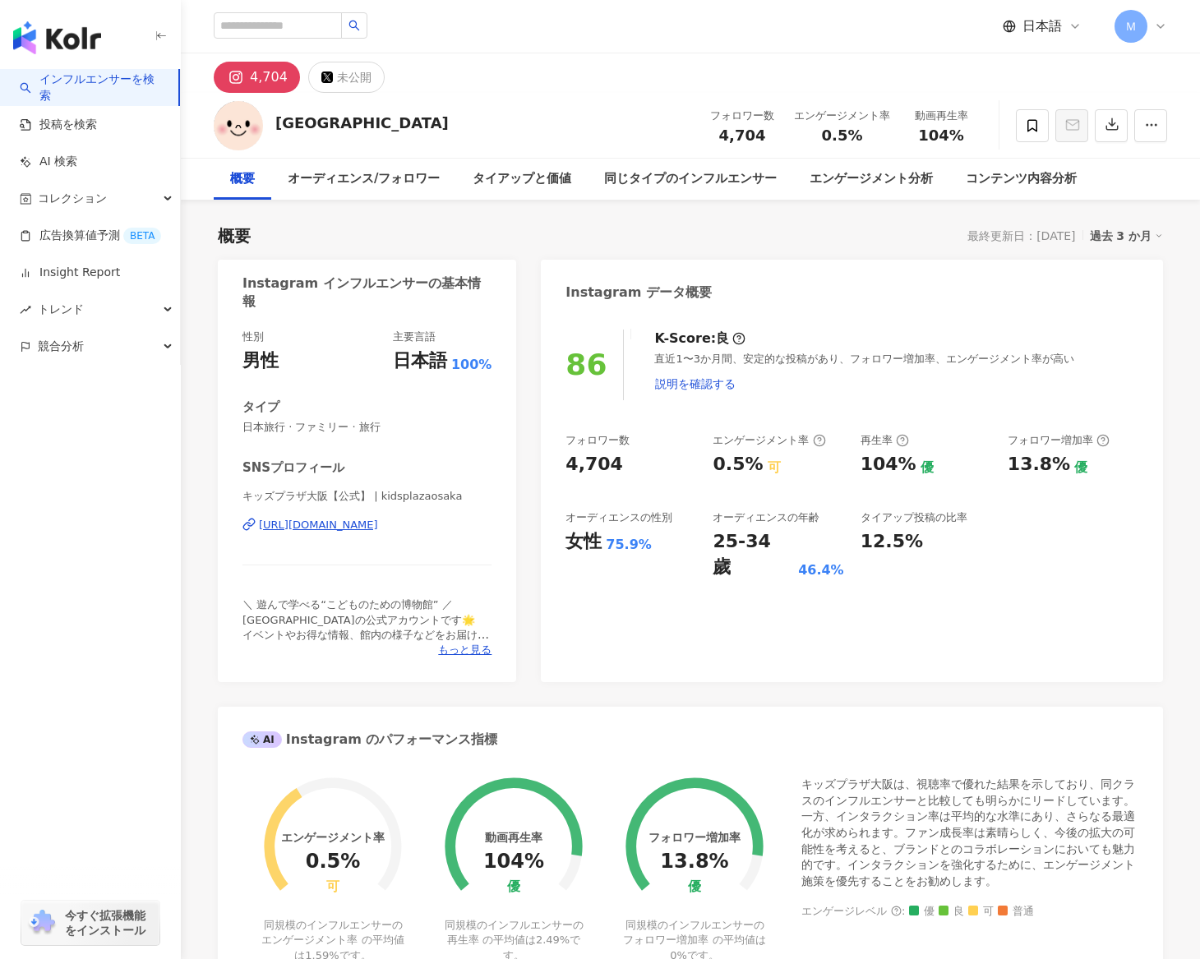
click at [378, 528] on div "https://www.instagram.com/kidsplazaosaka/" at bounding box center [318, 525] width 119 height 15
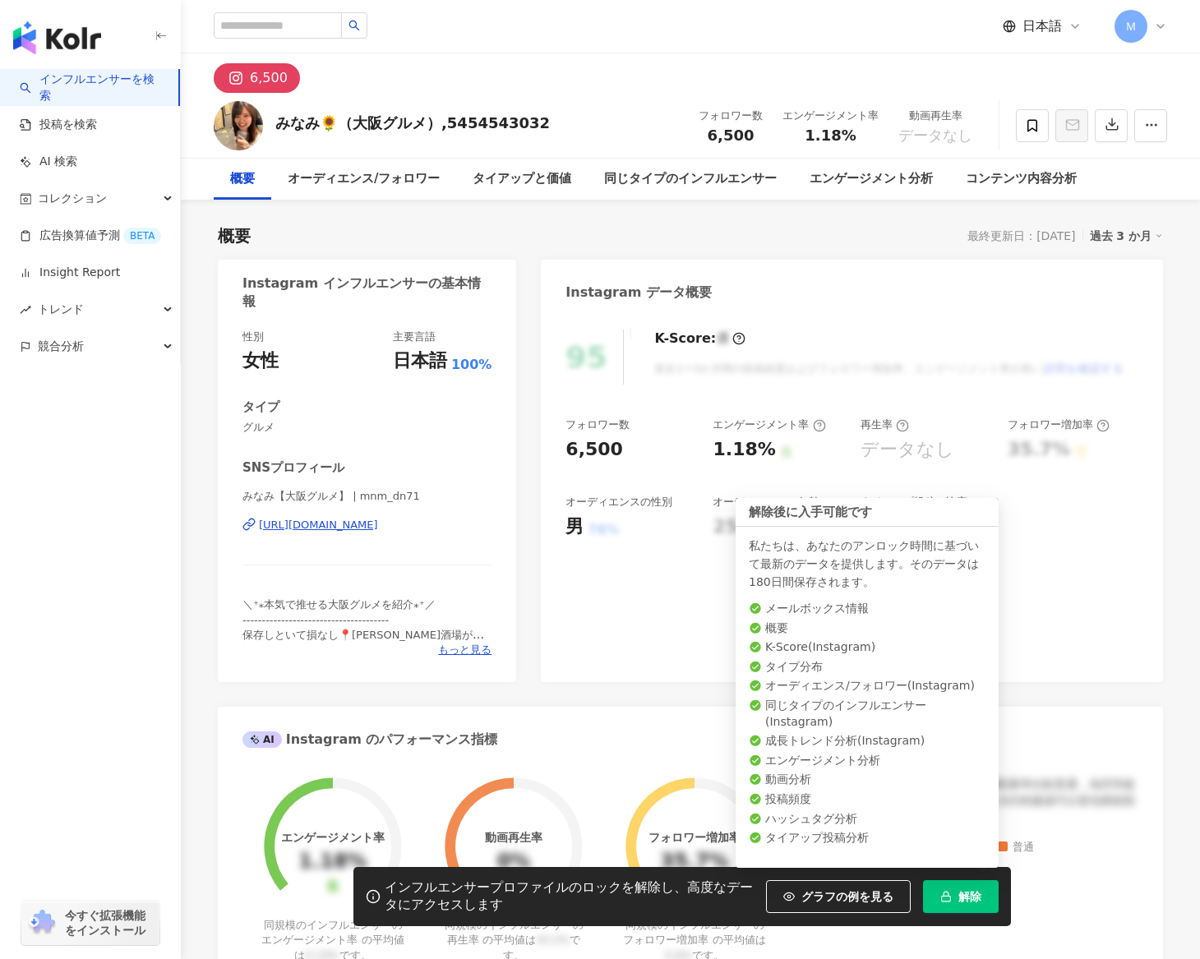
click at [951, 886] on button "解除" at bounding box center [961, 896] width 76 height 33
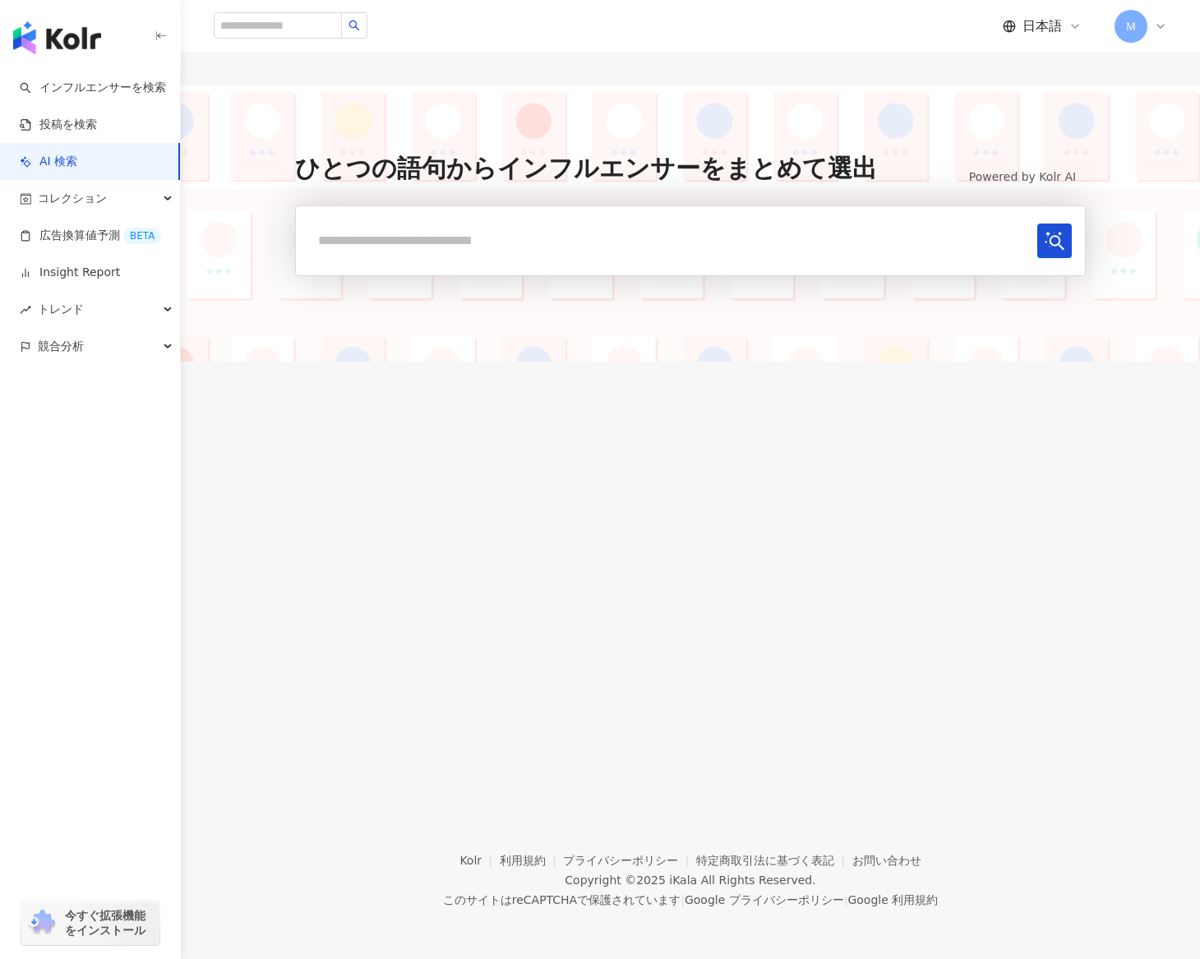
click at [874, 240] on input "text" at bounding box center [670, 241] width 722 height 34
type input "*****"
click at [1037, 224] on button "submit" at bounding box center [1054, 241] width 35 height 35
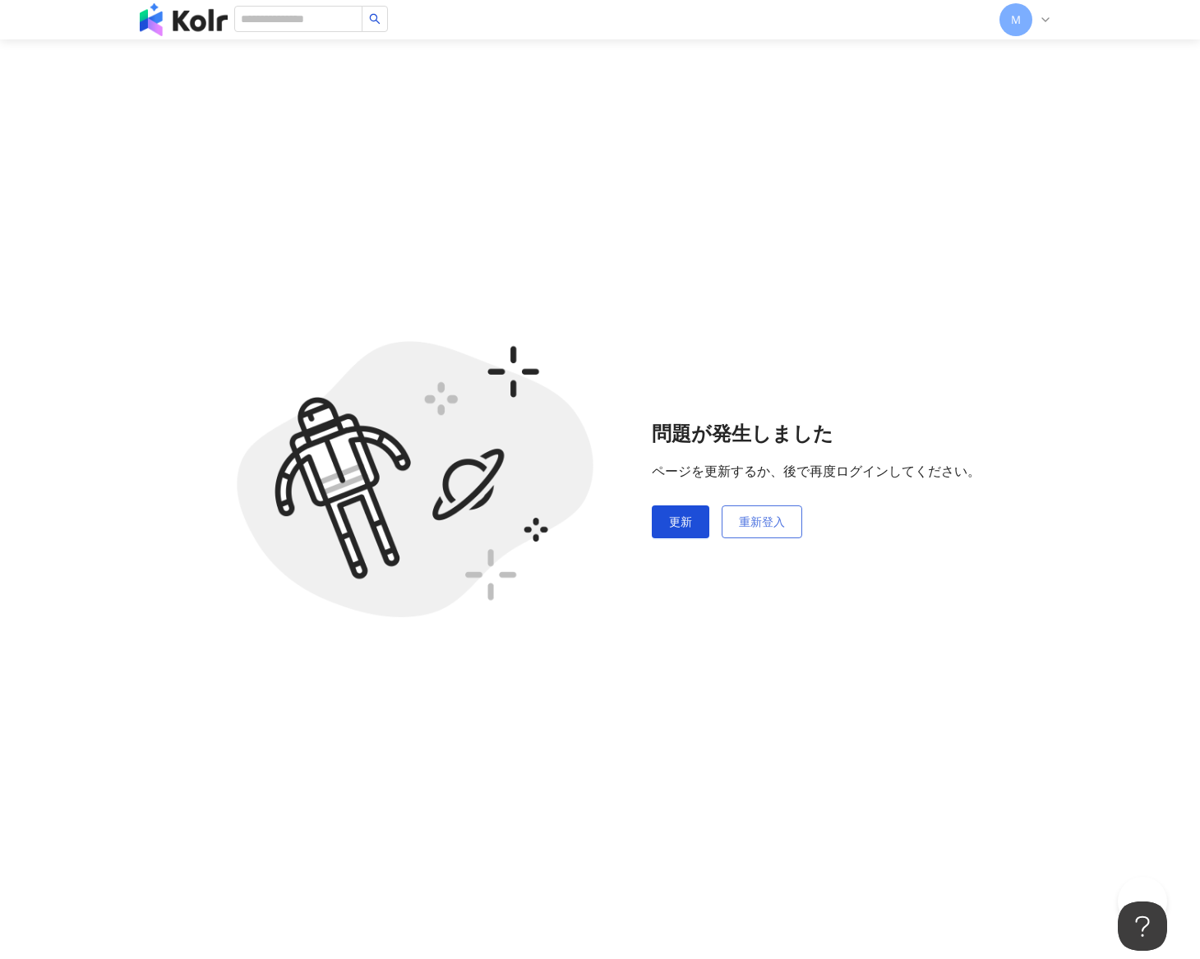
click at [755, 523] on span "重新登入" at bounding box center [762, 521] width 46 height 13
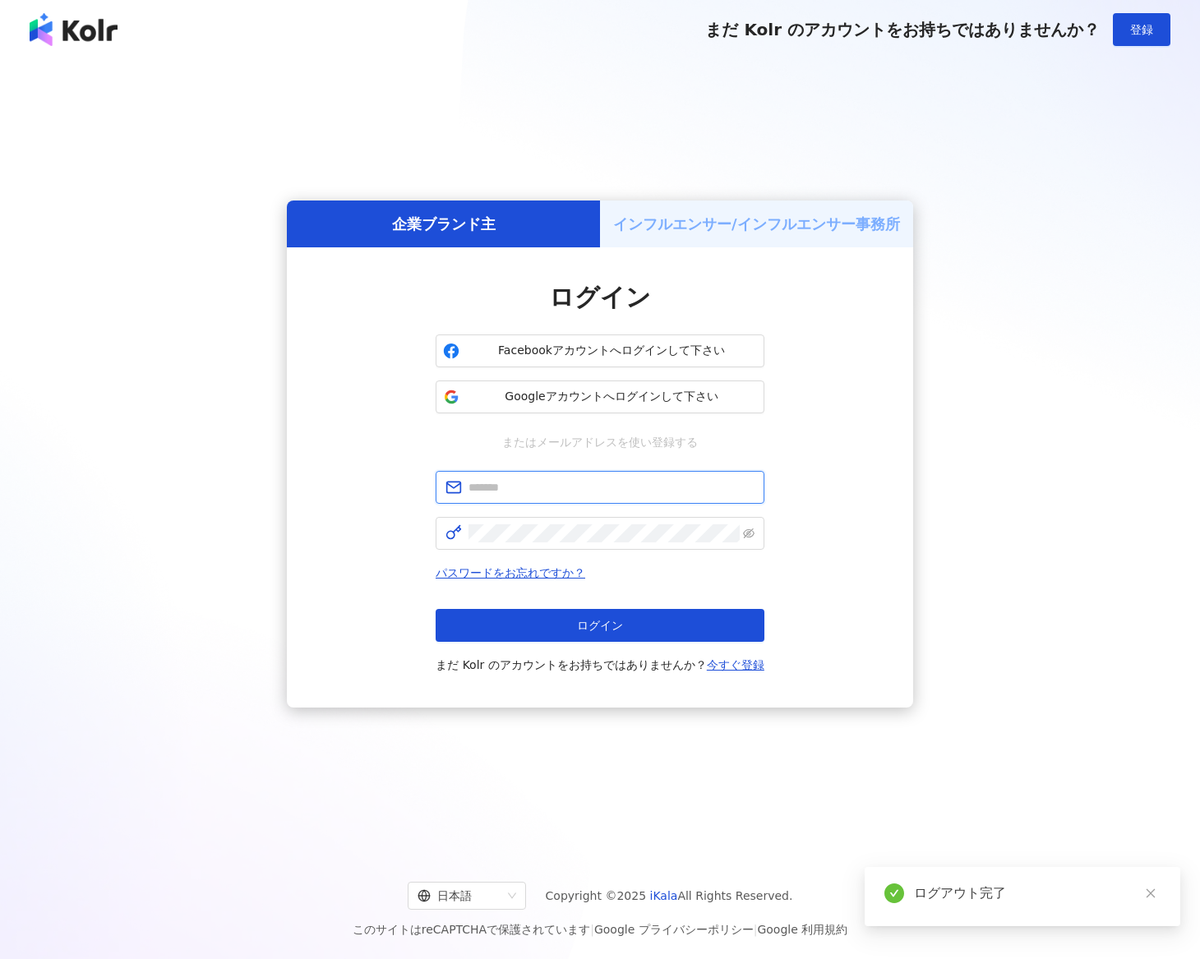
type input "**********"
click at [668, 478] on input "**********" at bounding box center [612, 487] width 286 height 18
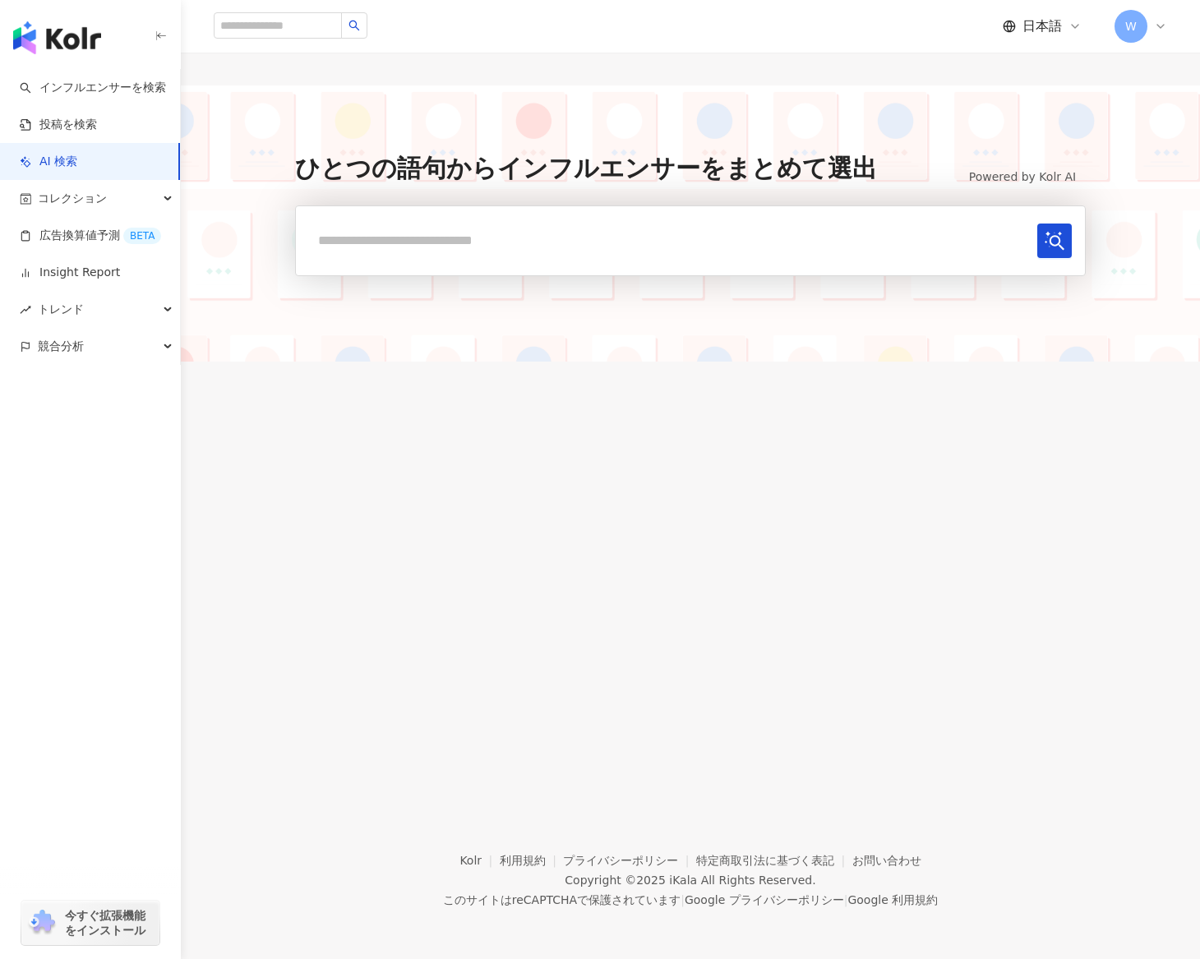
click at [1156, 30] on icon at bounding box center [1160, 26] width 13 height 13
